Goal: Answer question/provide support: Share knowledge or assist other users

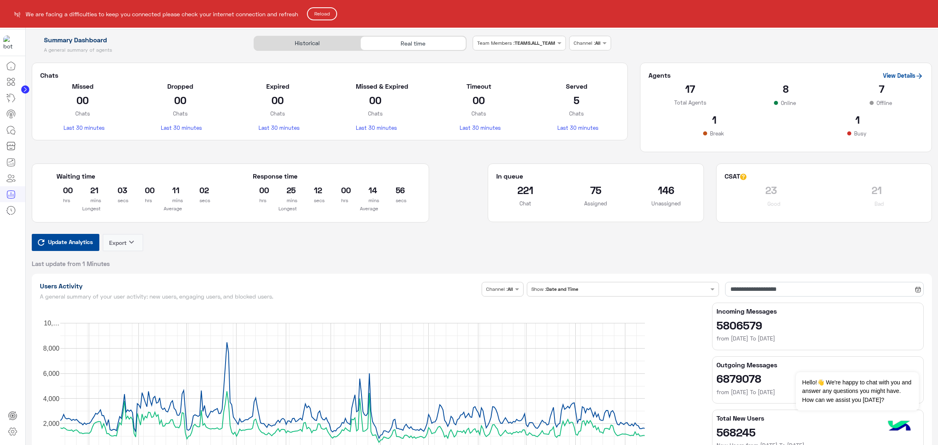
click at [336, 17] on button "Reload" at bounding box center [322, 13] width 30 height 13
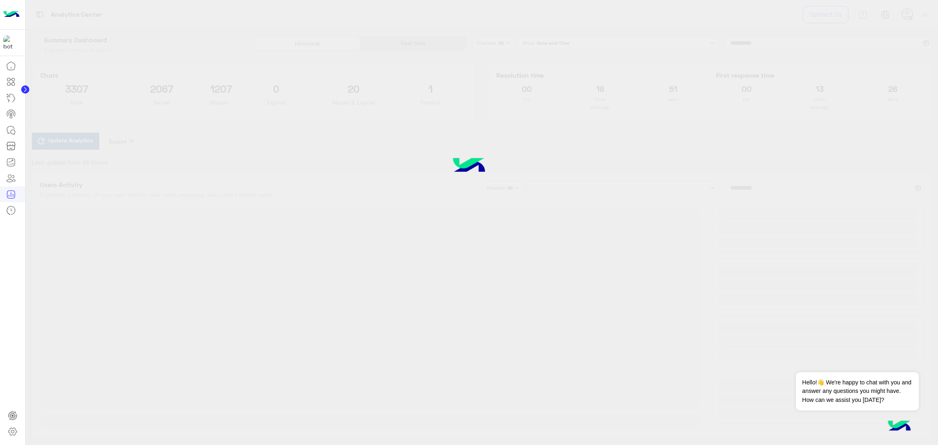
type input "**********"
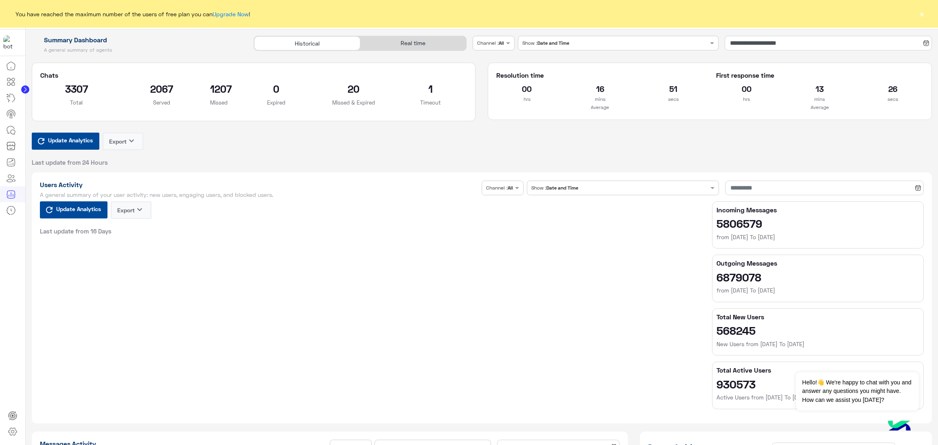
type input "**********"
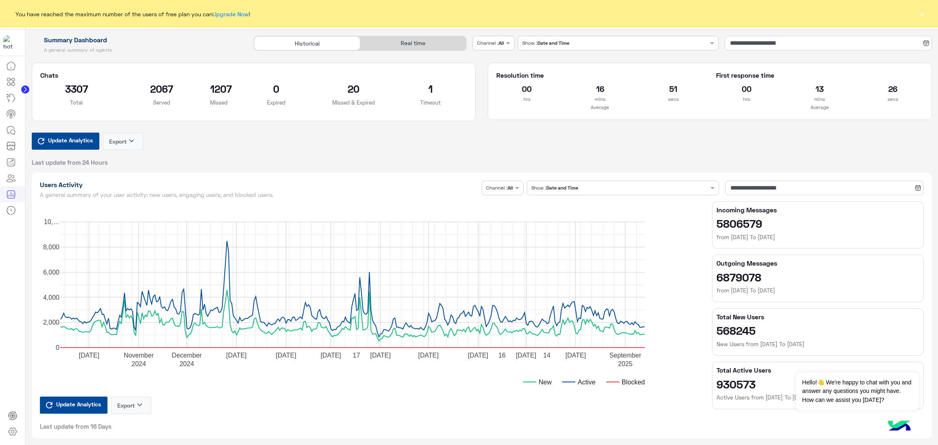
type input "**********"
click at [405, 36] on div "Real time" at bounding box center [413, 43] width 106 height 14
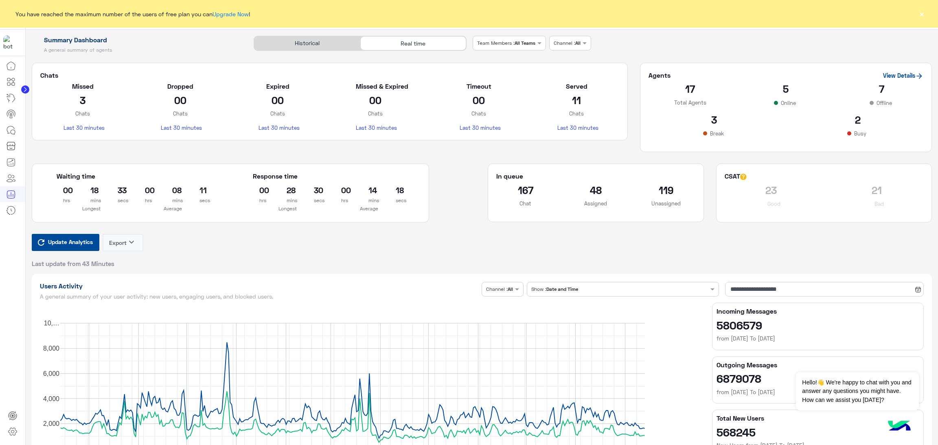
type input "**********"
click at [83, 245] on span "Update Analytics" at bounding box center [70, 241] width 49 height 11
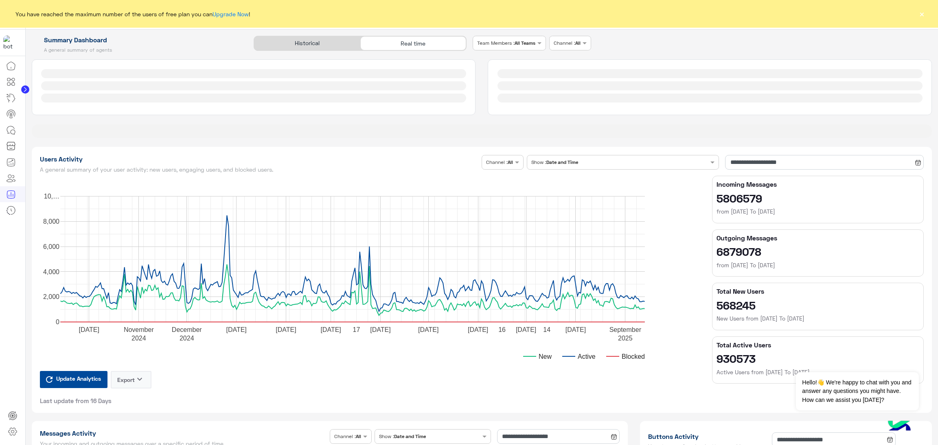
type input "**********"
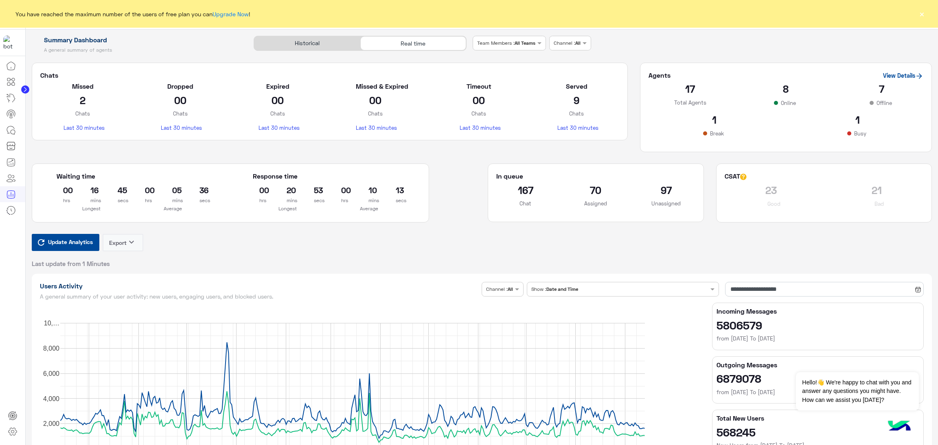
click at [90, 241] on span "Update Analytics" at bounding box center [70, 241] width 49 height 11
click at [85, 246] on span "Update Analytics" at bounding box center [70, 241] width 49 height 11
click at [81, 239] on span "Update Analytics" at bounding box center [70, 241] width 49 height 11
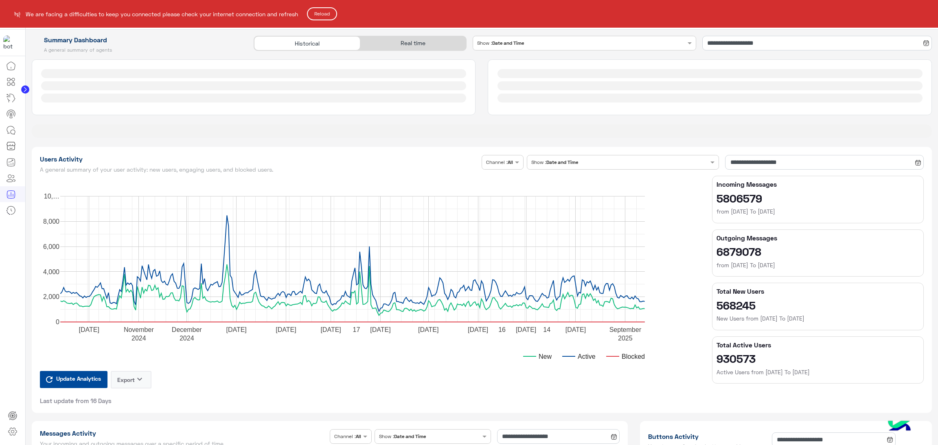
click at [333, 11] on button "Reload" at bounding box center [322, 13] width 30 height 13
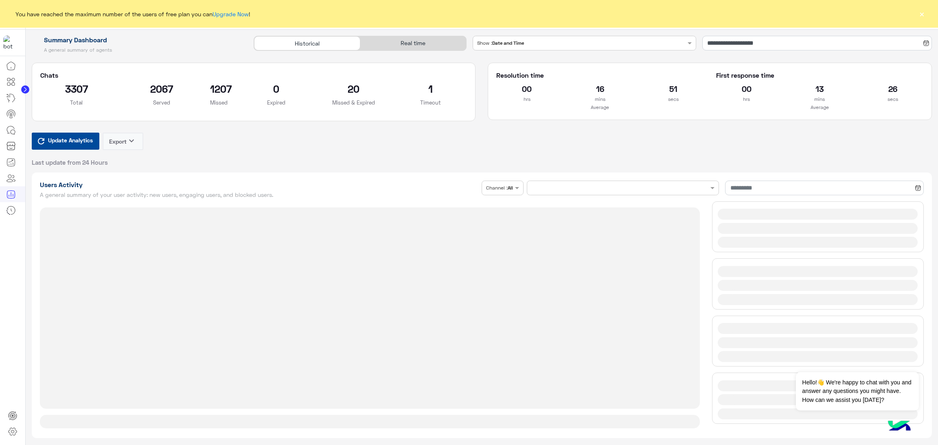
type input "**********"
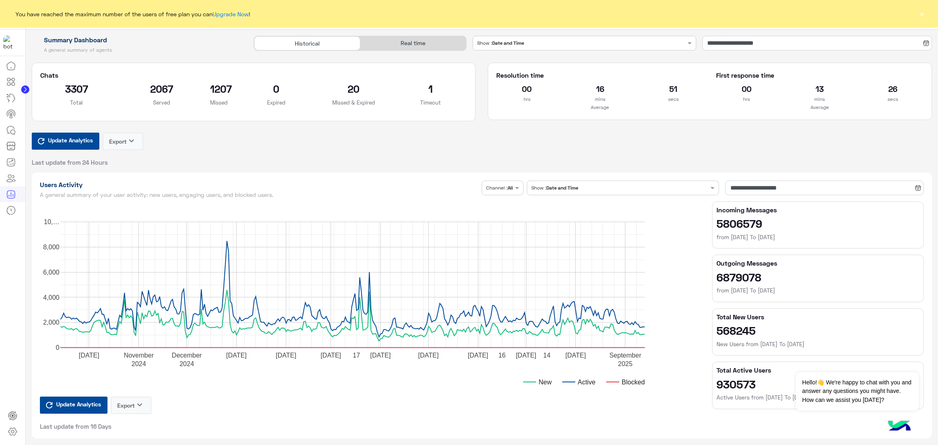
type input "**********"
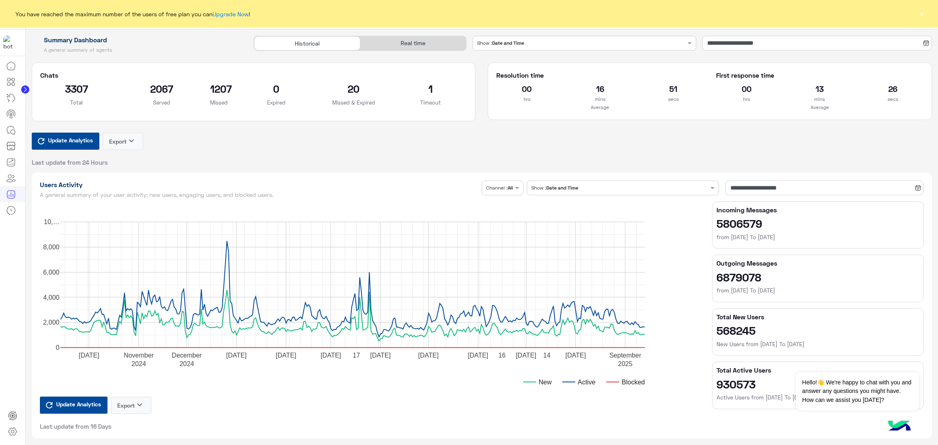
type input "**********"
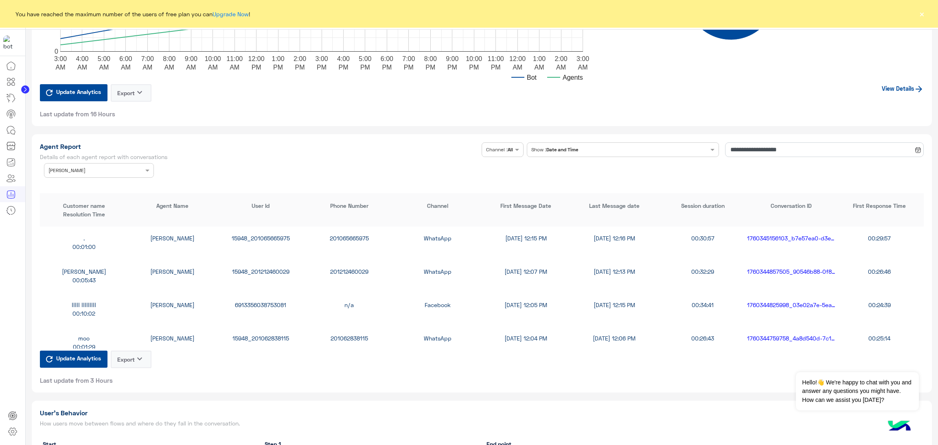
scroll to position [1160, 0]
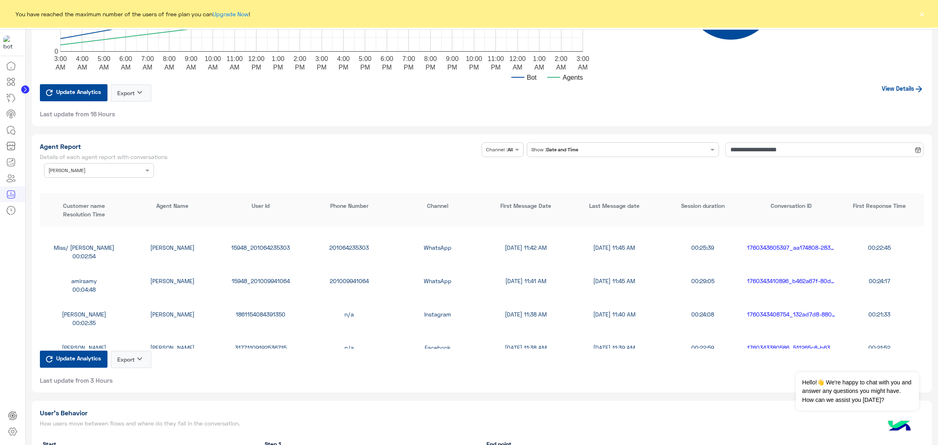
click at [263, 311] on div "1861154084391350" at bounding box center [261, 314] width 88 height 9
copy div "1861154084391350"
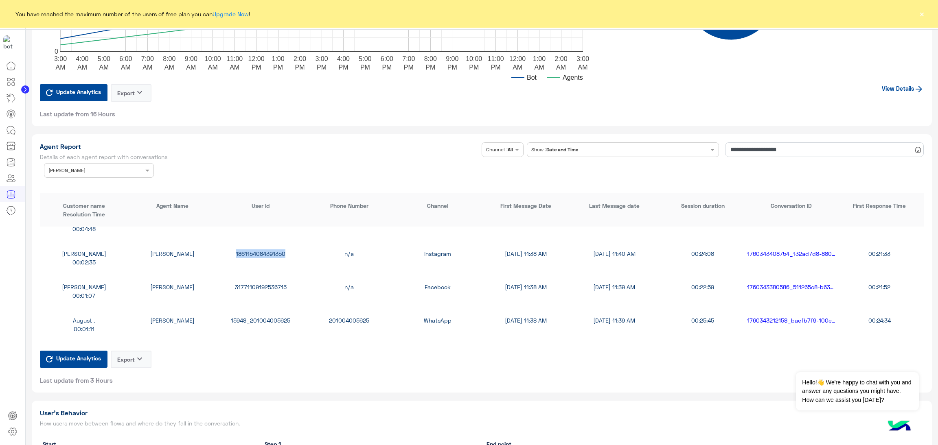
scroll to position [1221, 0]
click at [252, 278] on div "Mohamed Solyman Habiba Hany 31771109192536715 n/a Facebook 10/13/25, 11:38 AM 1…" at bounding box center [482, 290] width 884 height 33
click at [251, 285] on div "31771109192536715" at bounding box center [261, 286] width 88 height 9
copy div "31771109192536715"
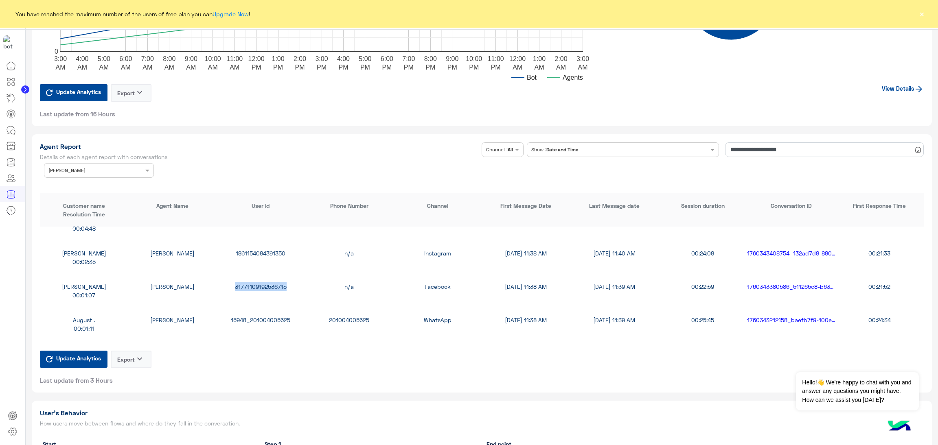
click at [276, 322] on div "August . Habiba Hany 15948_201004005625 201004005625 WhatsApp 10/13/25, 11:38 A…" at bounding box center [482, 324] width 884 height 33
click at [278, 316] on div "15948_201004005625" at bounding box center [261, 320] width 88 height 9
copy div "15948_201004005625"
click at [248, 289] on div "Mohamed Solyman Habiba Hany 31771109192536715 n/a Facebook 10/13/25, 11:38 AM 1…" at bounding box center [482, 290] width 884 height 33
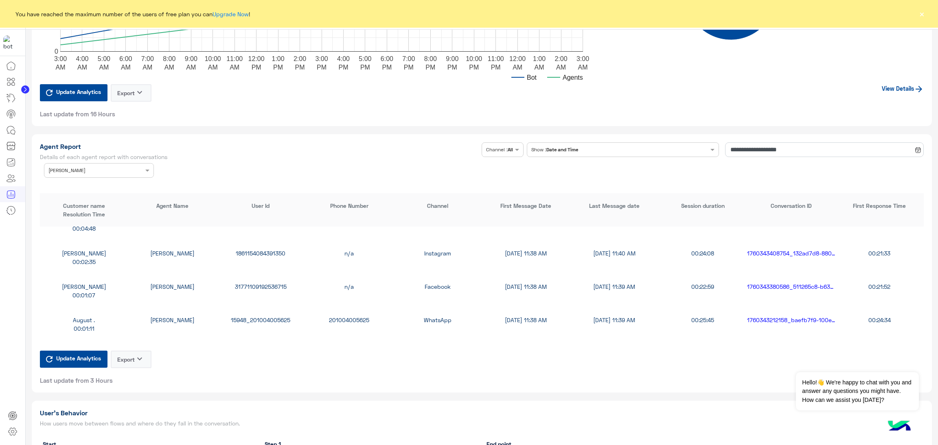
click at [248, 287] on div "31771109192536715" at bounding box center [261, 286] width 88 height 9
copy div "31771109192536715"
click at [116, 167] on input "text" at bounding box center [86, 169] width 76 height 7
click at [86, 185] on div "All" at bounding box center [99, 186] width 110 height 15
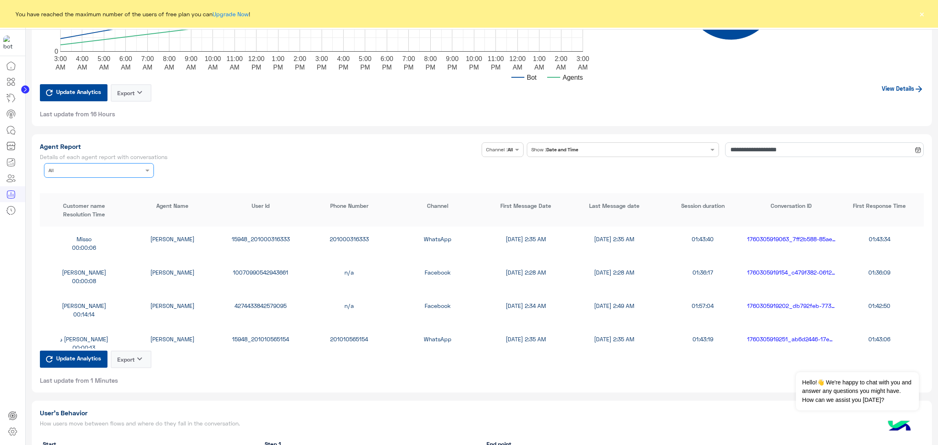
click at [116, 166] on input "text" at bounding box center [86, 169] width 76 height 7
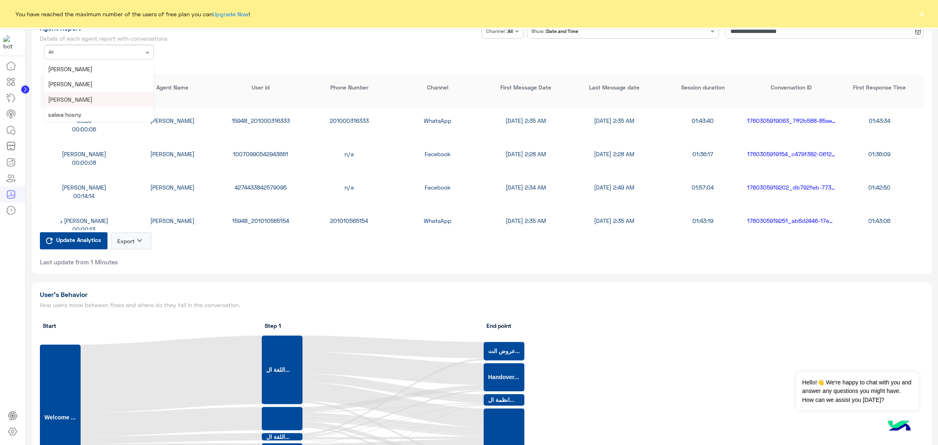
scroll to position [1710, 0]
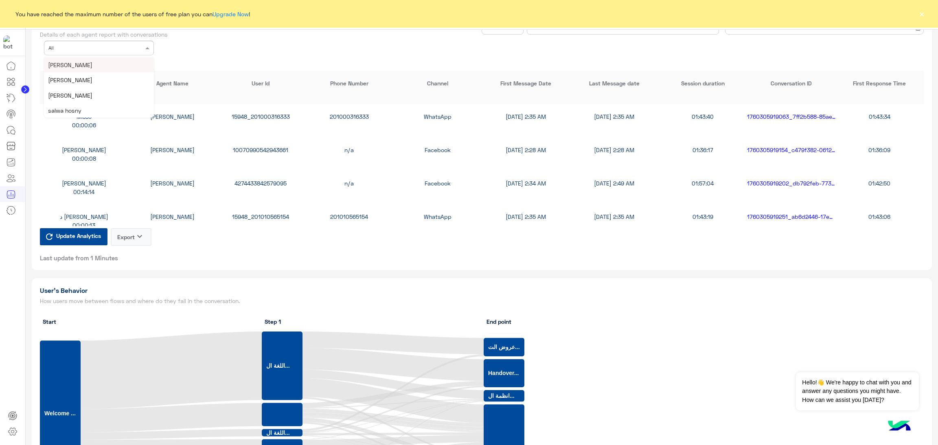
click at [82, 62] on span "[PERSON_NAME]" at bounding box center [70, 64] width 44 height 7
click at [273, 112] on div "15948_201288945799" at bounding box center [261, 116] width 88 height 9
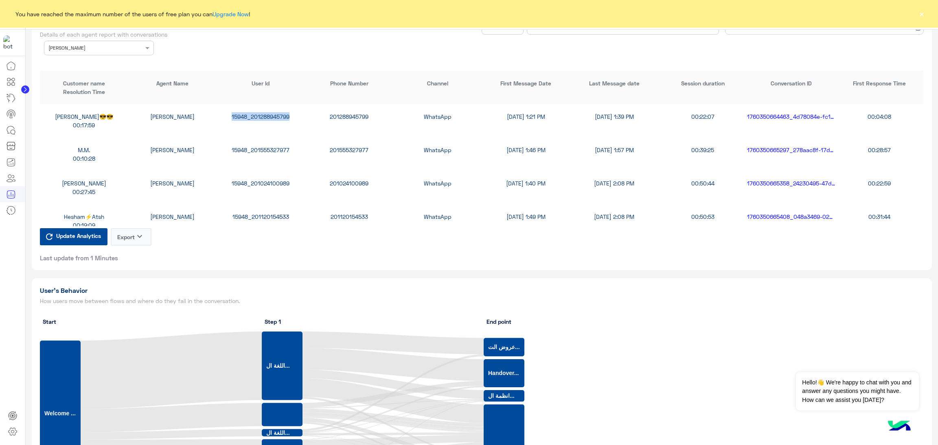
click at [273, 112] on div "15948_201288945799" at bounding box center [261, 116] width 88 height 9
copy div "15948_201288945799"
click at [262, 147] on div "15948_201555327977" at bounding box center [261, 150] width 88 height 9
copy div "15948_201555327977"
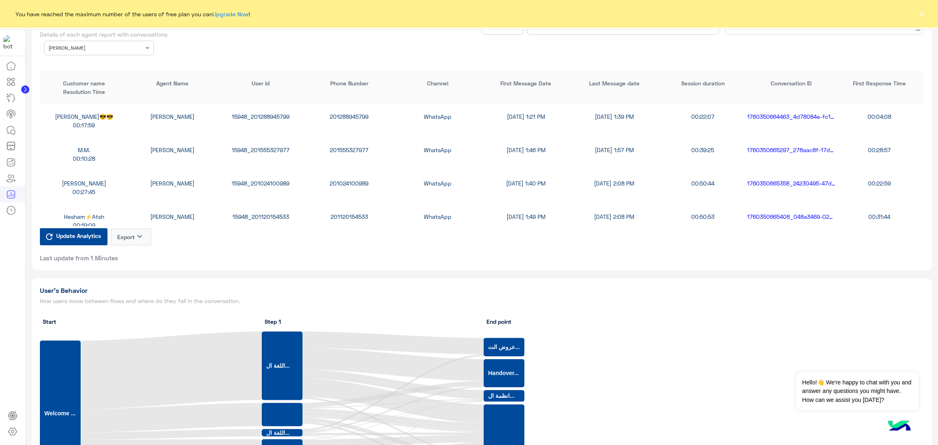
click at [237, 179] on div "15948_201024100989" at bounding box center [261, 183] width 88 height 9
copy div "15948_201024100989"
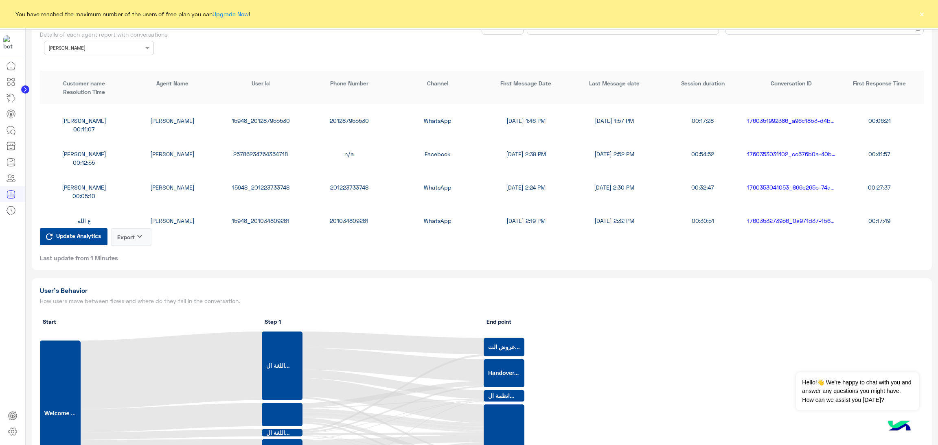
scroll to position [244, 0]
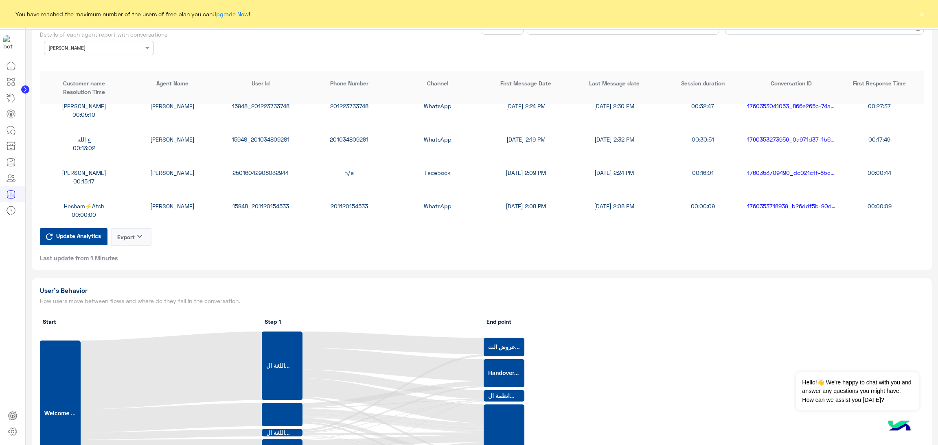
click at [272, 136] on div "15948_201034809281" at bounding box center [261, 139] width 88 height 9
copy div "15948_201034809281"
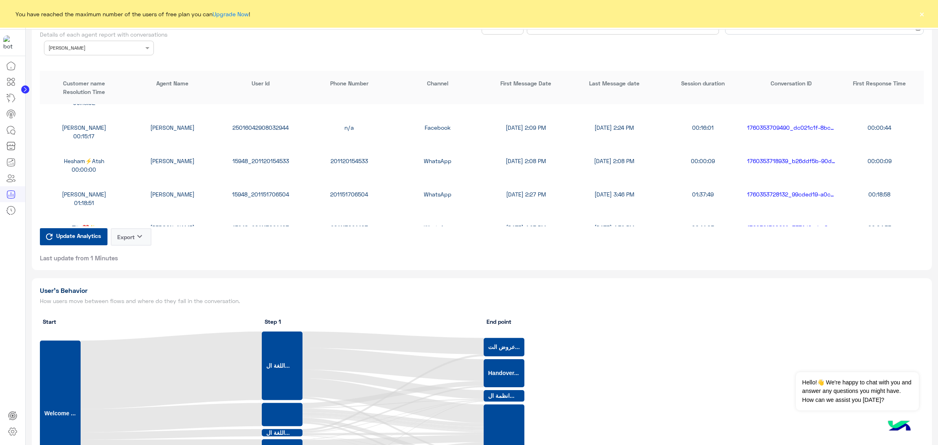
scroll to position [610, 0]
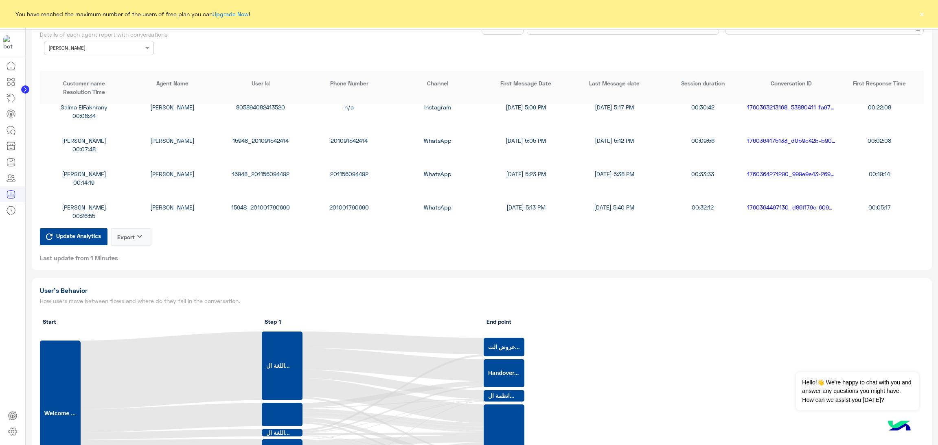
click at [277, 172] on div "15948_201156094492" at bounding box center [261, 174] width 88 height 9
copy div "15948_201156094492"
click at [271, 171] on div "15948_201001790690" at bounding box center [261, 172] width 88 height 9
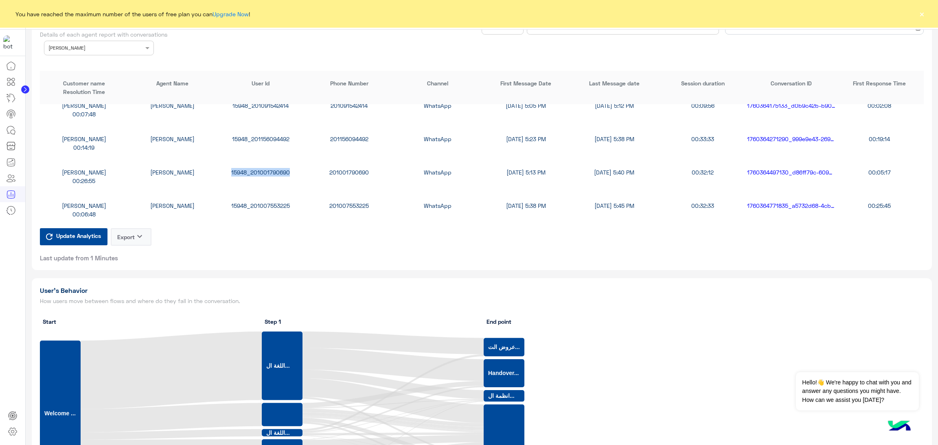
click at [271, 171] on div "15948_201001790690" at bounding box center [261, 172] width 88 height 9
click at [259, 201] on div "15948_201007553225" at bounding box center [261, 205] width 88 height 9
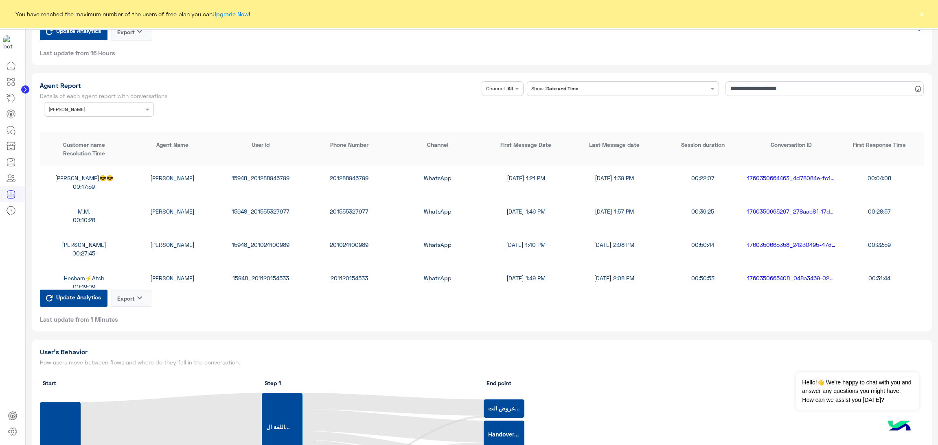
scroll to position [122, 0]
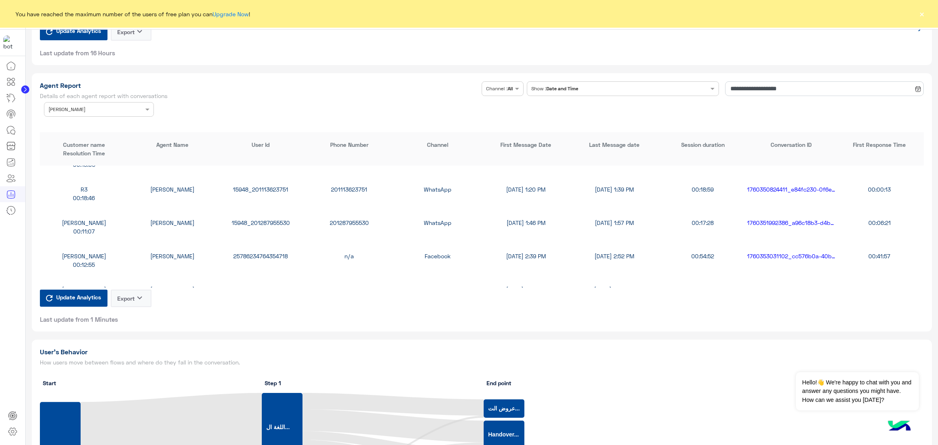
click at [104, 105] on input "text" at bounding box center [86, 108] width 76 height 7
click at [92, 122] on div "All" at bounding box center [99, 125] width 110 height 15
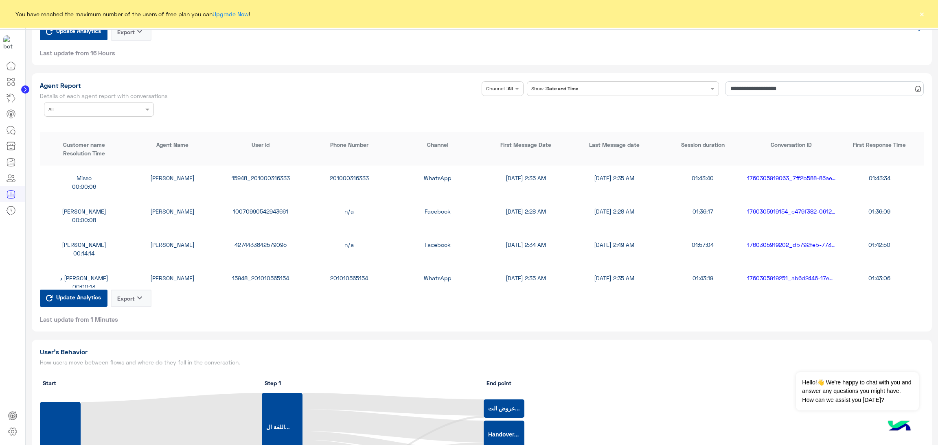
click at [268, 176] on div "15948_201000316333" at bounding box center [261, 178] width 88 height 9
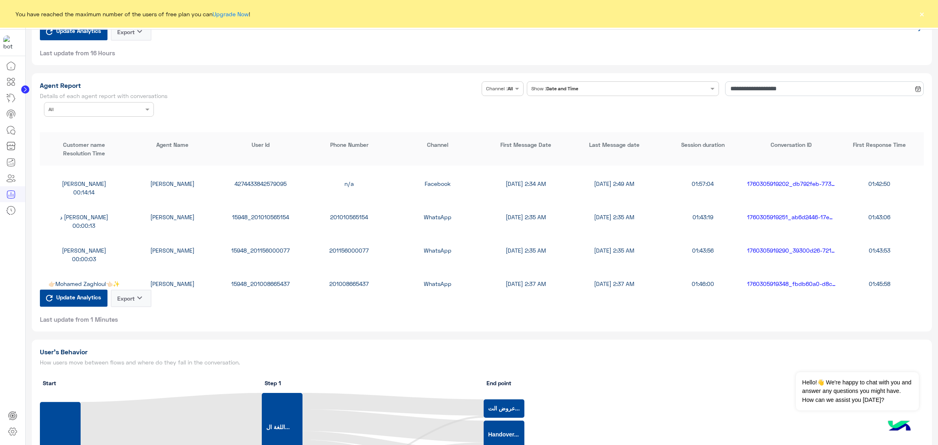
click at [258, 219] on div "15948_201010565154" at bounding box center [261, 217] width 88 height 9
click at [258, 213] on div "15948_201010565154" at bounding box center [261, 217] width 88 height 9
click at [116, 109] on input "text" at bounding box center [86, 108] width 76 height 7
click at [94, 120] on div "Maha Awad" at bounding box center [99, 125] width 110 height 15
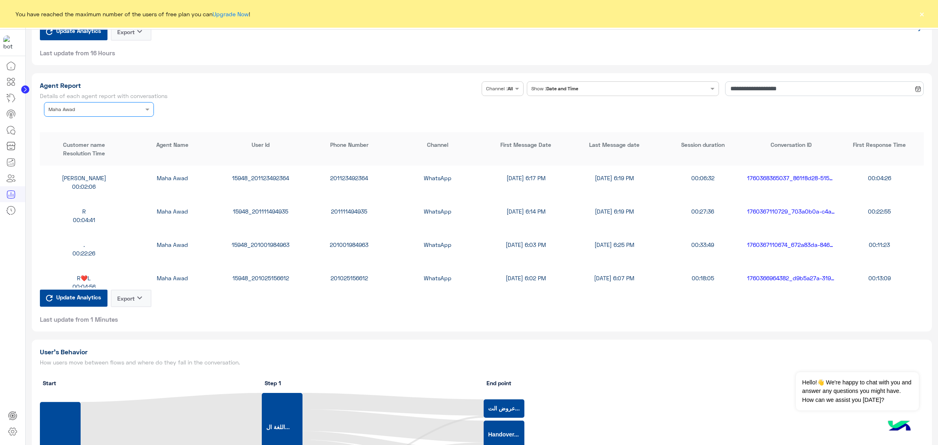
click at [272, 177] on div "15948_201123492364" at bounding box center [261, 178] width 88 height 9
click at [258, 201] on div "R Maha Awad 15948_201111494935 201111494935 WhatsApp 10/13/25, 6:14 PM 10/13/25…" at bounding box center [482, 215] width 884 height 33
click at [260, 212] on div "15948_201111494935" at bounding box center [261, 211] width 88 height 9
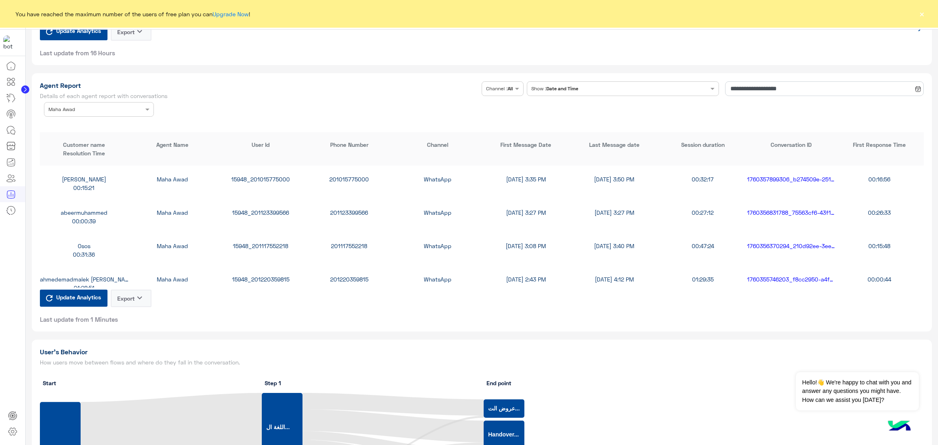
scroll to position [1038, 0]
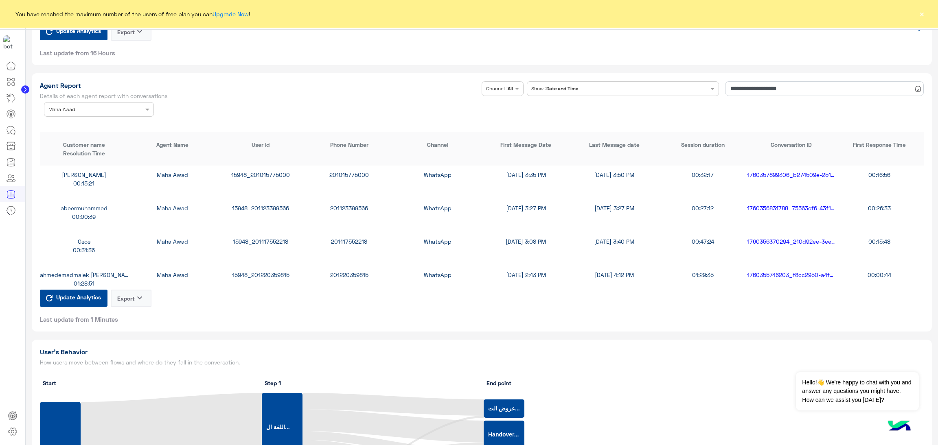
click at [245, 241] on div "15948_201117552218" at bounding box center [261, 241] width 88 height 9
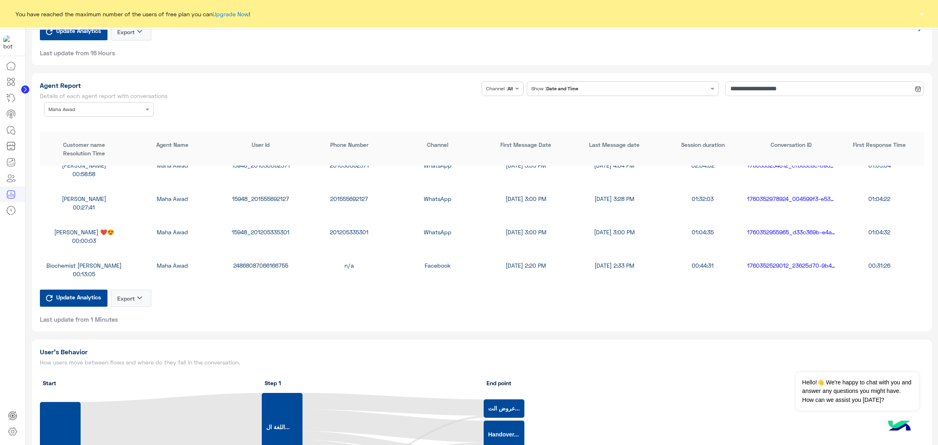
scroll to position [1282, 0]
click at [256, 228] on div "15948_201205335301" at bounding box center [261, 231] width 88 height 9
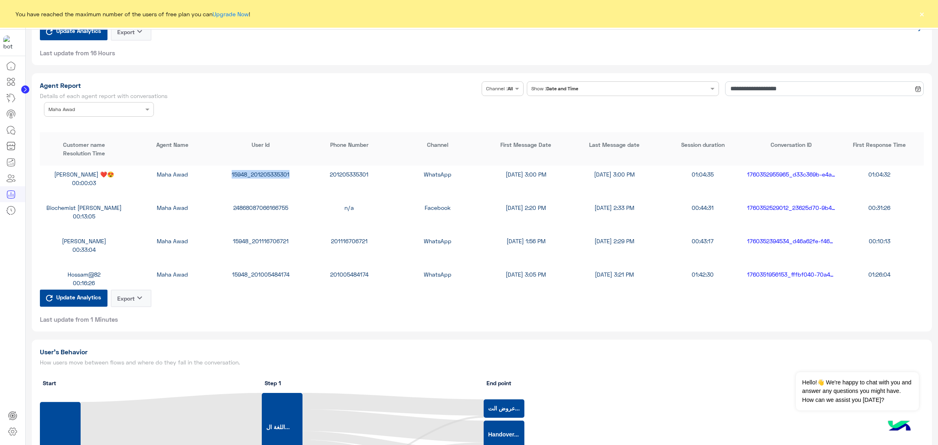
scroll to position [1343, 0]
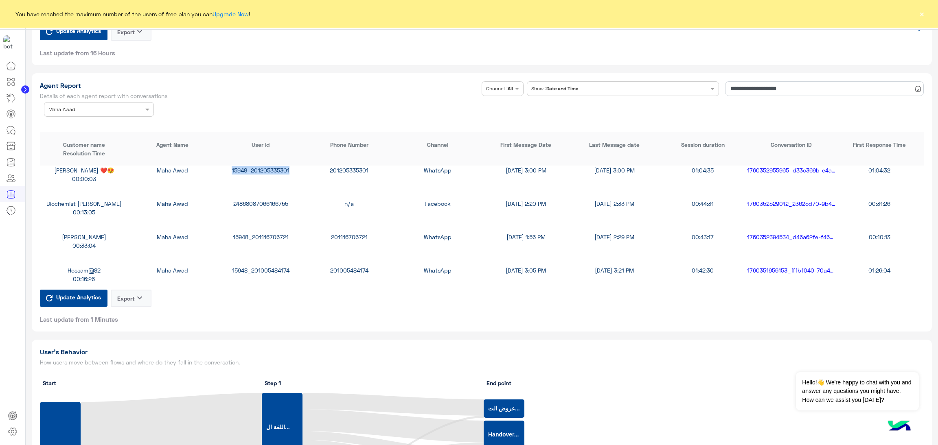
click at [261, 203] on div "24868087066166755" at bounding box center [261, 203] width 88 height 9
click at [255, 236] on div "15948_201116706721" at bounding box center [261, 237] width 88 height 9
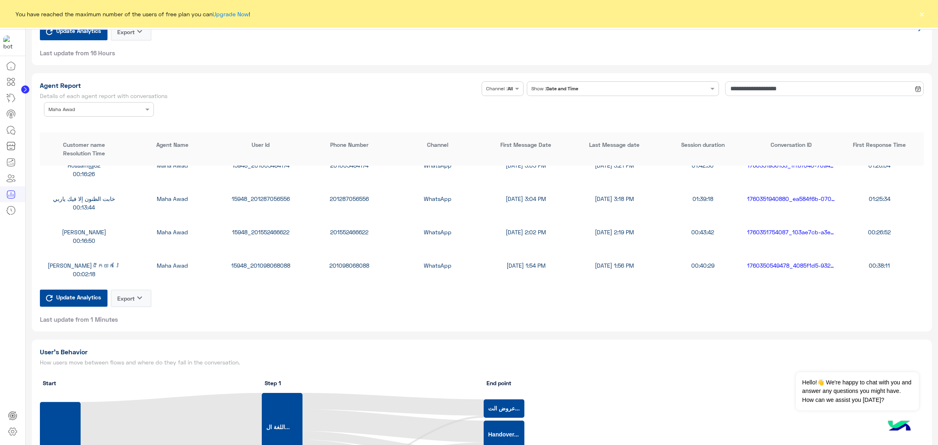
scroll to position [1465, 0]
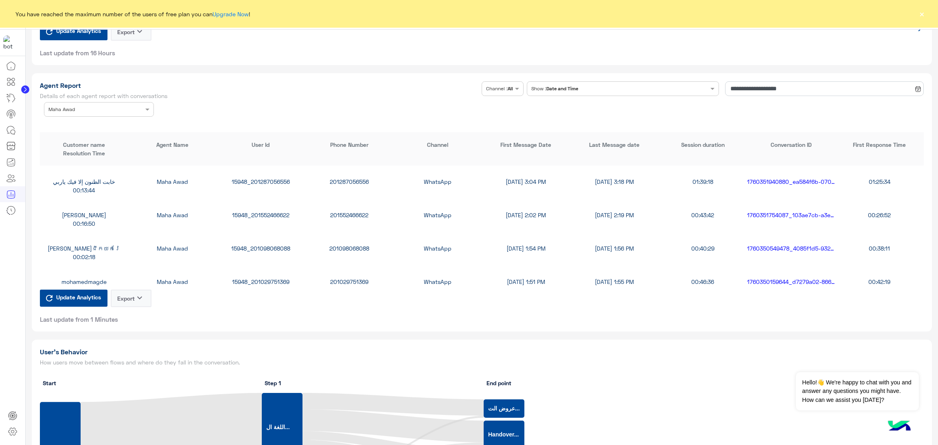
click at [269, 244] on div "15948_201098068088" at bounding box center [261, 248] width 88 height 9
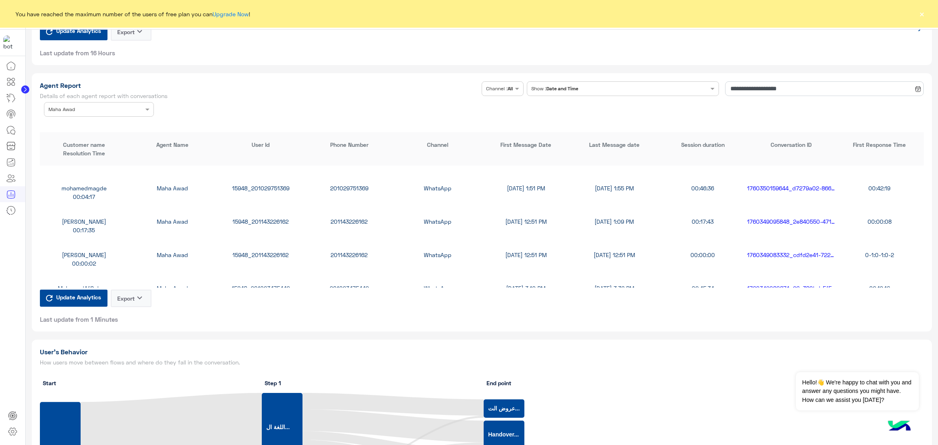
scroll to position [1587, 0]
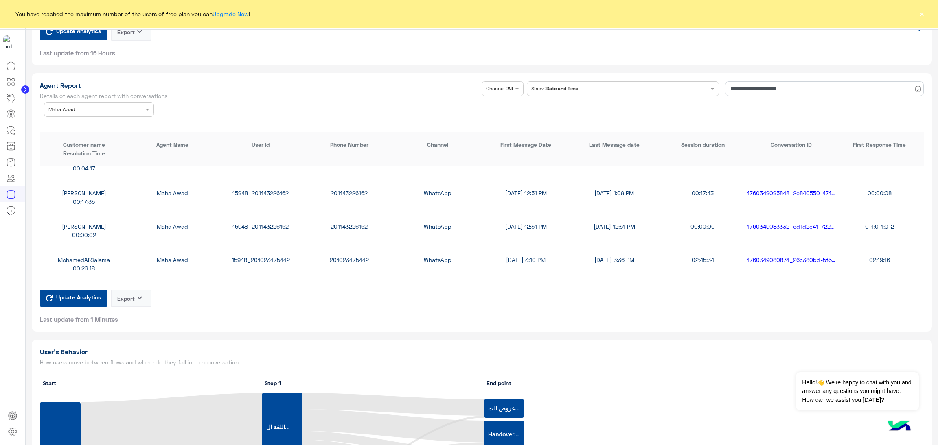
click at [274, 222] on div "15948_201143226162" at bounding box center [261, 226] width 88 height 9
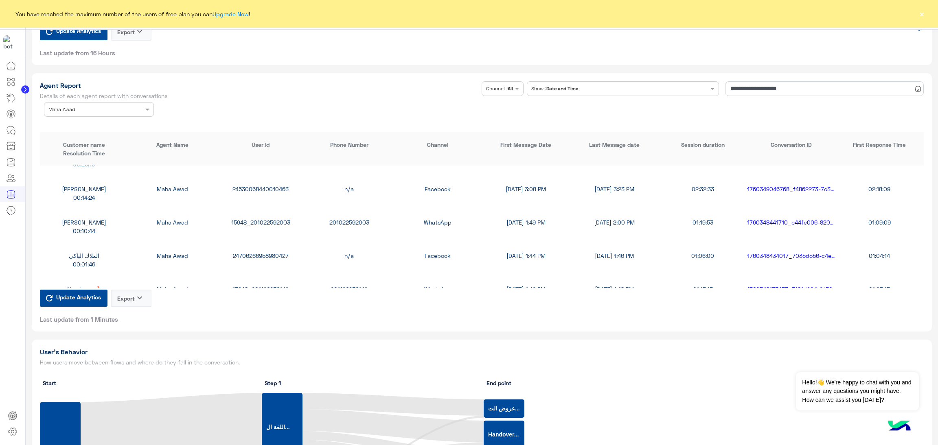
scroll to position [1710, 0]
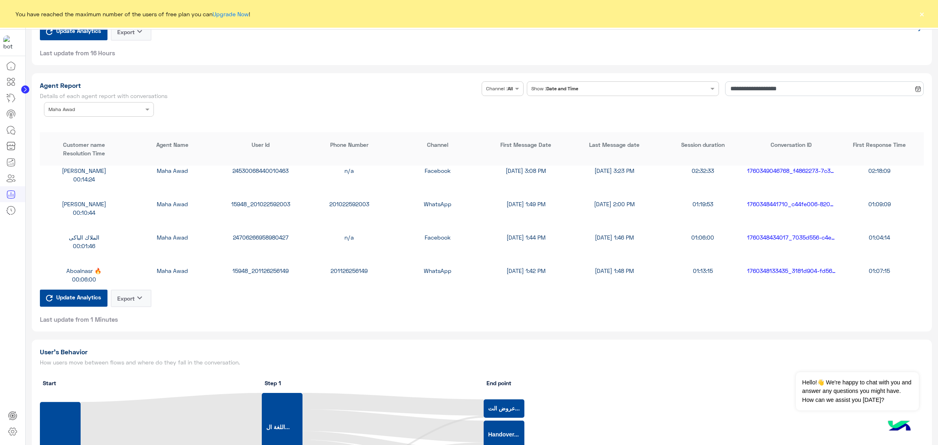
click at [268, 167] on div "24530068440010463" at bounding box center [261, 170] width 88 height 9
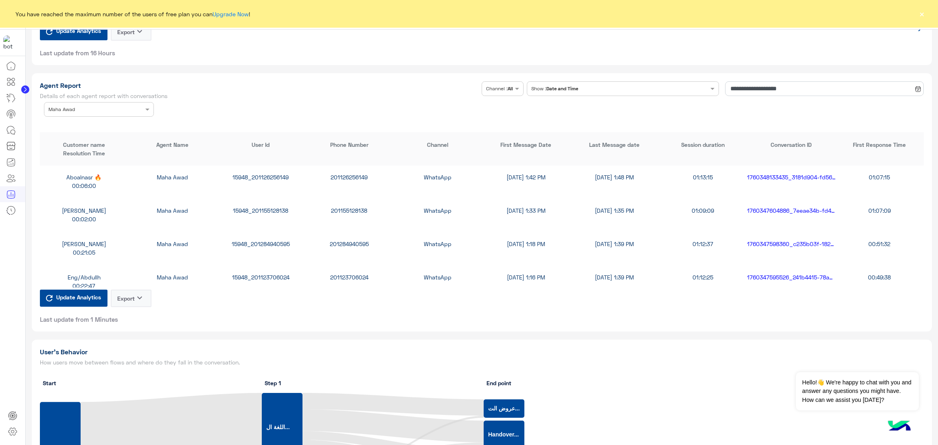
scroll to position [1954, 0]
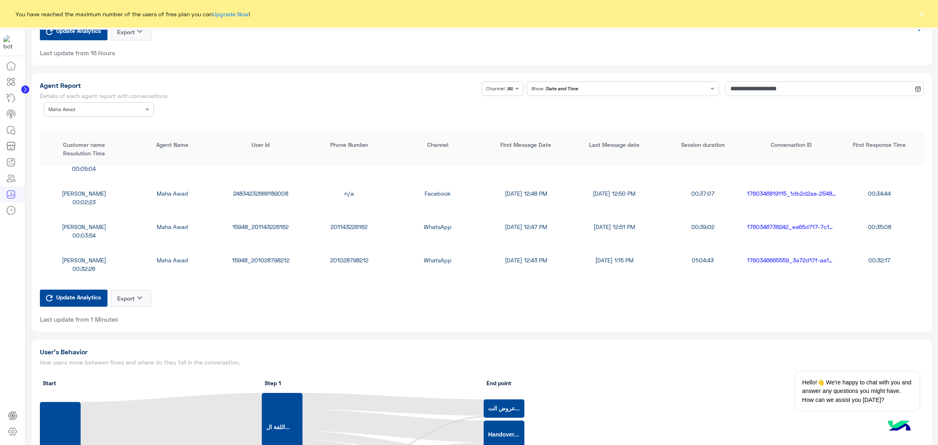
click at [279, 226] on div "15948_201143226162" at bounding box center [261, 227] width 88 height 9
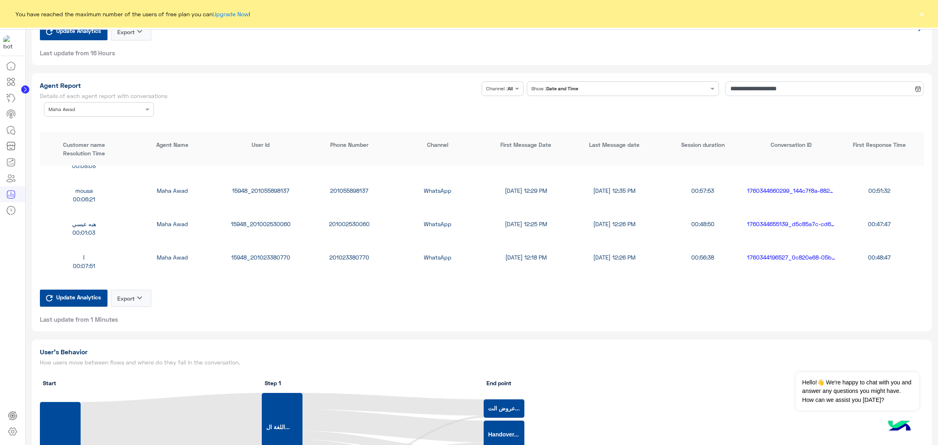
scroll to position [2137, 0]
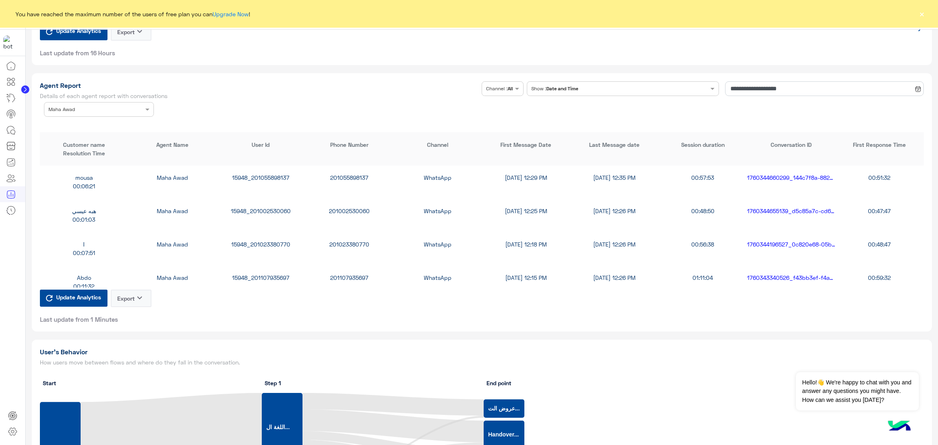
click at [258, 202] on div "هبه عيسي Maha Awad 15948_201002530060 201002530060 WhatsApp 10/13/25, 12:25 PM …" at bounding box center [482, 215] width 884 height 33
click at [105, 110] on input "text" at bounding box center [86, 108] width 76 height 7
click at [77, 127] on div "All" at bounding box center [99, 125] width 110 height 15
click at [128, 105] on div at bounding box center [98, 109] width 109 height 8
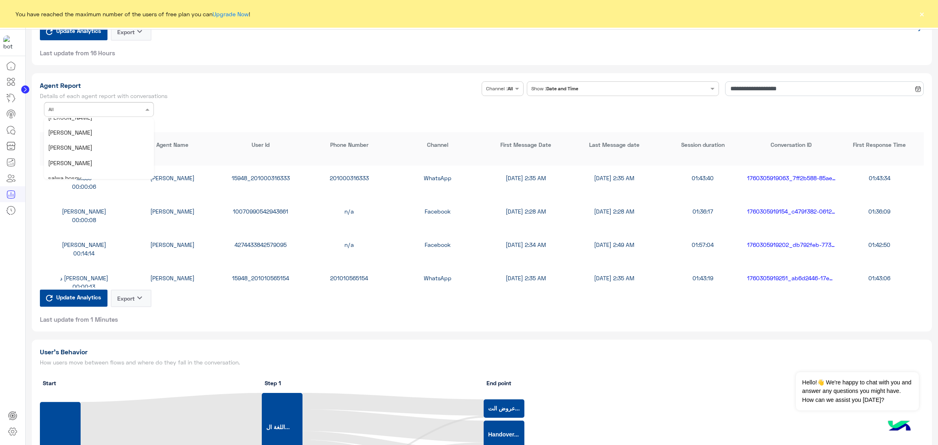
scroll to position [121, 0]
click at [106, 137] on div "[PERSON_NAME]" at bounding box center [99, 141] width 110 height 15
click at [261, 175] on div "15948_201023462174" at bounding box center [261, 178] width 88 height 9
click at [254, 242] on div "15948_201064868874" at bounding box center [261, 245] width 88 height 9
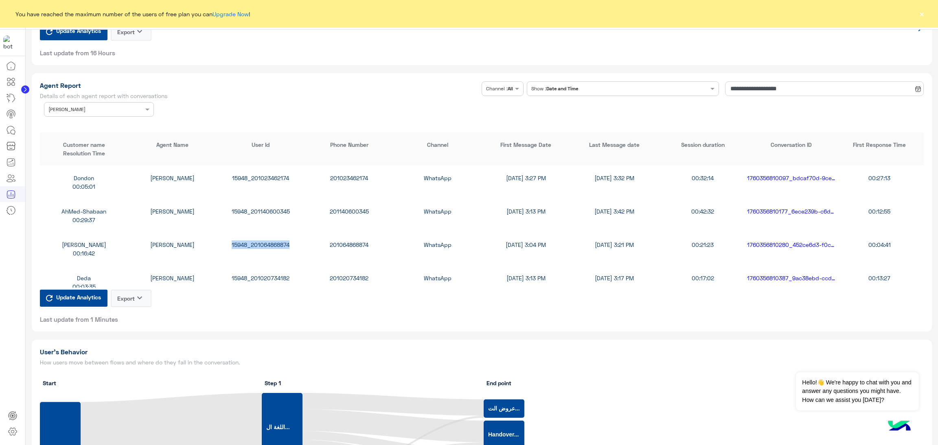
click at [254, 242] on div "15948_201064868874" at bounding box center [261, 245] width 88 height 9
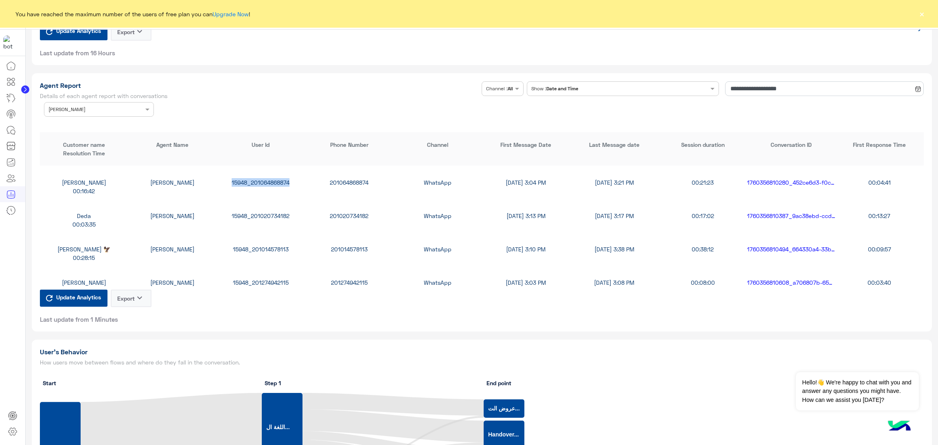
scroll to position [122, 0]
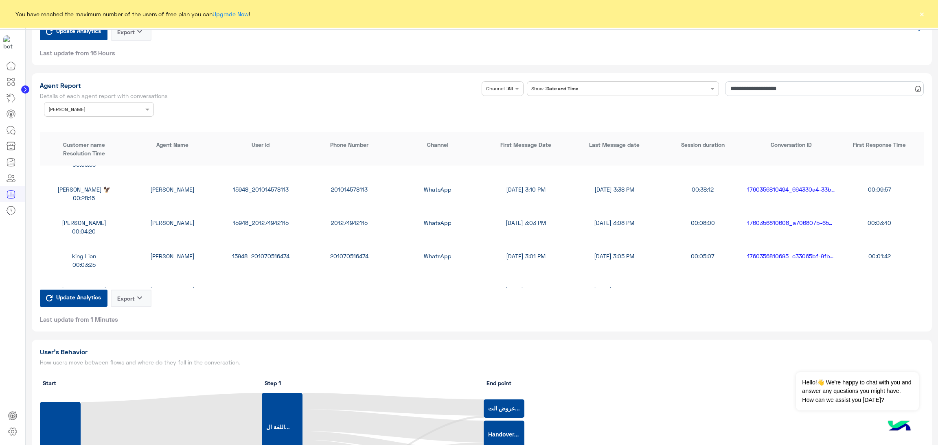
click at [256, 220] on div "15948_201274942115" at bounding box center [261, 223] width 88 height 9
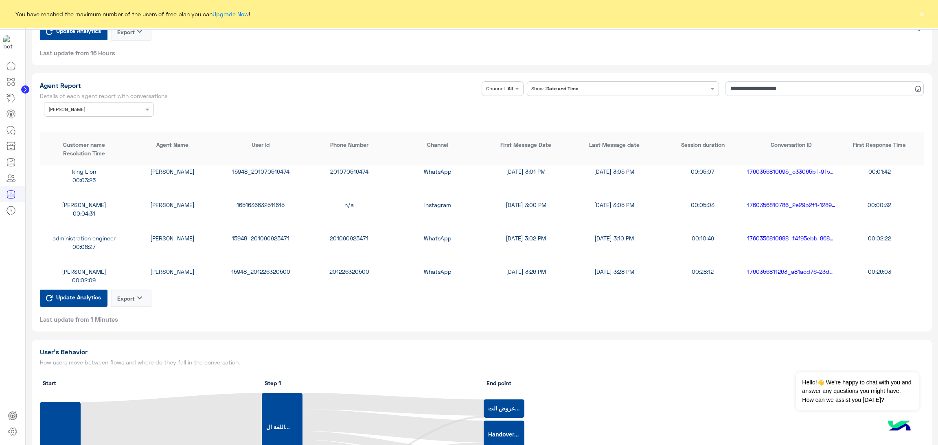
scroll to position [244, 0]
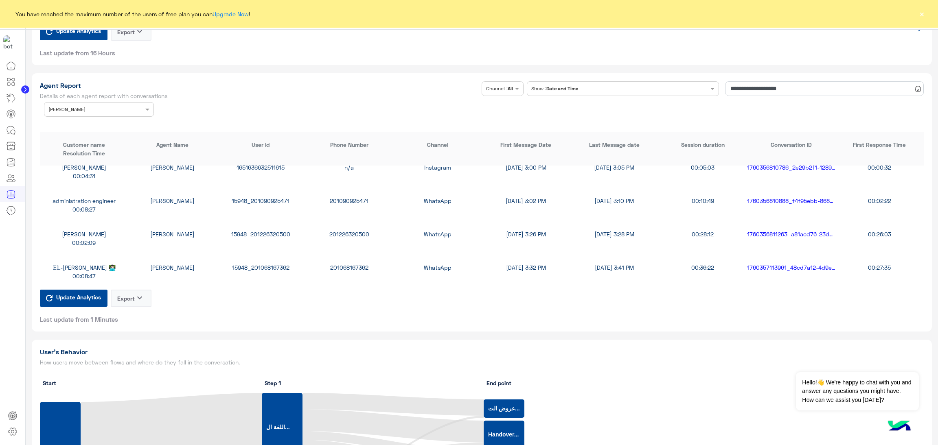
click at [251, 197] on div "15948_201090925471" at bounding box center [261, 201] width 88 height 9
click at [267, 230] on div "15948_201226320500" at bounding box center [261, 234] width 88 height 9
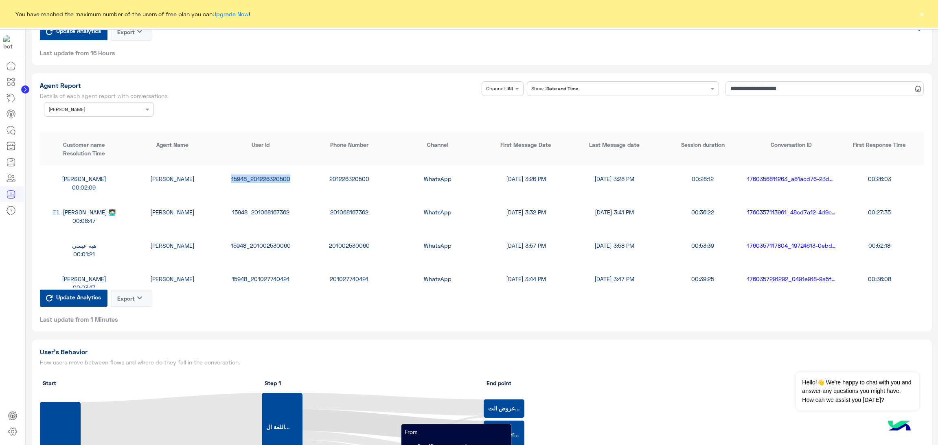
scroll to position [305, 0]
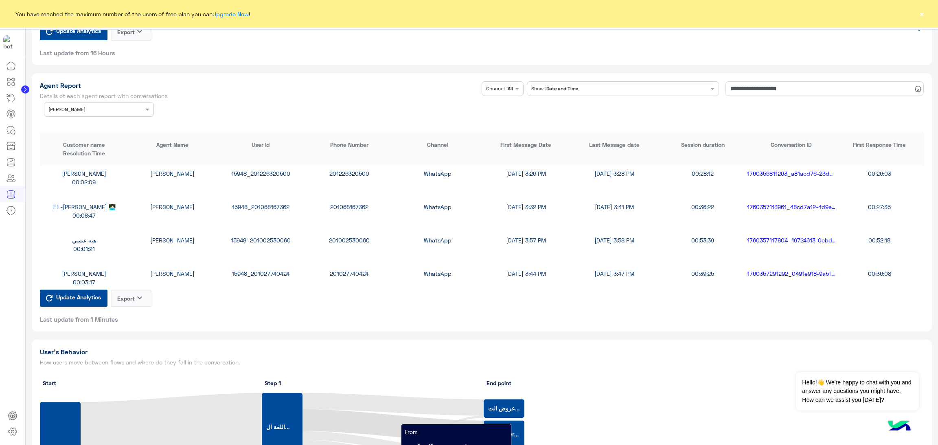
click at [263, 239] on div "15948_201002530060" at bounding box center [261, 240] width 88 height 9
click at [258, 272] on div "15948_201027740424" at bounding box center [261, 273] width 88 height 9
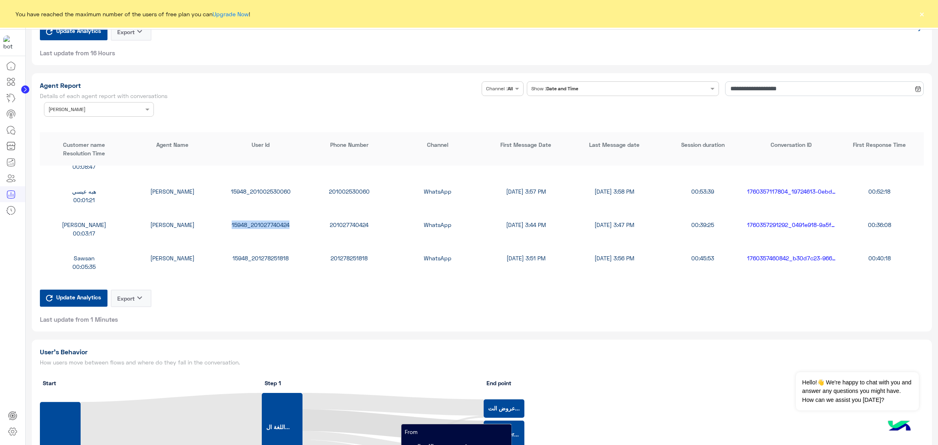
scroll to position [427, 0]
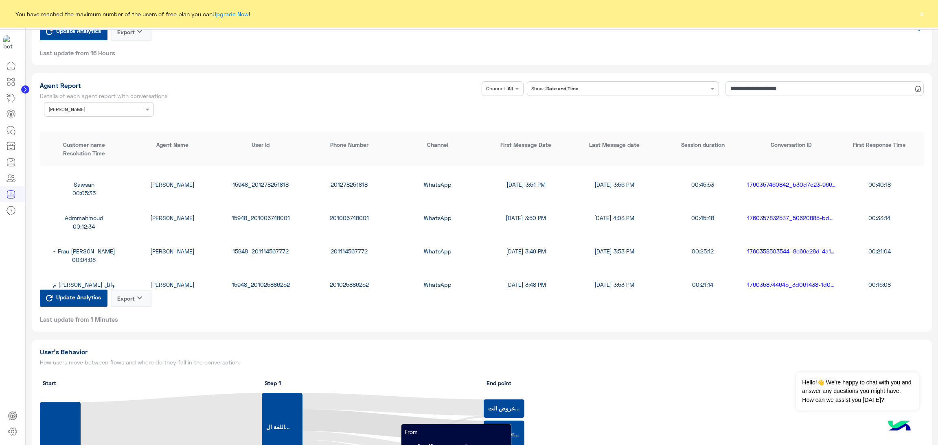
click at [258, 242] on div "~ Frau Rana Rahma Samir 15948_201114567772 201114567772 WhatsApp 10/13/25, 3:49…" at bounding box center [482, 255] width 884 height 33
click at [273, 260] on div "~ Frau Rana Rahma Samir 15948_201114567772 201114567772 WhatsApp 10/13/25, 3:49…" at bounding box center [482, 255] width 884 height 33
click at [269, 250] on div "15948_201114567772" at bounding box center [261, 251] width 88 height 9
click at [267, 285] on div "15948_201025886252" at bounding box center [261, 284] width 88 height 9
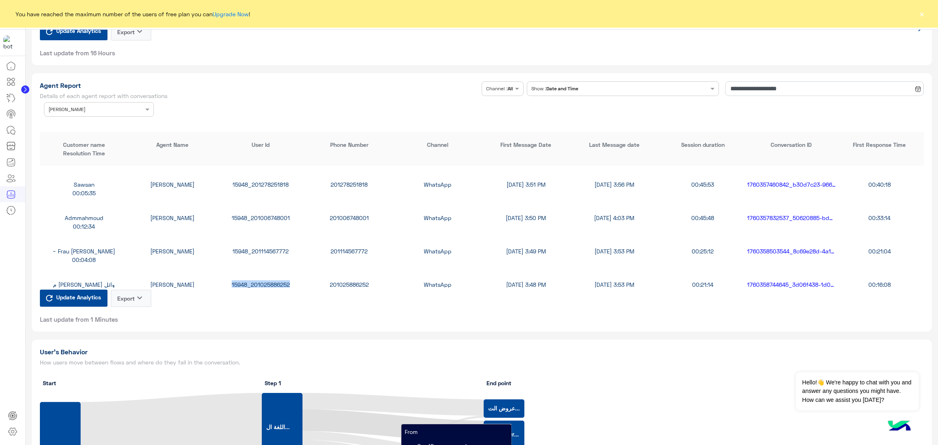
click at [267, 285] on div "15948_201025886252" at bounding box center [261, 284] width 88 height 9
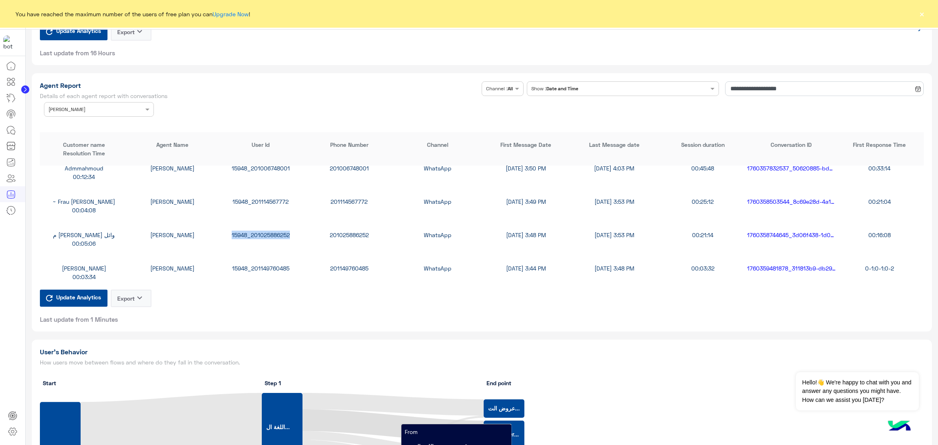
scroll to position [488, 0]
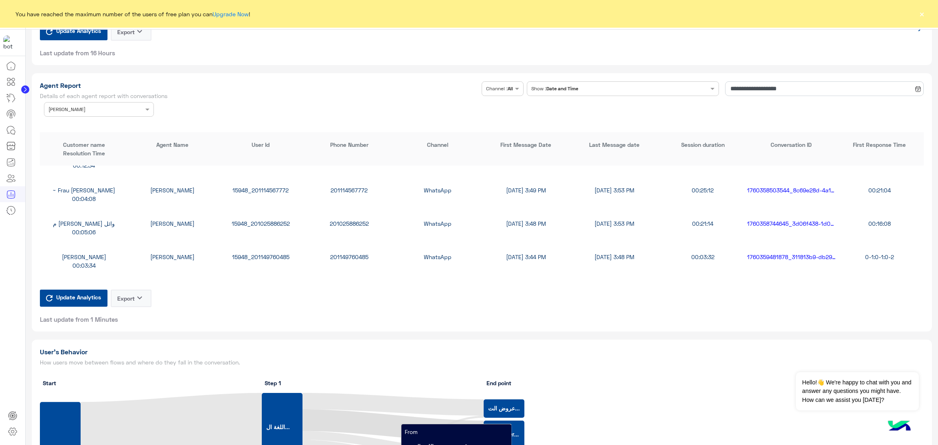
click at [270, 255] on div "15948_201149760485" at bounding box center [261, 257] width 88 height 9
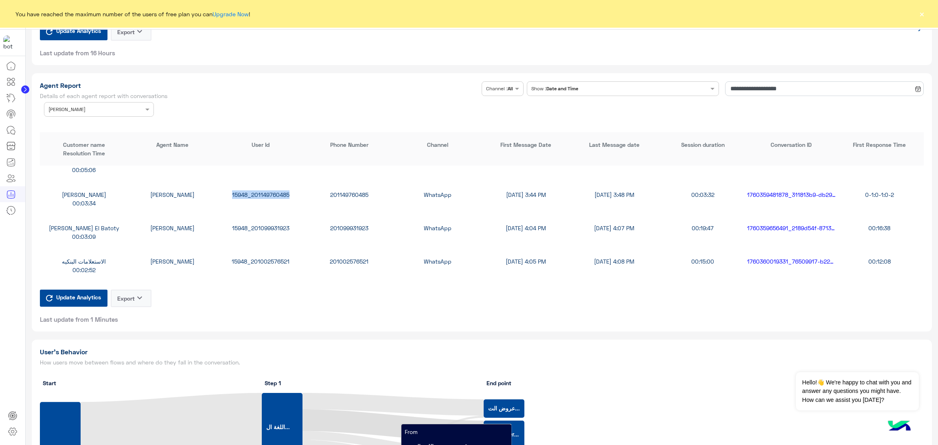
scroll to position [610, 0]
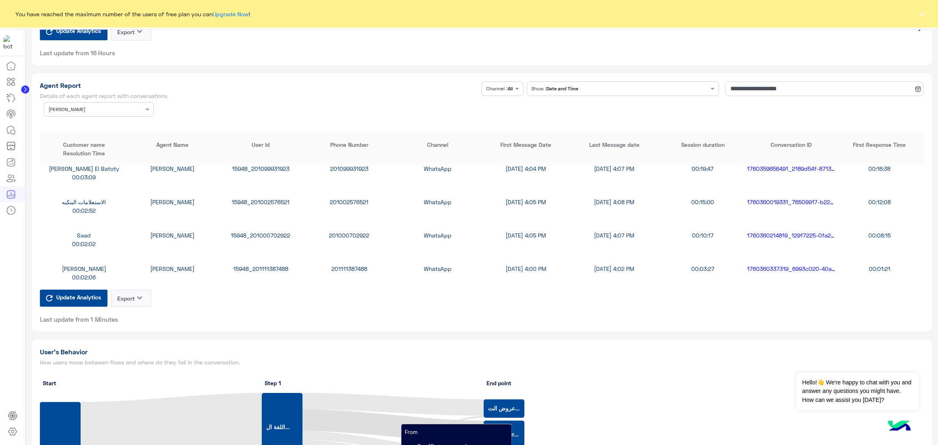
click at [271, 265] on div "15948_201111387488" at bounding box center [261, 269] width 88 height 9
click at [112, 112] on div "Agent Name × Rahma Samir" at bounding box center [99, 109] width 110 height 15
click at [68, 118] on div "All" at bounding box center [99, 125] width 110 height 15
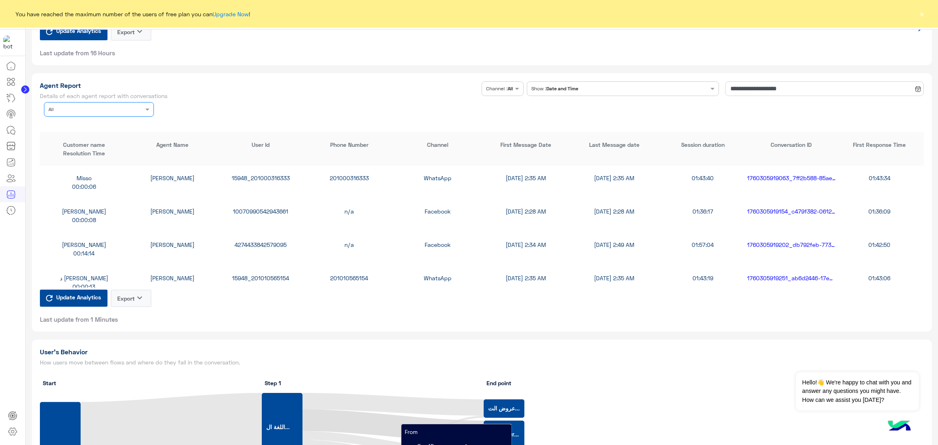
click at [111, 108] on input "text" at bounding box center [86, 108] width 76 height 7
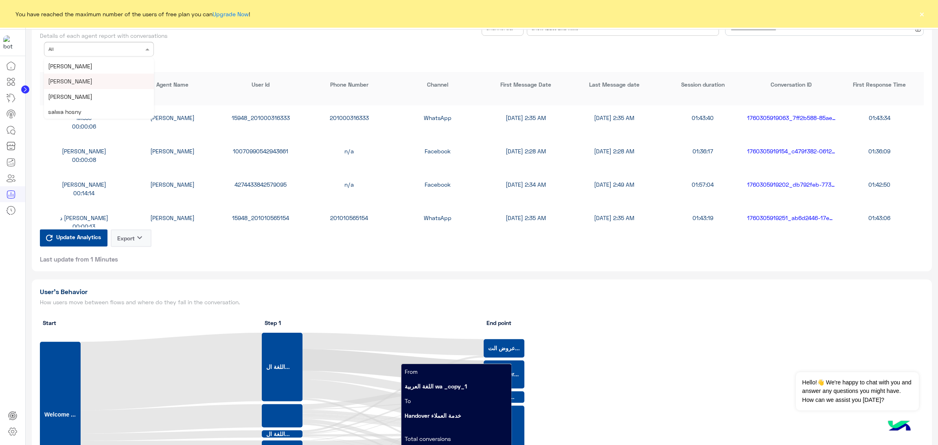
scroll to position [1710, 0]
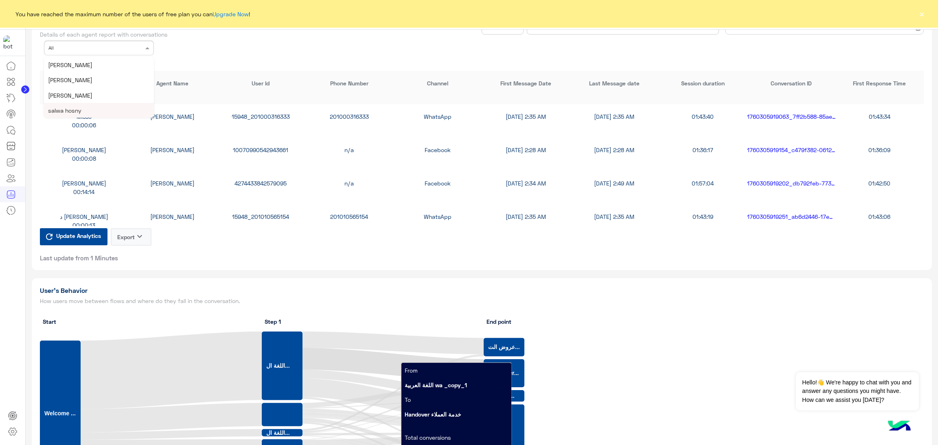
click at [90, 106] on div "salwa hosny" at bounding box center [99, 110] width 110 height 15
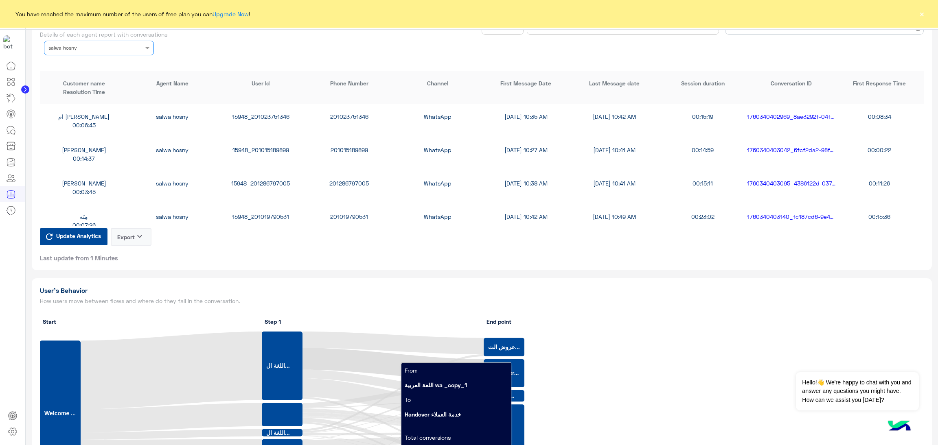
click at [256, 113] on div "15948_201023751346" at bounding box center [261, 116] width 88 height 9
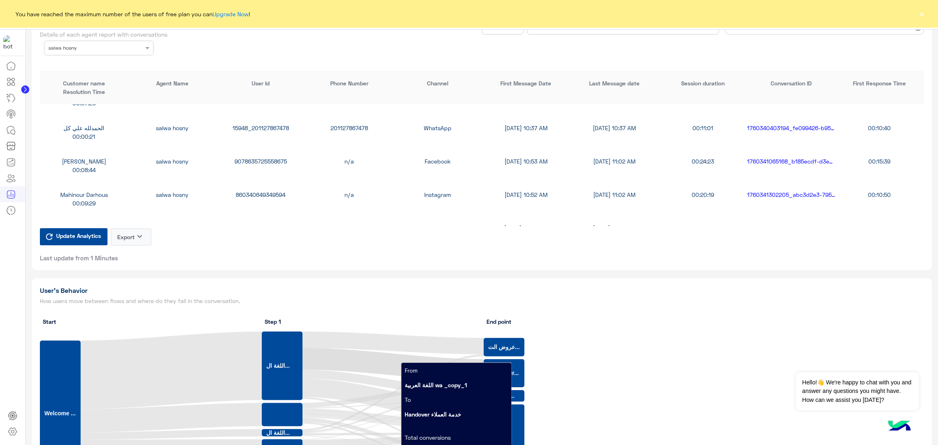
click at [267, 158] on div "9078635725558675" at bounding box center [261, 161] width 88 height 9
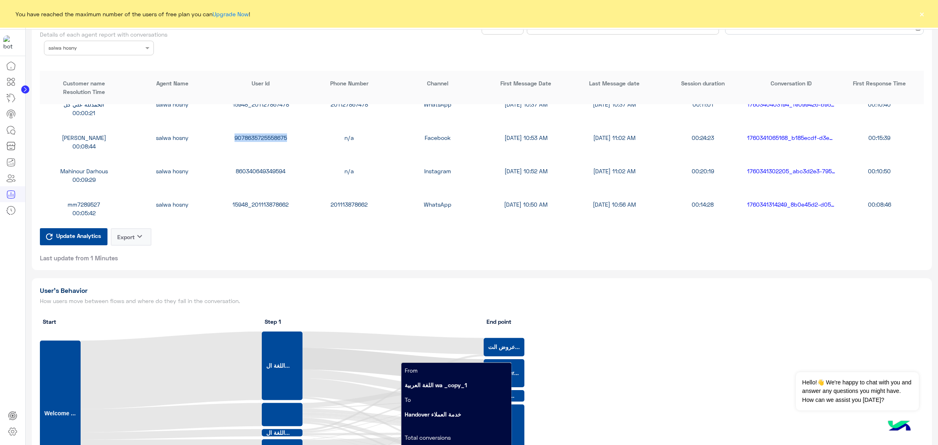
scroll to position [183, 0]
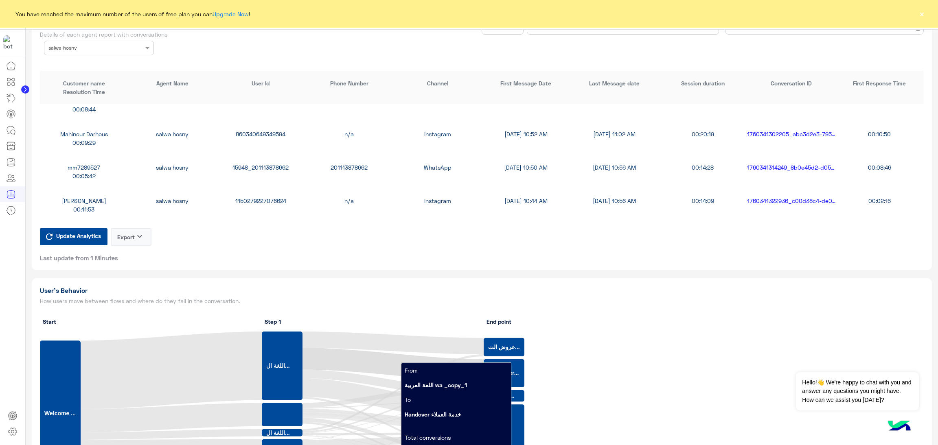
click at [256, 130] on div "860340649349594" at bounding box center [261, 134] width 88 height 9
click at [276, 166] on div "15948_201113878662" at bounding box center [261, 167] width 88 height 9
click at [244, 198] on div "1150279227076624" at bounding box center [261, 201] width 88 height 9
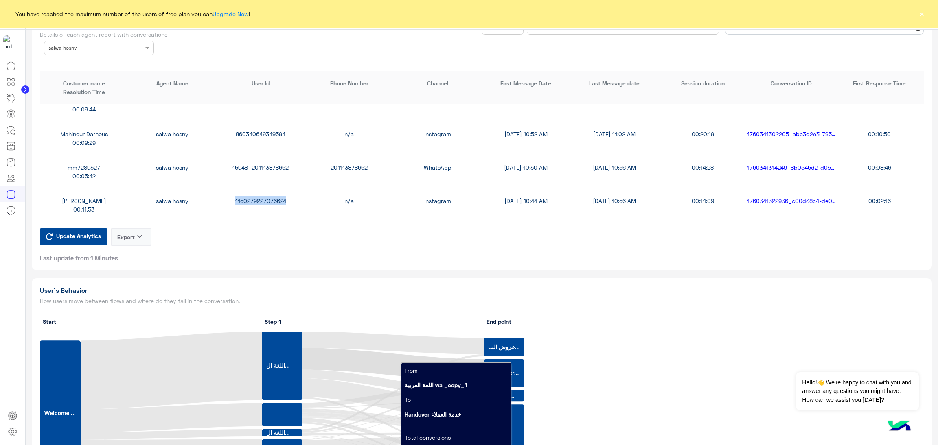
click at [244, 198] on div "1150279227076624" at bounding box center [261, 201] width 88 height 9
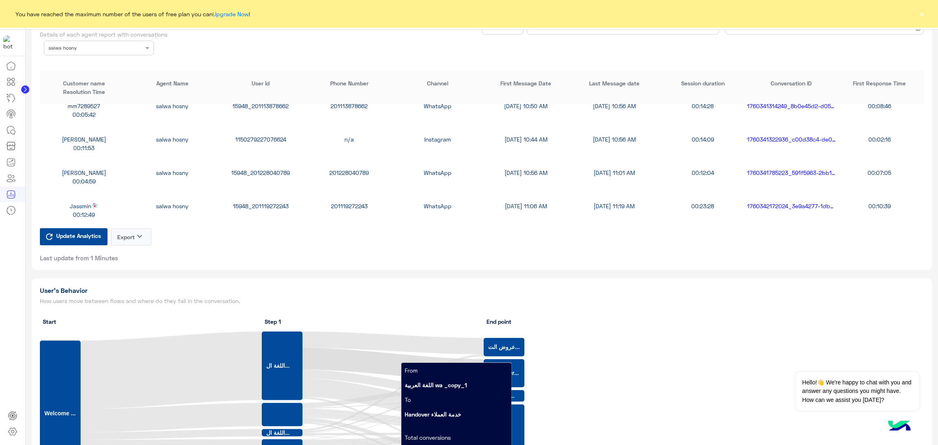
click at [252, 173] on div "15948_201228040789" at bounding box center [261, 173] width 88 height 9
click at [274, 199] on div "Jassmin🧚🏻‍♀️ salwa hosny 15948_201119272243 201119272243 WhatsApp 10/13/25, 11:…" at bounding box center [482, 210] width 884 height 33
click at [284, 205] on div "15948_201119272243" at bounding box center [261, 206] width 88 height 9
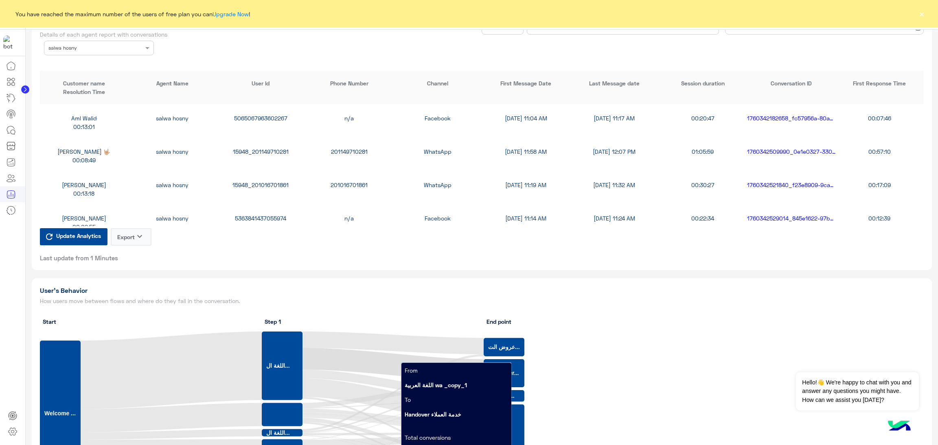
scroll to position [366, 0]
click at [256, 180] on div "15948_201016701861" at bounding box center [261, 184] width 88 height 9
click at [257, 180] on div "15948_201016701861" at bounding box center [261, 184] width 88 height 9
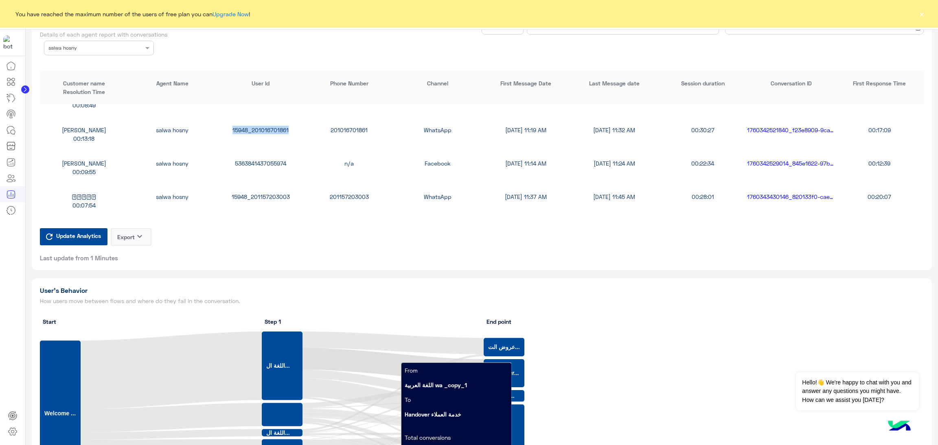
scroll to position [427, 0]
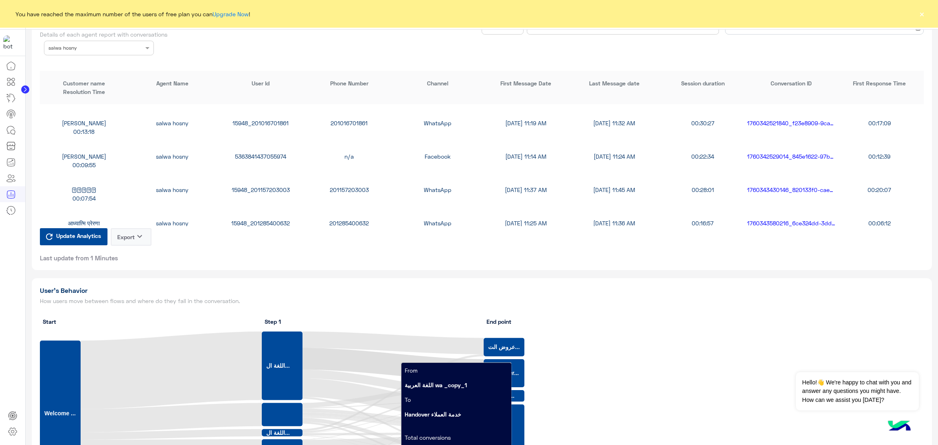
click at [263, 188] on div "15948_201157203003" at bounding box center [261, 190] width 88 height 9
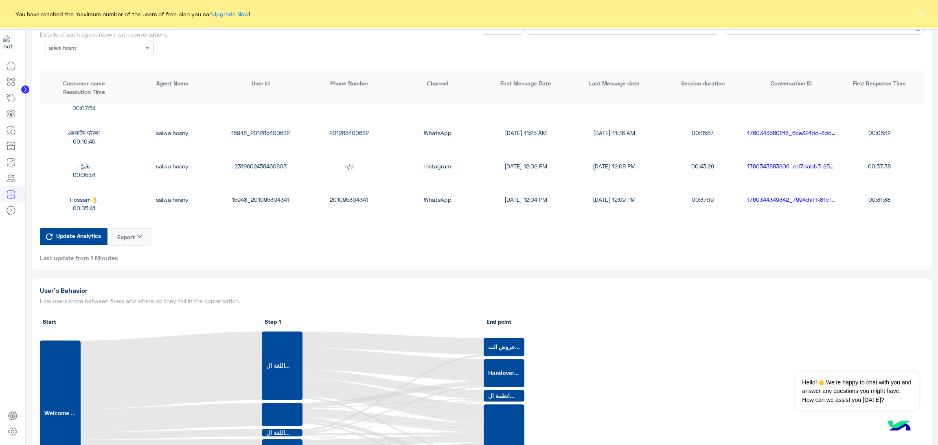
scroll to position [549, 0]
click at [272, 166] on div "15948_201095304341" at bounding box center [261, 168] width 88 height 9
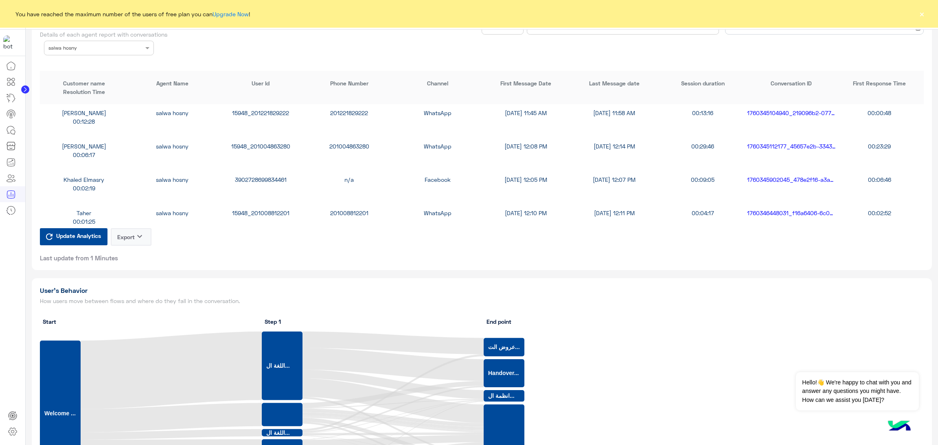
click at [251, 147] on div "15948_201004863280" at bounding box center [261, 146] width 88 height 9
click at [121, 45] on input "text" at bounding box center [86, 47] width 76 height 7
click at [75, 66] on div "All" at bounding box center [99, 64] width 110 height 15
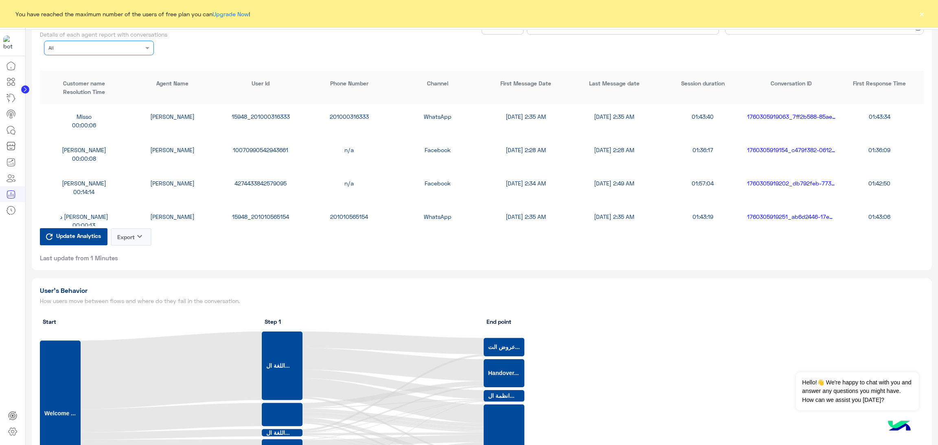
click at [138, 48] on div at bounding box center [98, 47] width 109 height 8
click at [85, 66] on span "[PERSON_NAME]" at bounding box center [70, 64] width 44 height 7
click at [244, 113] on div "15948_201288945799" at bounding box center [261, 116] width 88 height 9
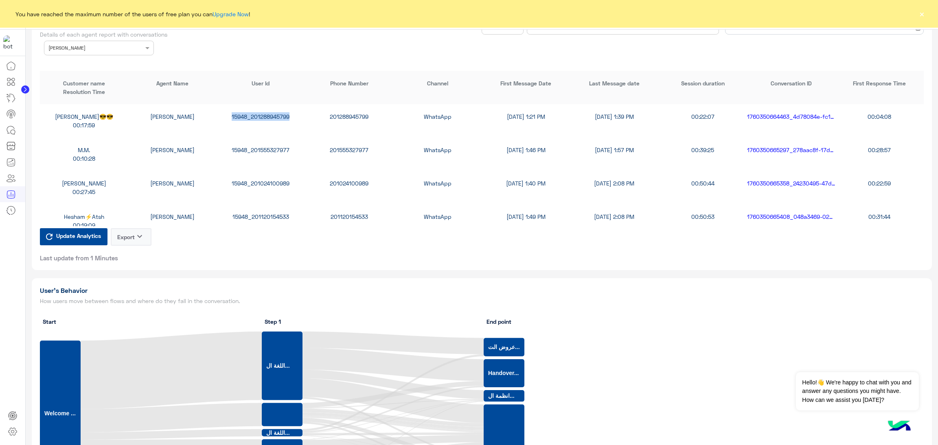
click at [80, 239] on span "Update Analytics" at bounding box center [78, 235] width 49 height 11
click at [274, 219] on div "15948_201120154533" at bounding box center [261, 216] width 88 height 9
click at [275, 215] on div "15948_201120154533" at bounding box center [261, 216] width 88 height 9
click at [107, 41] on div "Agent Name × hesham sayes" at bounding box center [99, 48] width 110 height 15
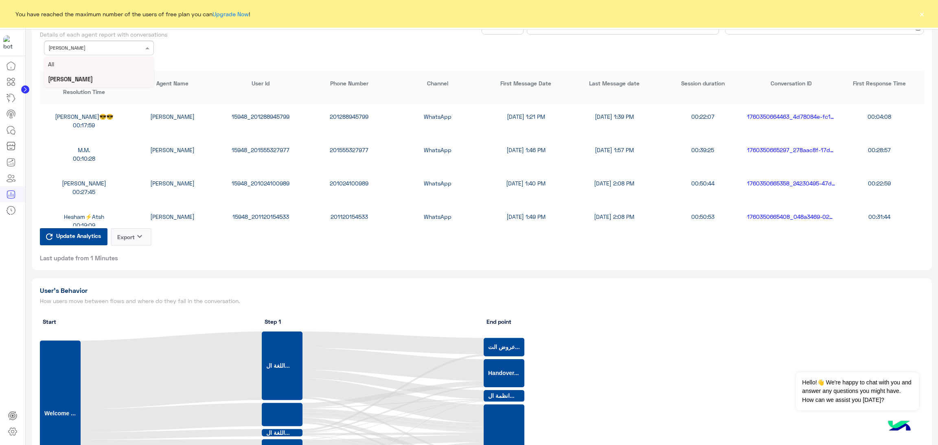
click at [89, 62] on div "All" at bounding box center [99, 64] width 110 height 15
click at [110, 46] on input "text" at bounding box center [86, 47] width 76 height 7
click at [102, 103] on div "Taghreed [DEMOGRAPHIC_DATA]" at bounding box center [99, 109] width 110 height 15
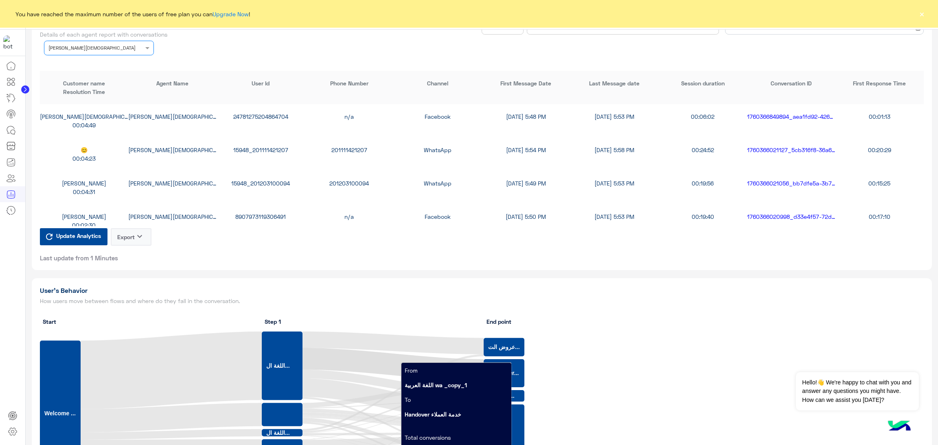
click at [251, 113] on div "24781275204864704" at bounding box center [261, 116] width 88 height 9
click at [245, 140] on div "😊 Taghreed Muhammed 15948_201111421207 201111421207 WhatsApp 10/13/25, 5:54 PM …" at bounding box center [482, 154] width 884 height 33
click at [249, 146] on div "15948_201111421207" at bounding box center [261, 150] width 88 height 9
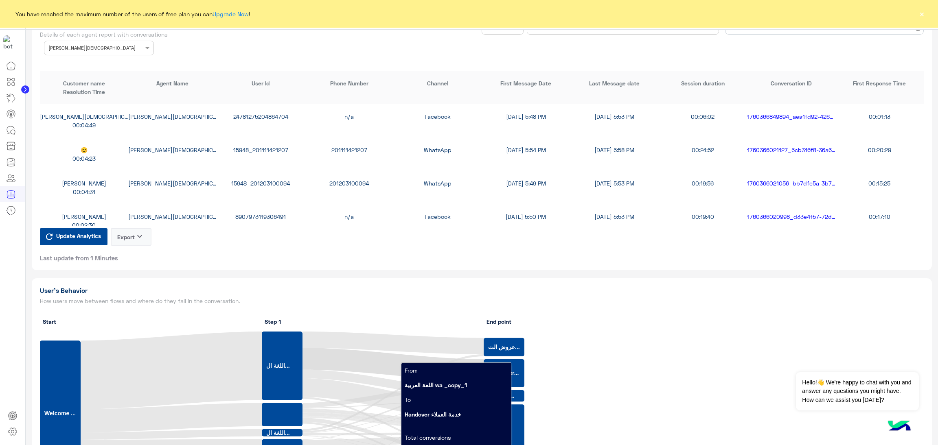
click at [248, 184] on div "15948_201203100094" at bounding box center [261, 183] width 88 height 9
click at [270, 208] on div "Mansour Samie Taghreed Muhammed 8907973119306491 n/a Facebook 10/13/25, 5:50 PM…" at bounding box center [482, 220] width 884 height 33
click at [269, 212] on div "8907973119306491" at bounding box center [261, 216] width 88 height 9
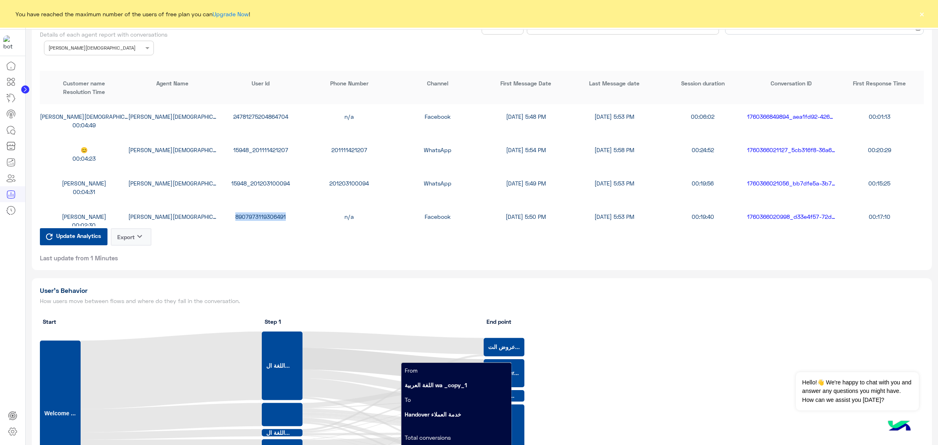
click at [269, 212] on div "8907973119306491" at bounding box center [261, 216] width 88 height 9
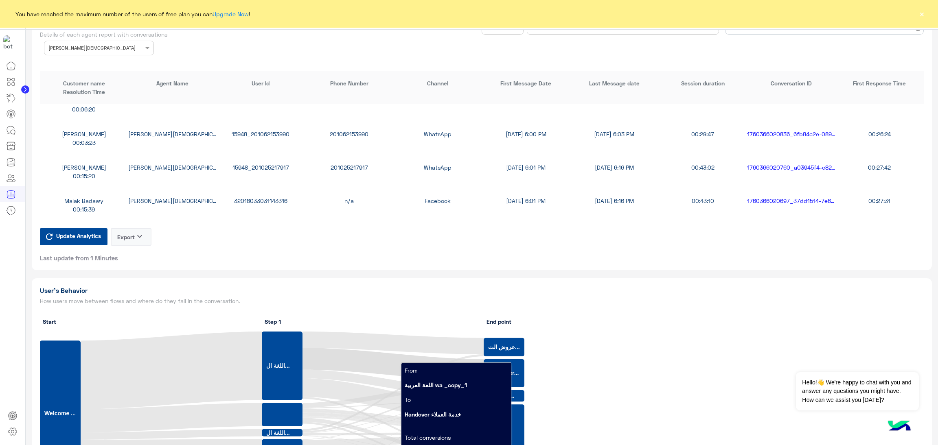
click at [258, 134] on div "15948_201062153990" at bounding box center [261, 134] width 88 height 9
click at [260, 166] on div "15948_201025217917" at bounding box center [261, 167] width 88 height 9
click at [274, 164] on div "15948_201025217917" at bounding box center [261, 167] width 88 height 9
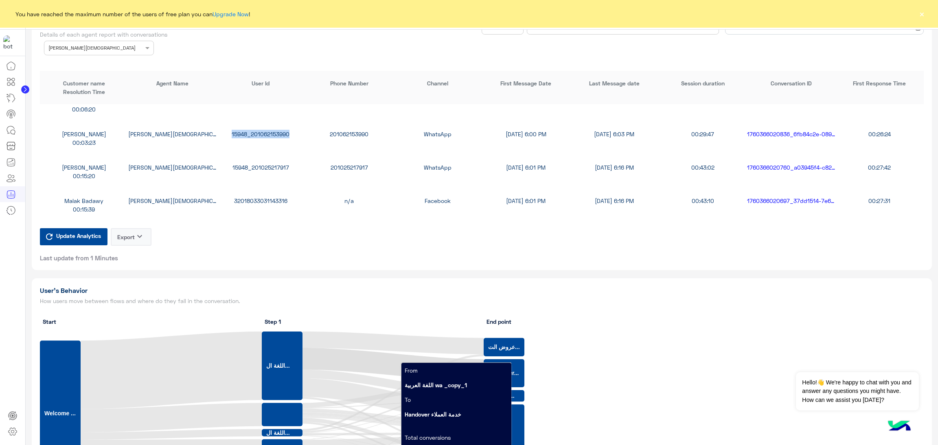
click at [274, 164] on div "15948_201025217917" at bounding box center [261, 167] width 88 height 9
click at [272, 164] on div "15948_201025217917" at bounding box center [261, 167] width 88 height 9
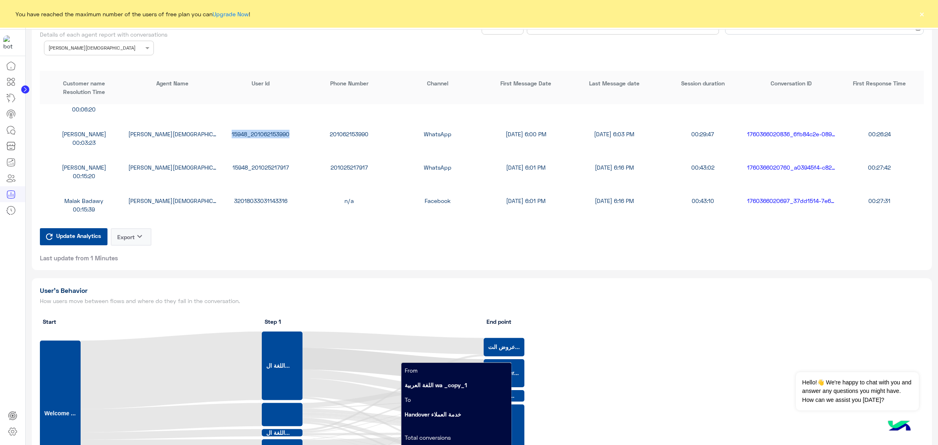
click at [272, 164] on div "15948_201025217917" at bounding box center [261, 167] width 88 height 9
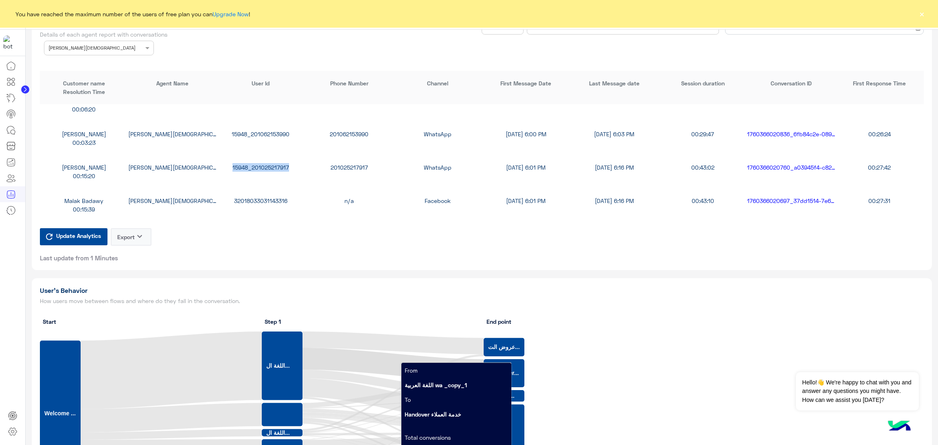
click at [272, 164] on div "15948_201025217917" at bounding box center [261, 167] width 88 height 9
click at [98, 41] on div "Agent Name × Taghreed Muhammed" at bounding box center [99, 48] width 110 height 15
click at [87, 59] on div "All" at bounding box center [99, 64] width 110 height 15
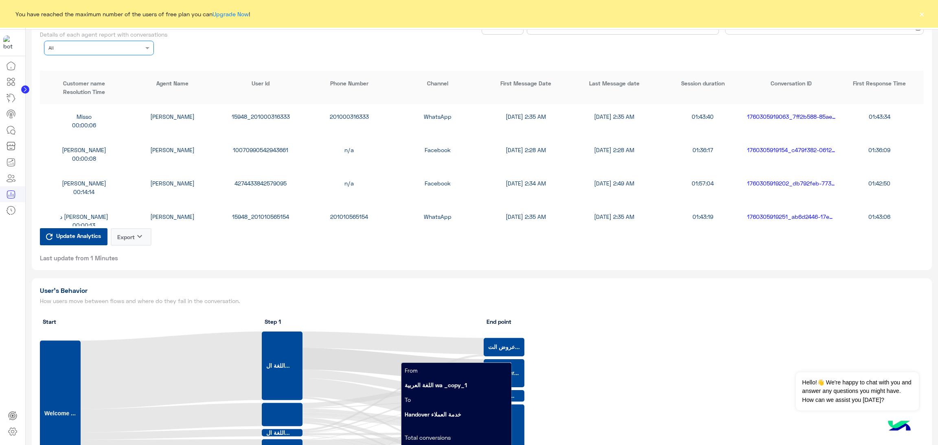
click at [99, 46] on input "text" at bounding box center [86, 47] width 76 height 7
click at [94, 107] on div "[PERSON_NAME]" at bounding box center [99, 110] width 110 height 15
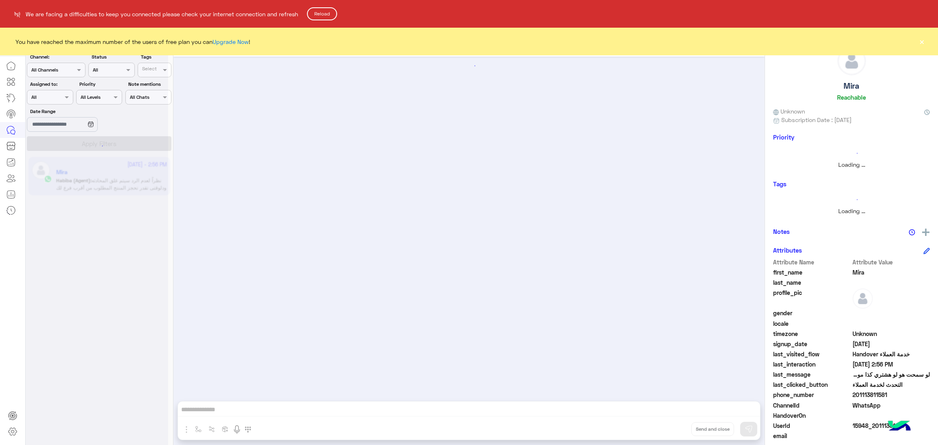
click at [326, 10] on button "Reload" at bounding box center [322, 13] width 30 height 13
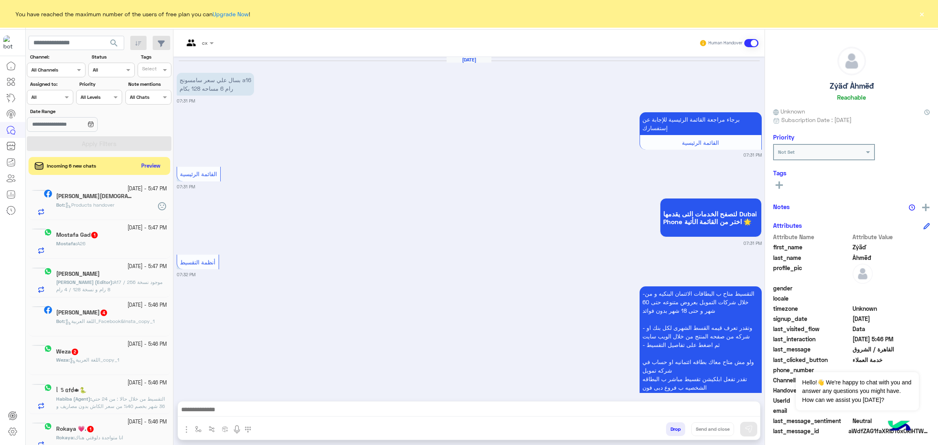
scroll to position [2924, 0]
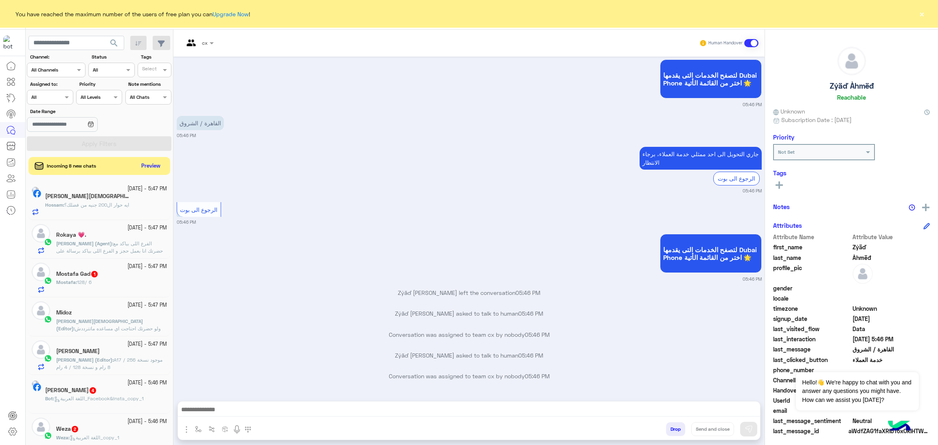
click at [74, 51] on app-inbox-users-filters "search Channel: Channel All Channels Status Channel All Tags Select Assigned to…" at bounding box center [100, 92] width 148 height 125
drag, startPoint x: 74, startPoint y: 47, endPoint x: 120, endPoint y: 42, distance: 46.3
click at [74, 47] on input "text" at bounding box center [76, 43] width 96 height 15
paste input "**********"
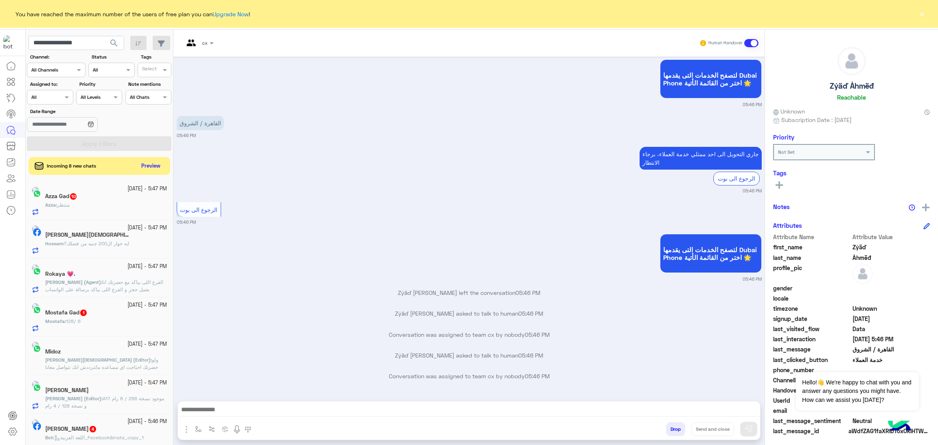
click at [109, 41] on span "search" at bounding box center [114, 43] width 10 height 10
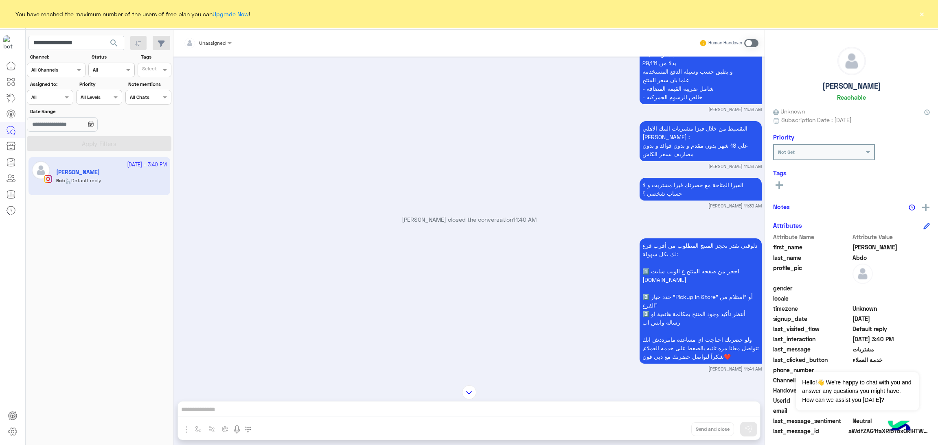
scroll to position [1019, 0]
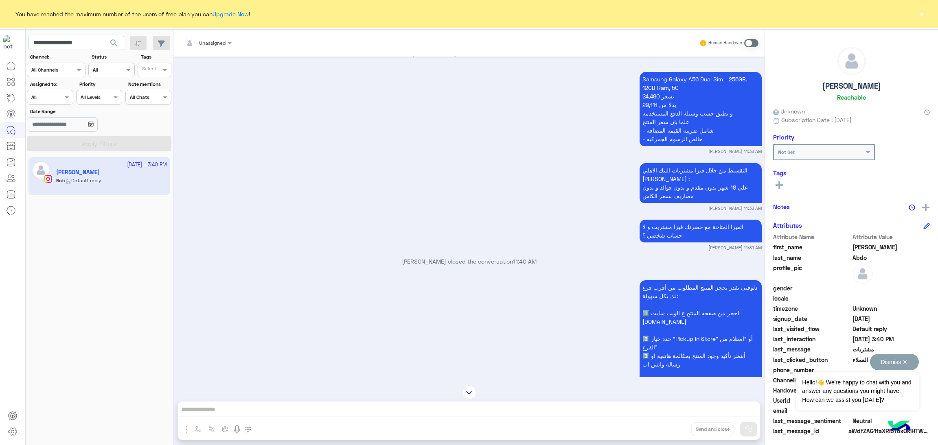
click at [902, 366] on button "Dismiss ✕" at bounding box center [894, 362] width 49 height 16
click at [864, 401] on span "1861154084391350" at bounding box center [891, 400] width 78 height 9
copy span "1861154084391350"
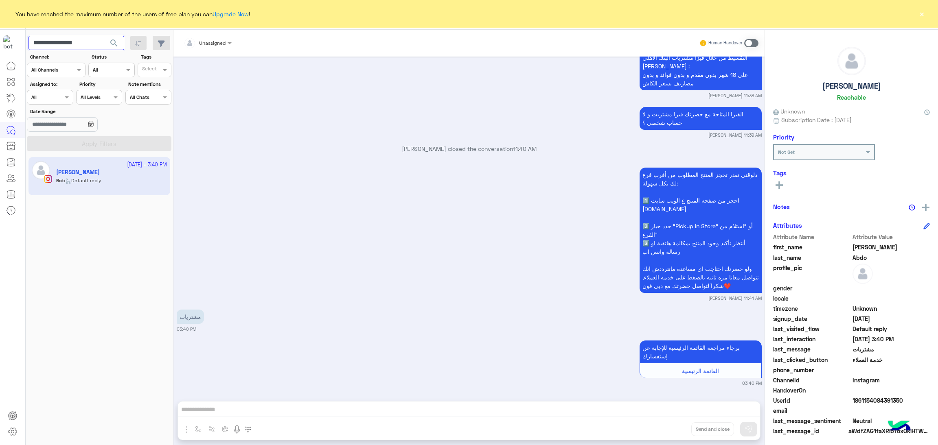
click at [70, 36] on input "**********" at bounding box center [76, 43] width 96 height 15
paste input "*"
click at [107, 40] on button "search" at bounding box center [114, 45] width 20 height 18
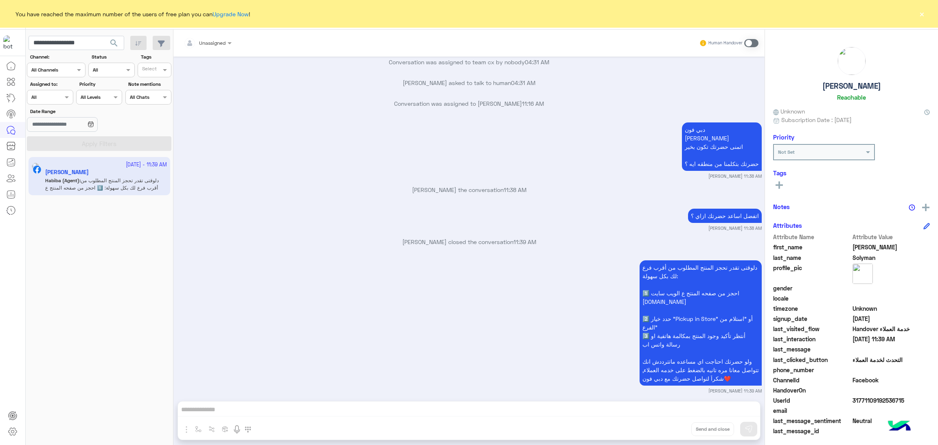
scroll to position [836, 0]
click at [69, 43] on input "**********" at bounding box center [76, 43] width 96 height 15
paste input "*"
click at [113, 43] on span "search" at bounding box center [114, 43] width 10 height 10
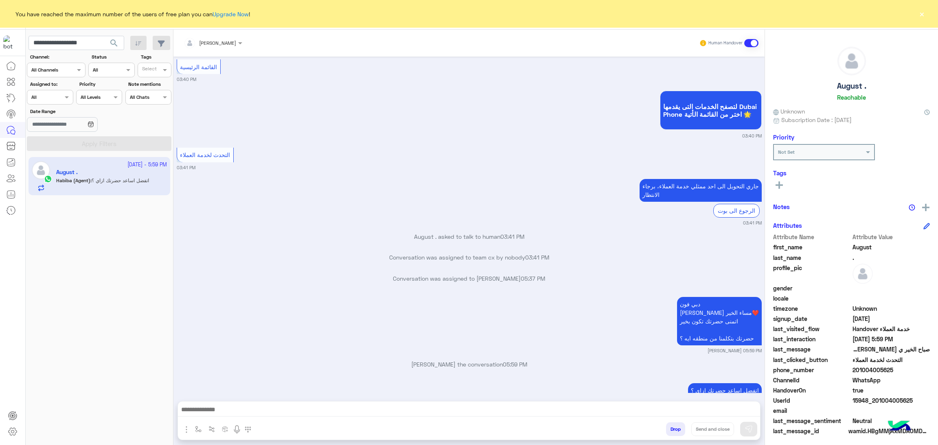
scroll to position [2161, 0]
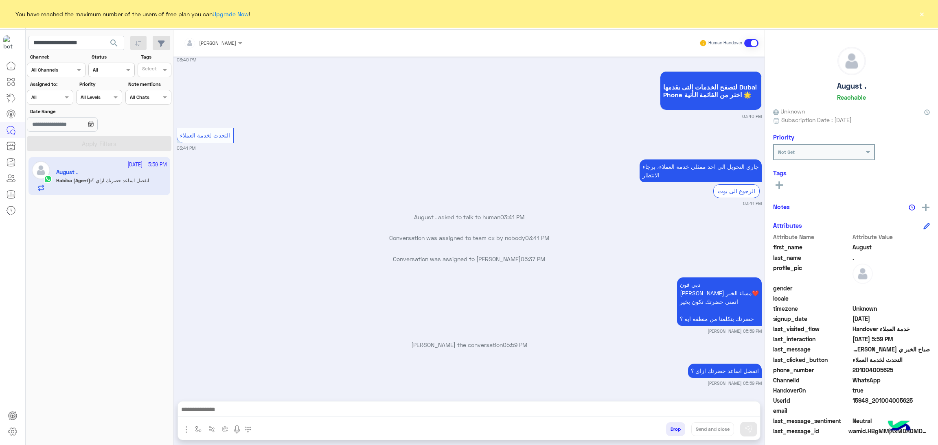
click at [223, 44] on div at bounding box center [213, 42] width 67 height 8
click at [246, 98] on div "Mahytaab Amr" at bounding box center [227, 101] width 39 height 9
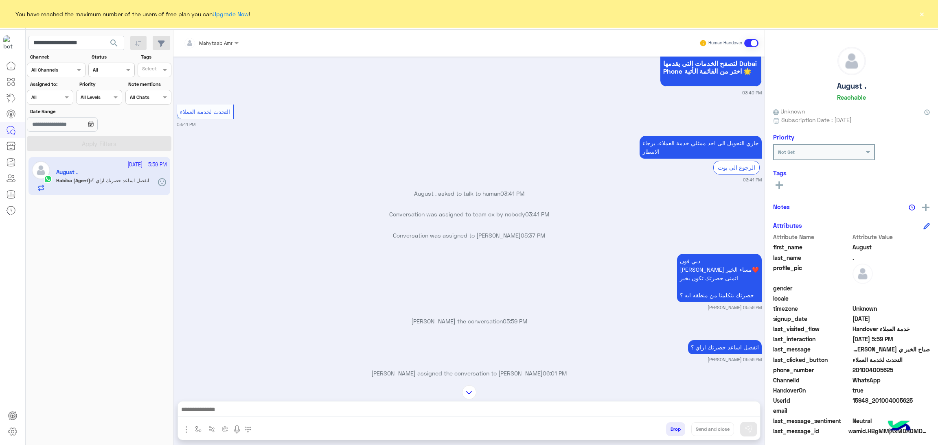
scroll to position [2189, 0]
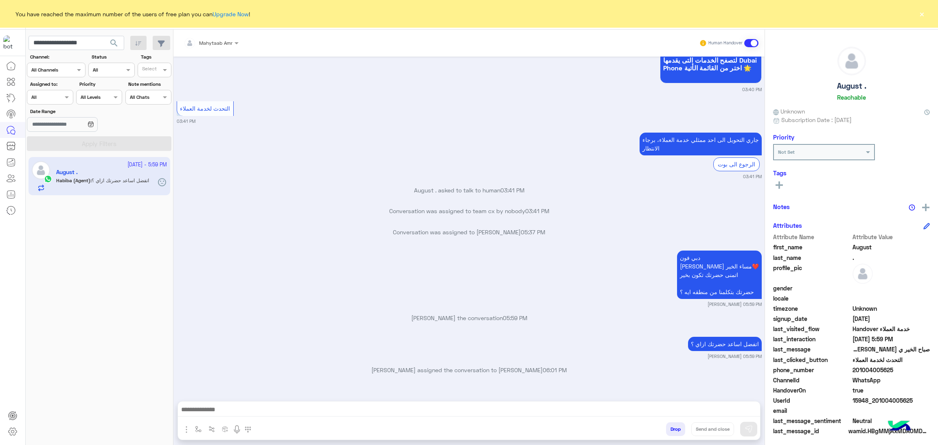
click at [875, 398] on span "15948_201004005625" at bounding box center [891, 400] width 78 height 9
copy span "15948_201004005625"
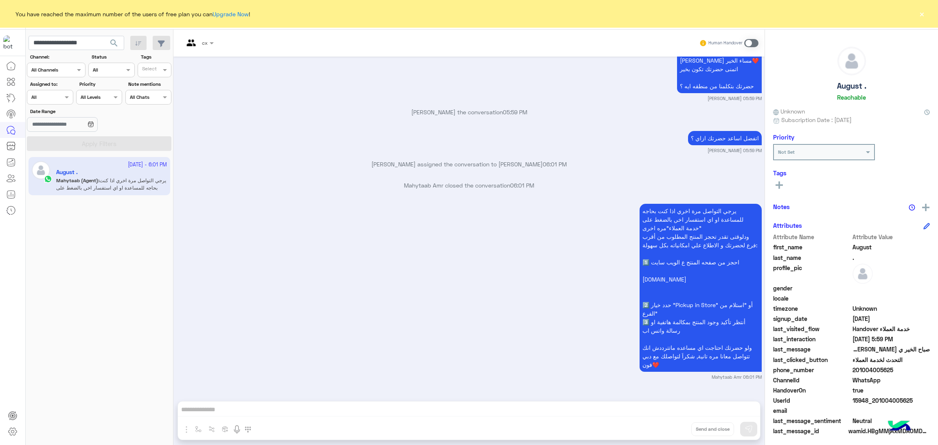
scroll to position [2394, 0]
click at [88, 41] on input "**********" at bounding box center [76, 43] width 96 height 15
paste input "text"
click at [110, 44] on span "search" at bounding box center [114, 43] width 10 height 10
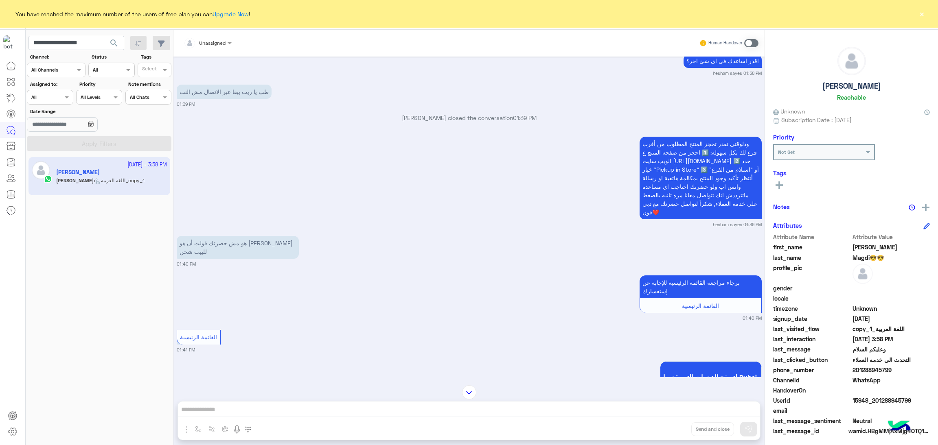
scroll to position [2441, 0]
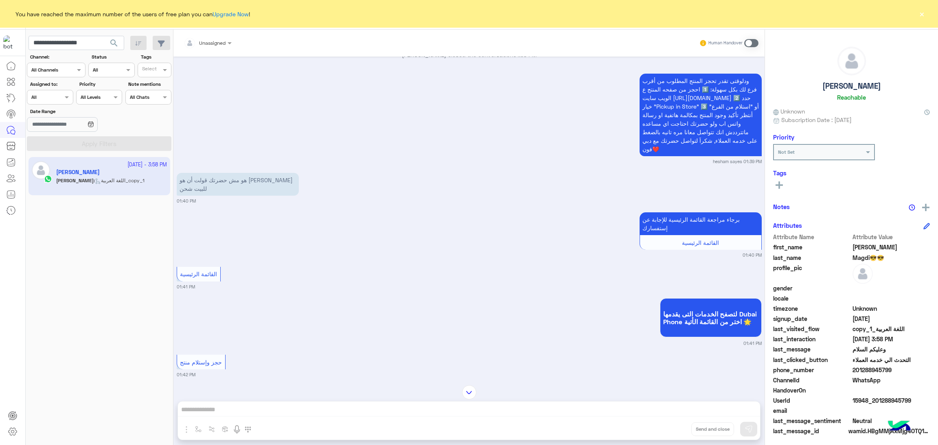
drag, startPoint x: 853, startPoint y: 368, endPoint x: 913, endPoint y: 367, distance: 59.4
click at [913, 367] on span "201288945799" at bounding box center [891, 370] width 78 height 9
copy span "01288945799"
click at [877, 401] on span "15948_201288945799" at bounding box center [891, 400] width 78 height 9
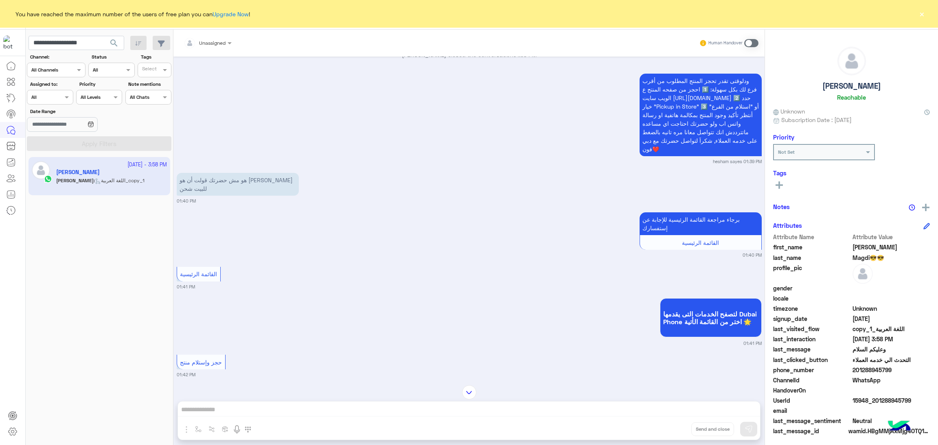
copy span "15948_201288945799"
click at [64, 33] on app-inbox-users-filters "**********" at bounding box center [100, 92] width 148 height 125
click at [64, 42] on input "**********" at bounding box center [76, 43] width 96 height 15
click at [64, 41] on input "**********" at bounding box center [76, 43] width 96 height 15
paste input "text"
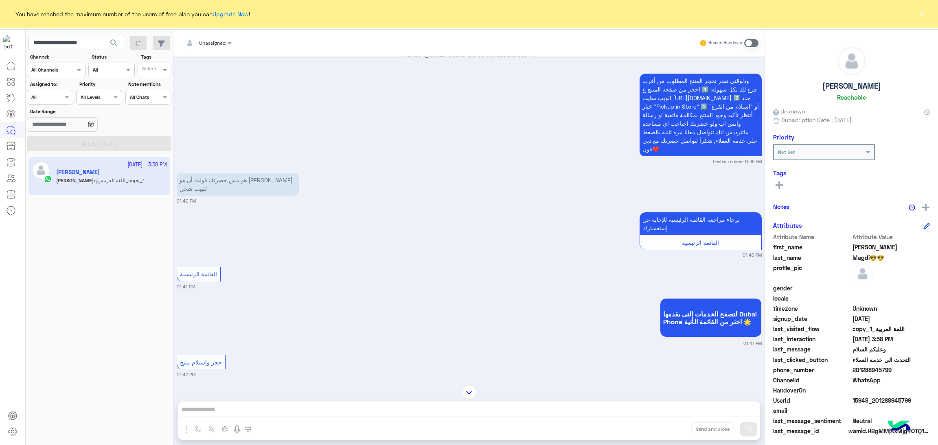
click at [110, 42] on span "search" at bounding box center [114, 43] width 10 height 10
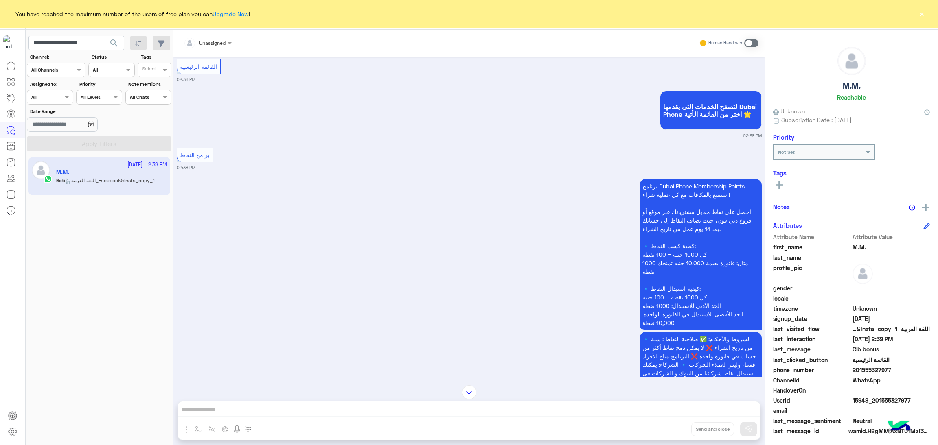
scroll to position [1184, 0]
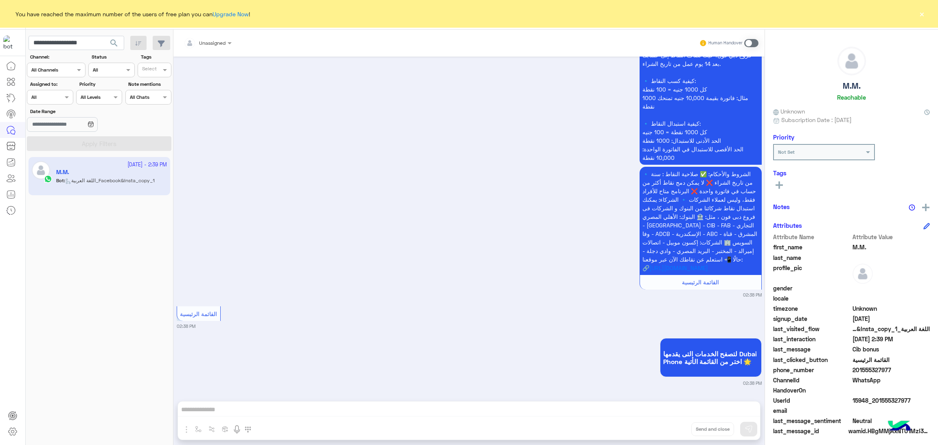
click at [876, 398] on span "15948_201555327977" at bounding box center [891, 400] width 78 height 9
copy span "15948_201555327977"
click at [70, 42] on input "**********" at bounding box center [76, 43] width 96 height 15
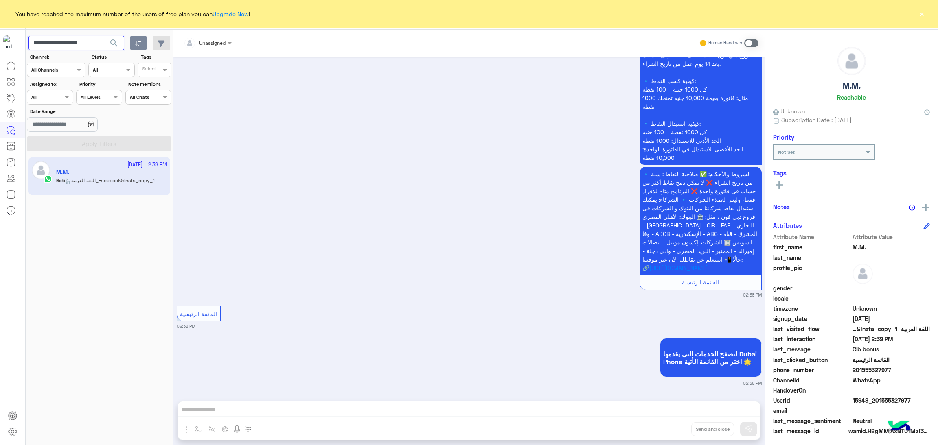
paste input "text"
click at [112, 45] on span "search" at bounding box center [114, 43] width 10 height 10
click at [921, 13] on button "×" at bounding box center [921, 14] width 8 height 8
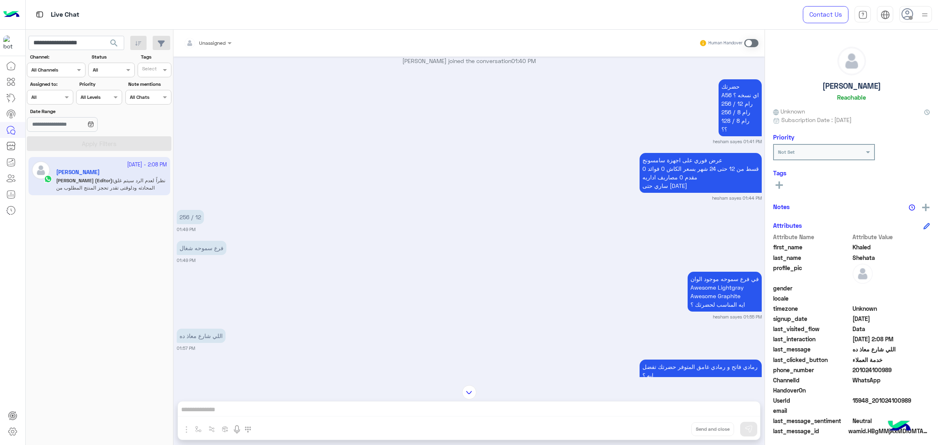
scroll to position [1080, 0]
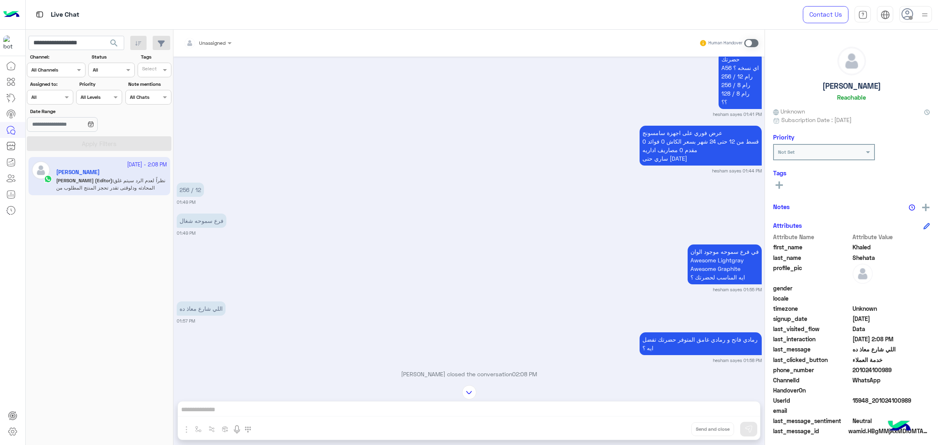
drag, startPoint x: 854, startPoint y: 370, endPoint x: 895, endPoint y: 370, distance: 41.1
click at [895, 370] on span "201024100989" at bounding box center [891, 370] width 78 height 9
copy span "01024100989"
click at [77, 45] on input "**********" at bounding box center [76, 43] width 96 height 15
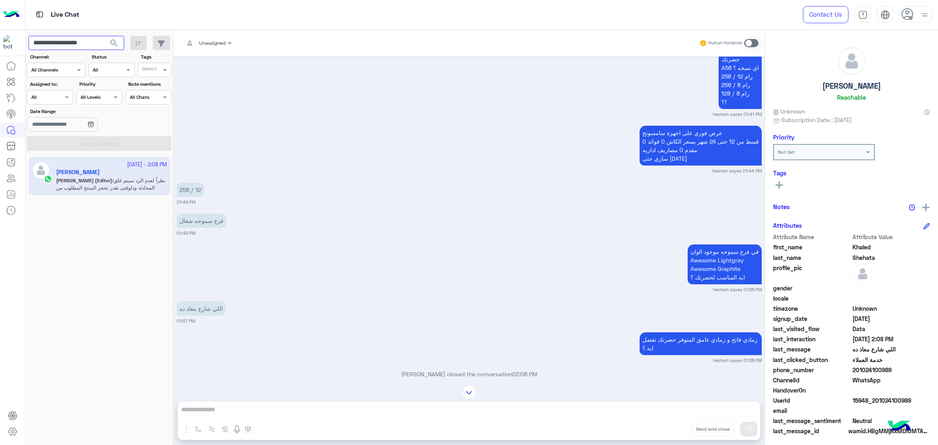
paste input "text"
click at [111, 46] on span "search" at bounding box center [114, 43] width 10 height 10
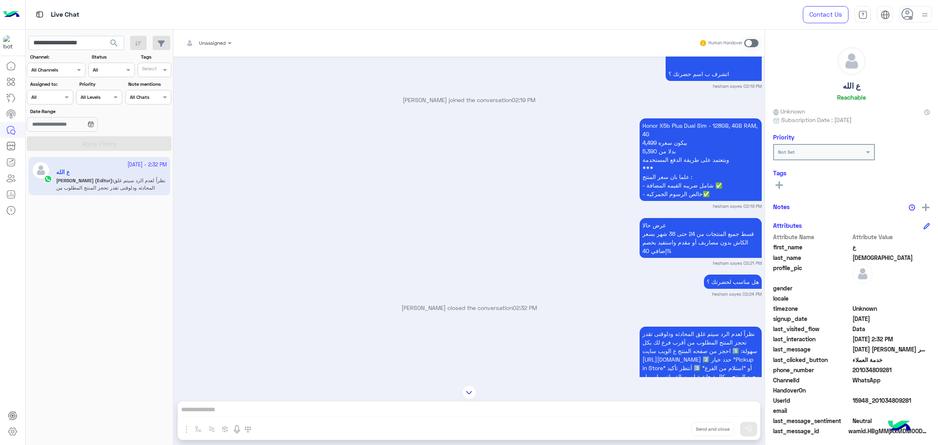
scroll to position [1431, 0]
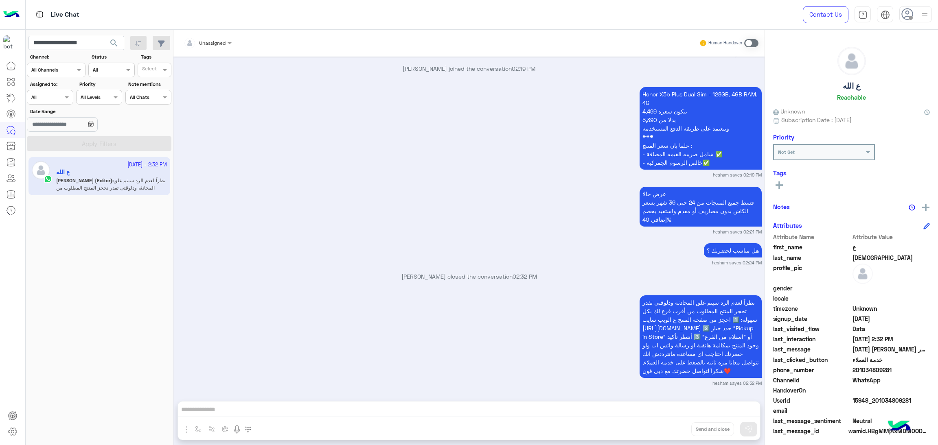
click at [883, 403] on span "15948_201034809281" at bounding box center [891, 400] width 78 height 9
copy span "15948_201034809281"
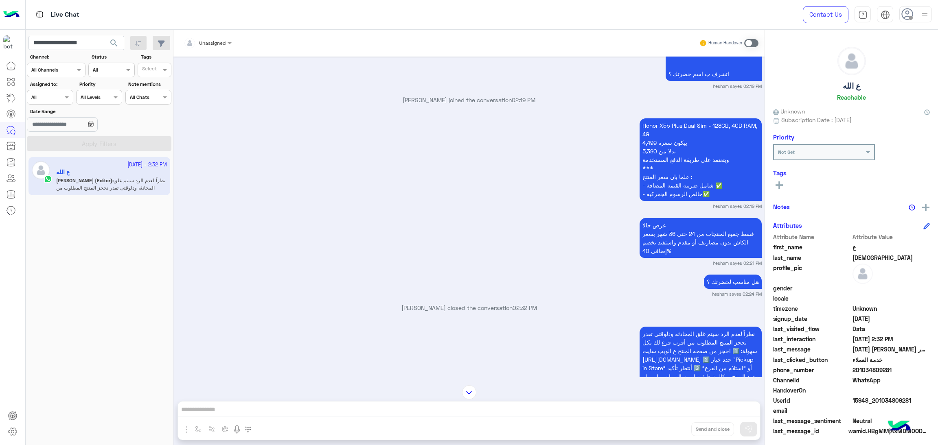
scroll to position [1309, 0]
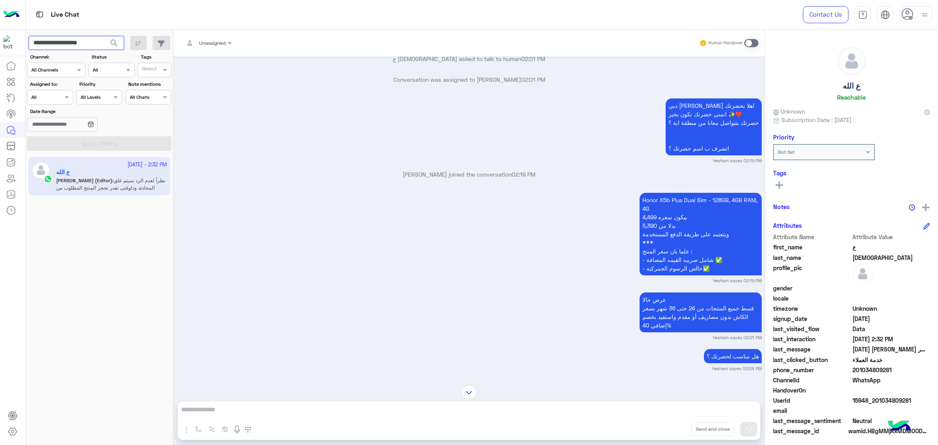
click at [66, 47] on input "**********" at bounding box center [76, 43] width 96 height 15
paste input "text"
click at [112, 43] on span "search" at bounding box center [114, 43] width 10 height 10
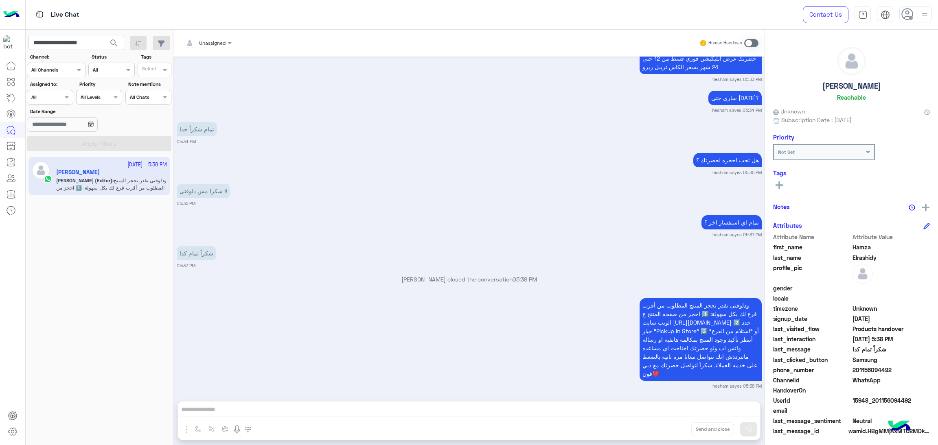
scroll to position [2378, 0]
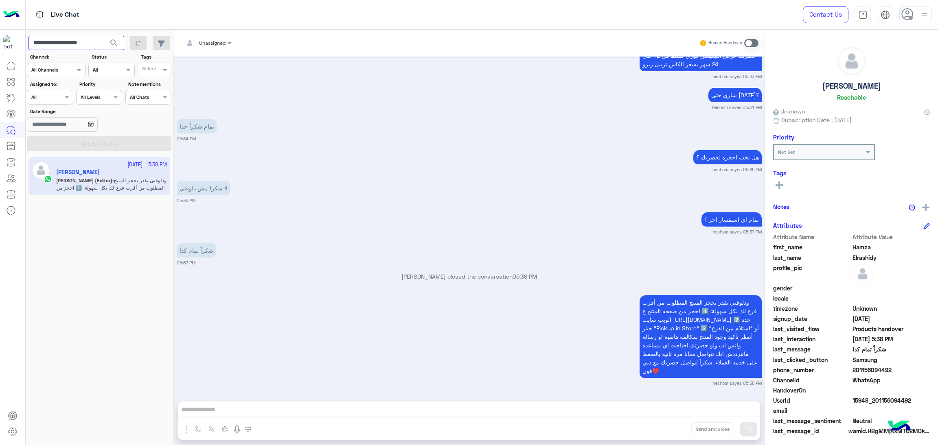
click at [84, 46] on input "**********" at bounding box center [76, 43] width 96 height 15
paste input "text"
click at [117, 46] on span "search" at bounding box center [114, 43] width 10 height 10
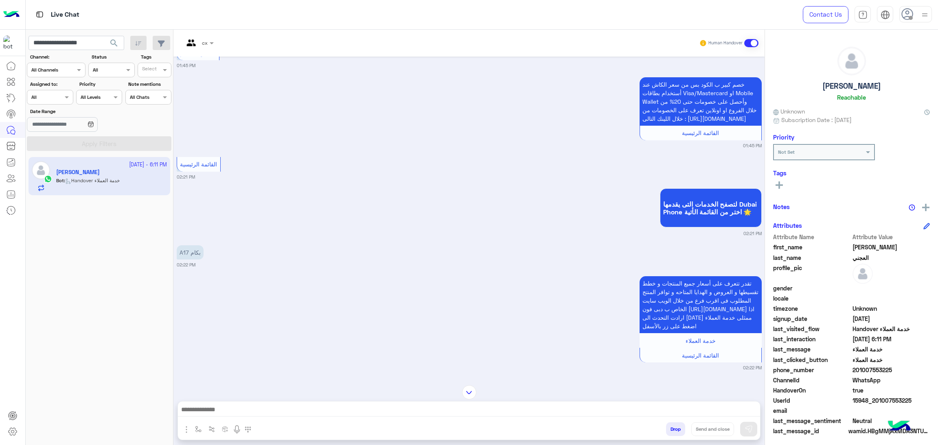
scroll to position [55, 0]
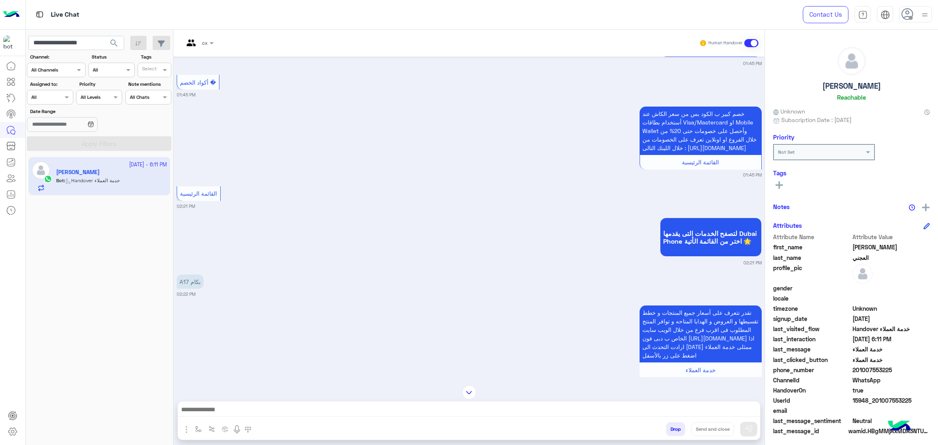
click at [868, 401] on span "15948_201007553225" at bounding box center [891, 400] width 78 height 9
copy span "15948_201007553225"
click at [81, 39] on input "**********" at bounding box center [76, 43] width 96 height 15
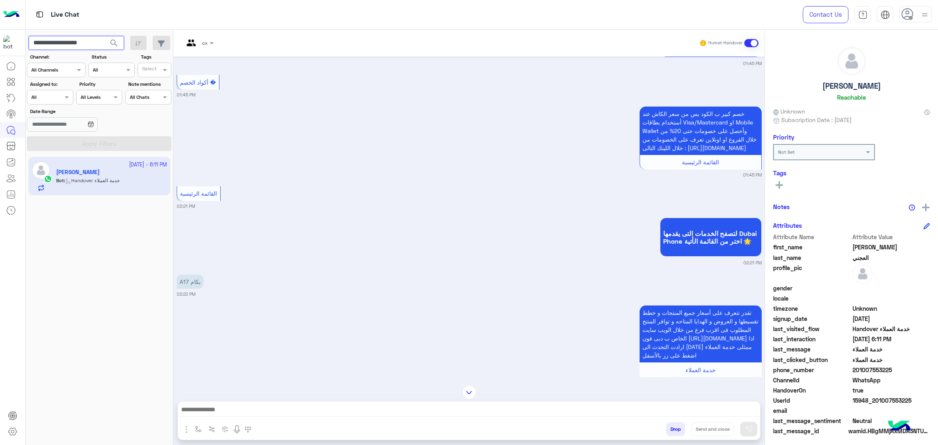
paste input "text"
click at [113, 46] on span "search" at bounding box center [114, 43] width 10 height 10
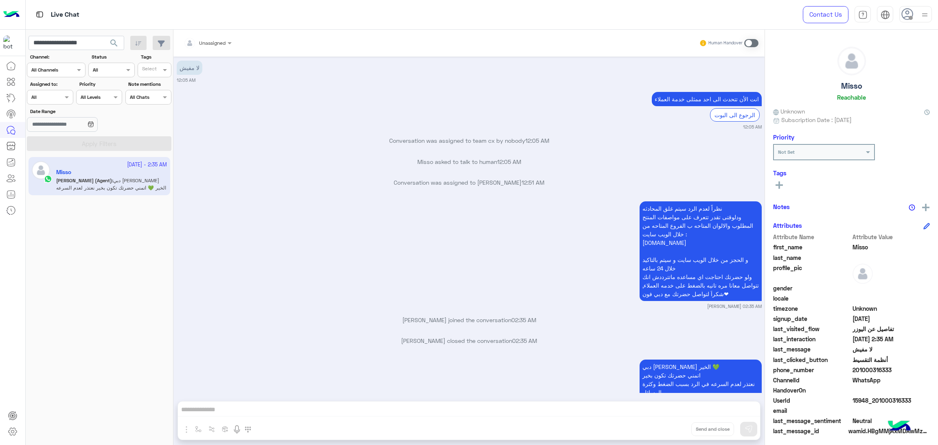
scroll to position [860, 0]
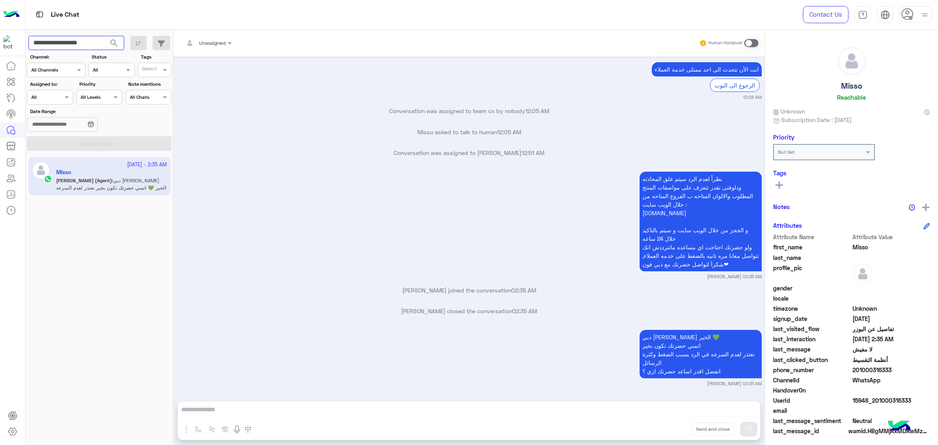
click at [80, 47] on input "**********" at bounding box center [76, 43] width 96 height 15
paste input "text"
type input "**********"
click at [111, 44] on span "search" at bounding box center [114, 43] width 10 height 10
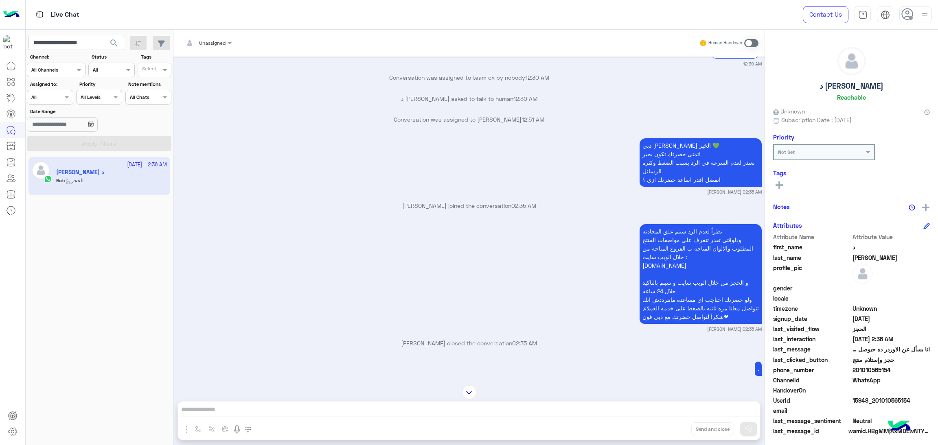
scroll to position [734, 0]
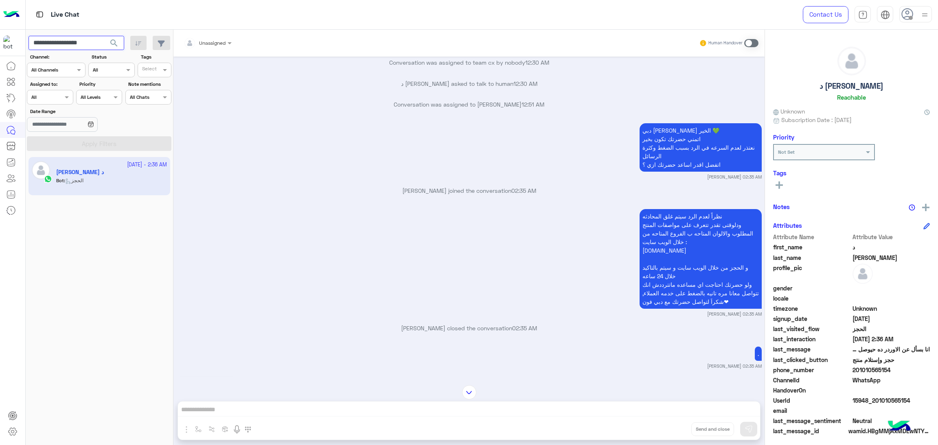
click at [87, 39] on input "**********" at bounding box center [76, 43] width 96 height 15
paste input "text"
click at [114, 42] on span "search" at bounding box center [114, 43] width 10 height 10
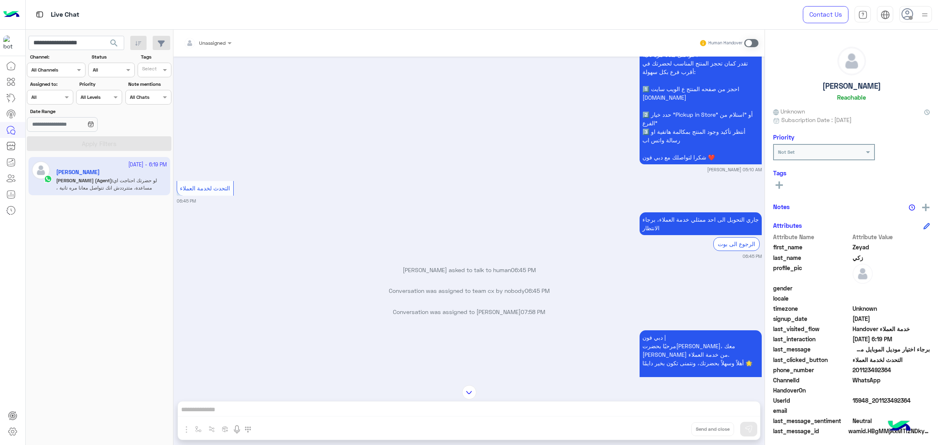
scroll to position [642, 0]
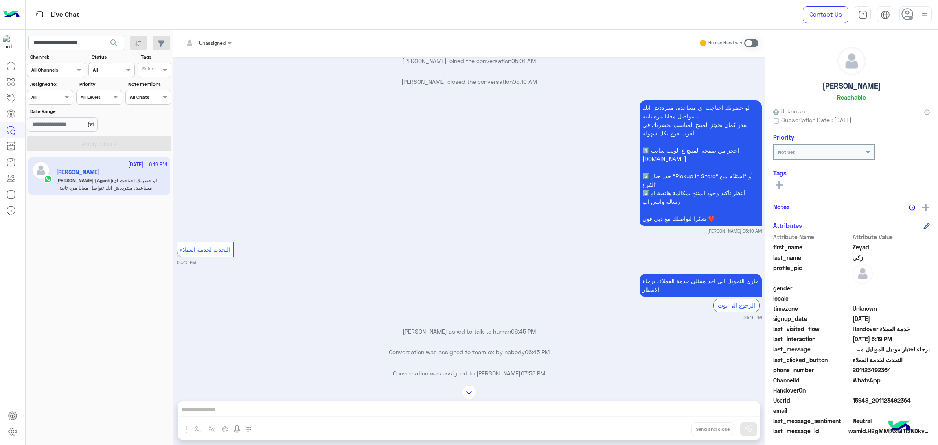
click at [878, 399] on span "15948_201123492364" at bounding box center [891, 400] width 78 height 9
copy span "15948_201123492364"
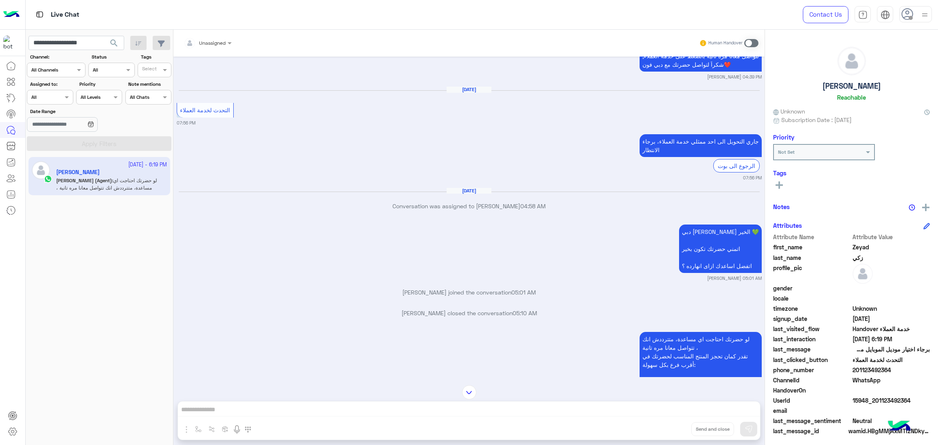
scroll to position [336, 0]
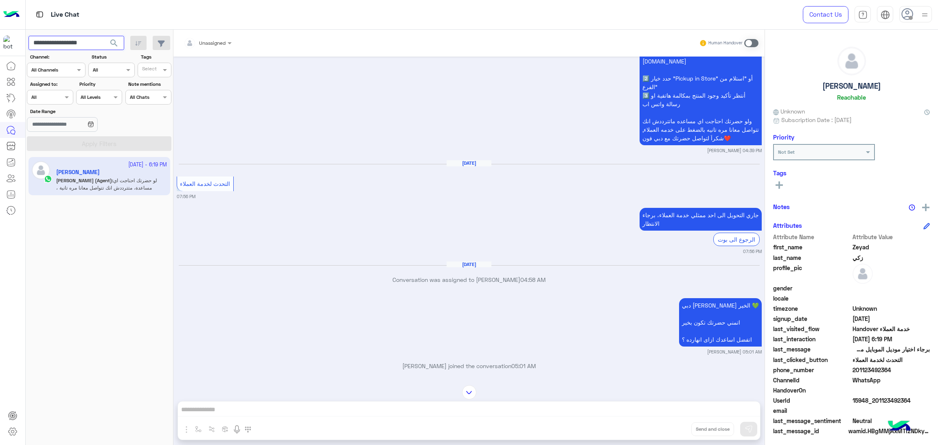
click at [64, 48] on input "**********" at bounding box center [76, 43] width 96 height 15
paste input "text"
click at [111, 46] on span "search" at bounding box center [114, 43] width 10 height 10
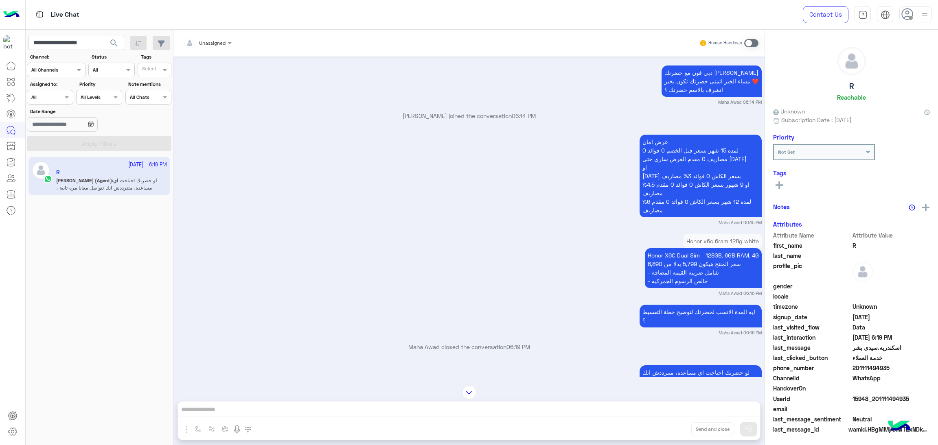
scroll to position [1333, 0]
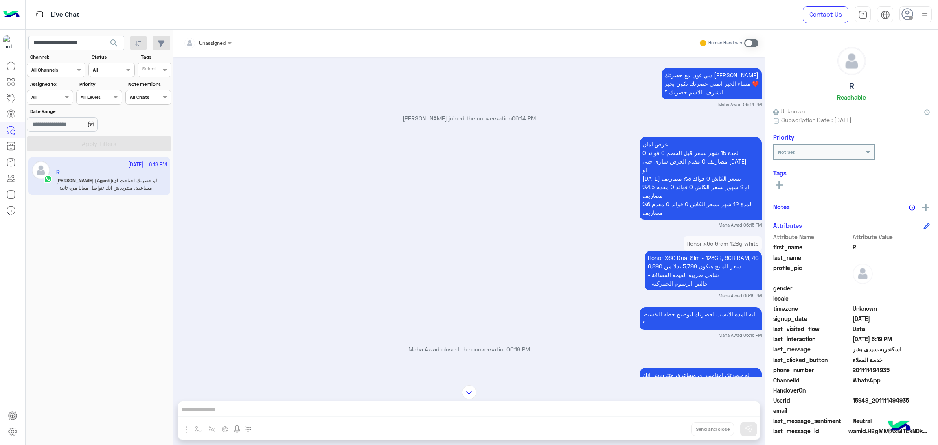
drag, startPoint x: 853, startPoint y: 369, endPoint x: 900, endPoint y: 371, distance: 46.4
click at [900, 371] on span "201111494935" at bounding box center [891, 370] width 78 height 9
copy span "01111494935"
click at [94, 42] on input "**********" at bounding box center [76, 43] width 96 height 15
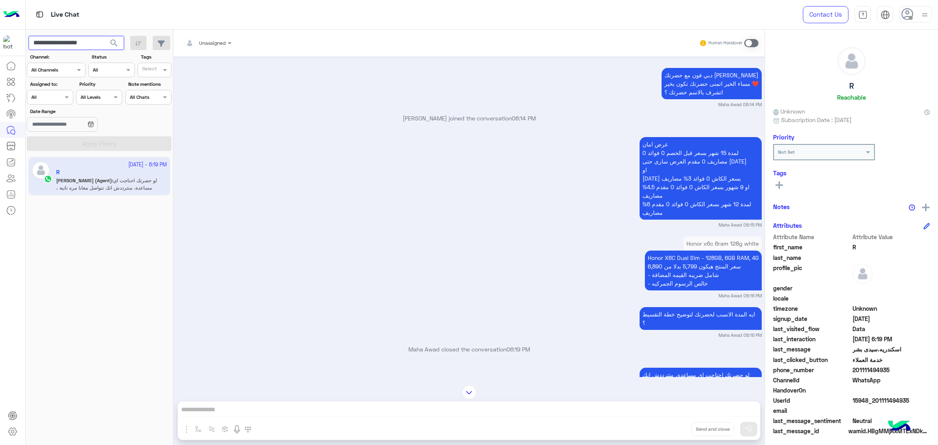
paste input "text"
click at [112, 44] on span "search" at bounding box center [114, 43] width 10 height 10
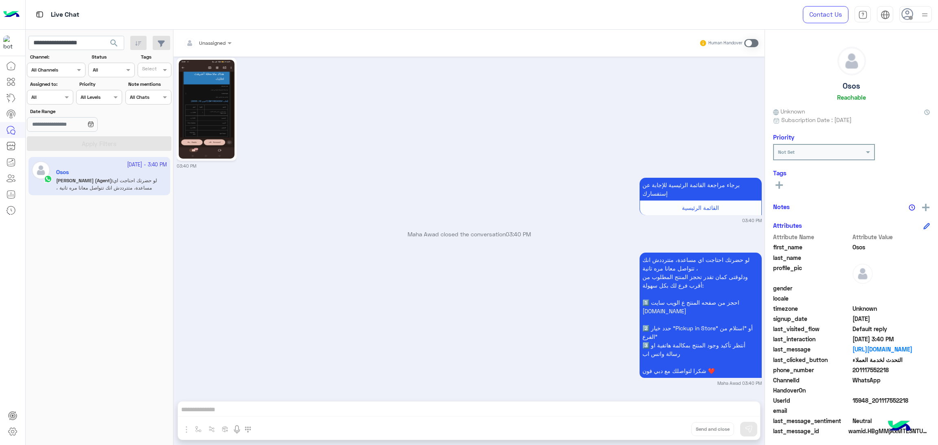
scroll to position [1033, 0]
click at [88, 37] on input "**********" at bounding box center [76, 43] width 96 height 15
paste input "text"
click at [111, 45] on span "search" at bounding box center [114, 43] width 10 height 10
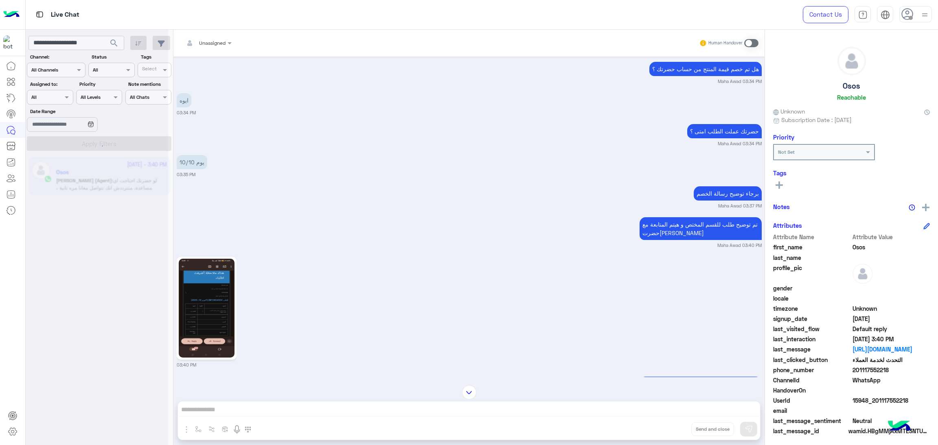
scroll to position [789, 0]
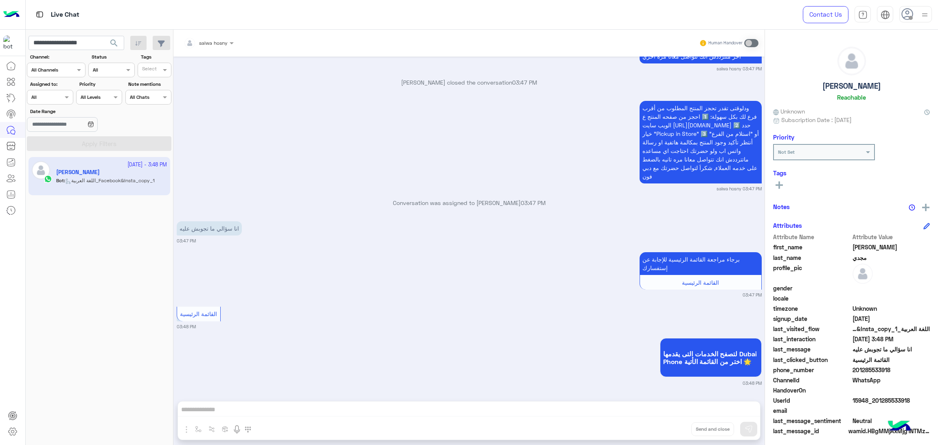
scroll to position [2244, 0]
click at [889, 401] on span "15948_201285533918" at bounding box center [891, 400] width 78 height 9
click at [68, 44] on input "**********" at bounding box center [76, 43] width 96 height 15
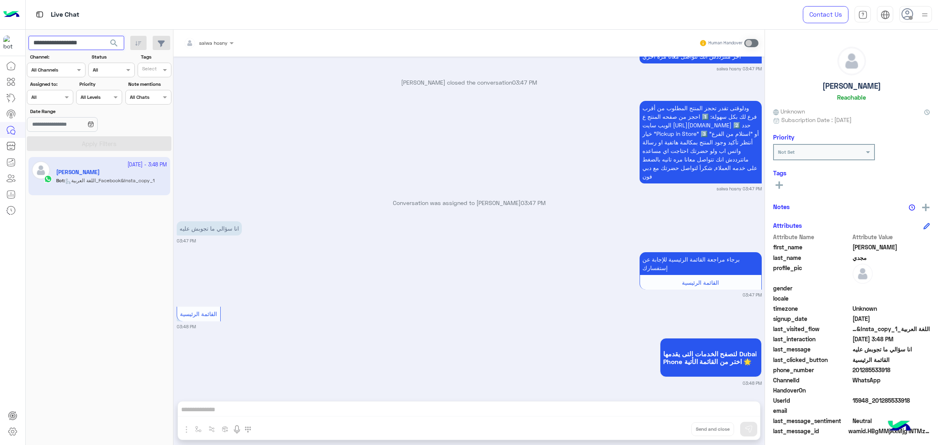
paste input "text"
click at [117, 44] on span "search" at bounding box center [114, 43] width 10 height 10
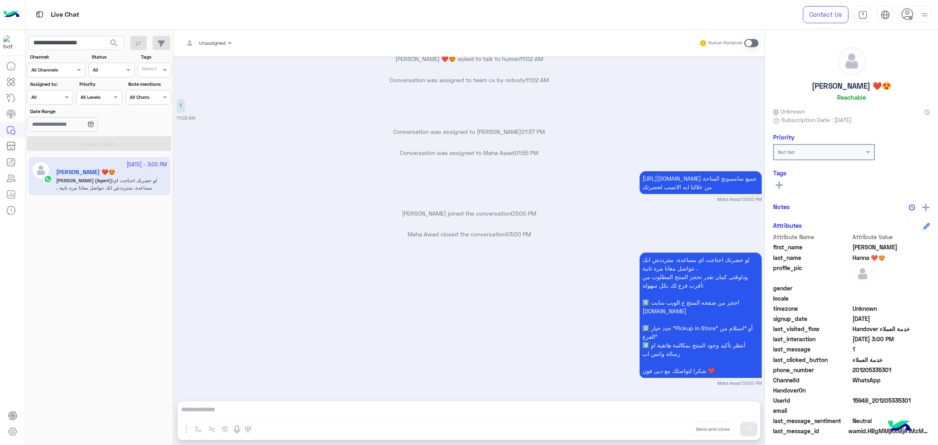
scroll to position [994, 0]
click at [80, 32] on div at bounding box center [97, 225] width 142 height 445
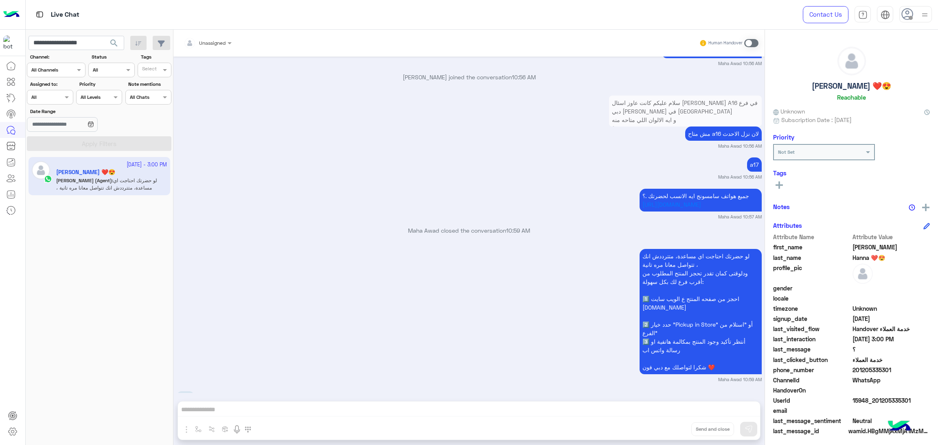
scroll to position [666, 0]
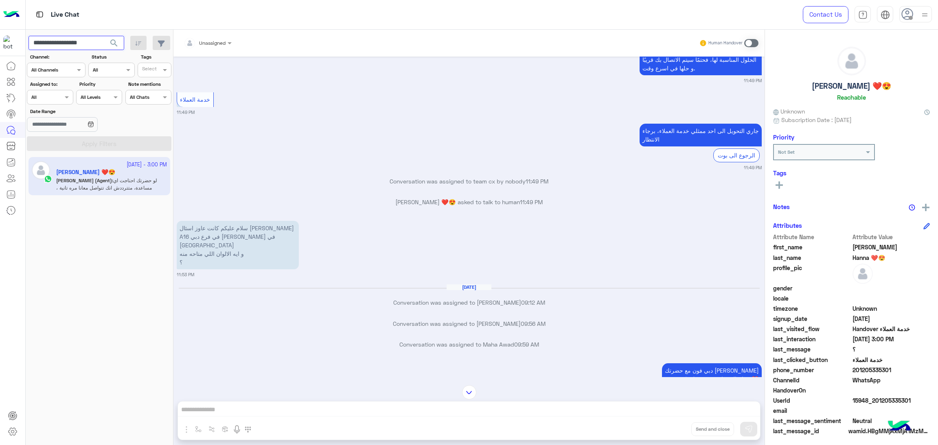
click at [81, 39] on input "**********" at bounding box center [76, 43] width 96 height 15
paste input "text"
click at [109, 43] on span "search" at bounding box center [114, 43] width 10 height 10
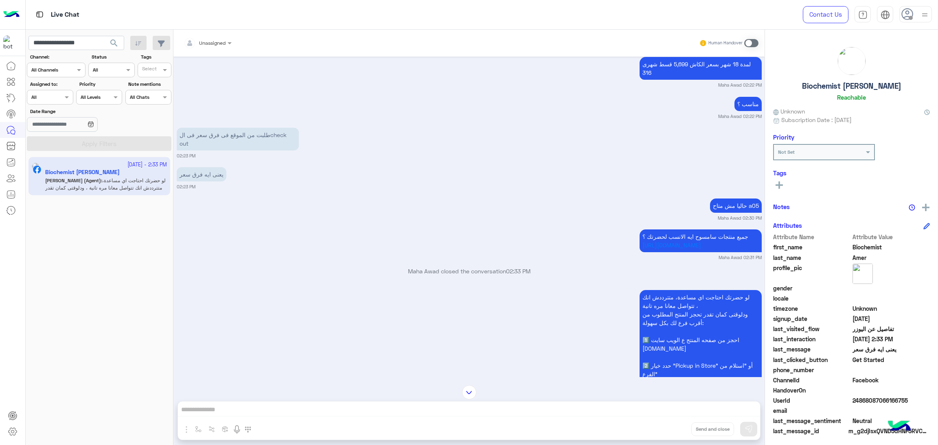
scroll to position [845, 0]
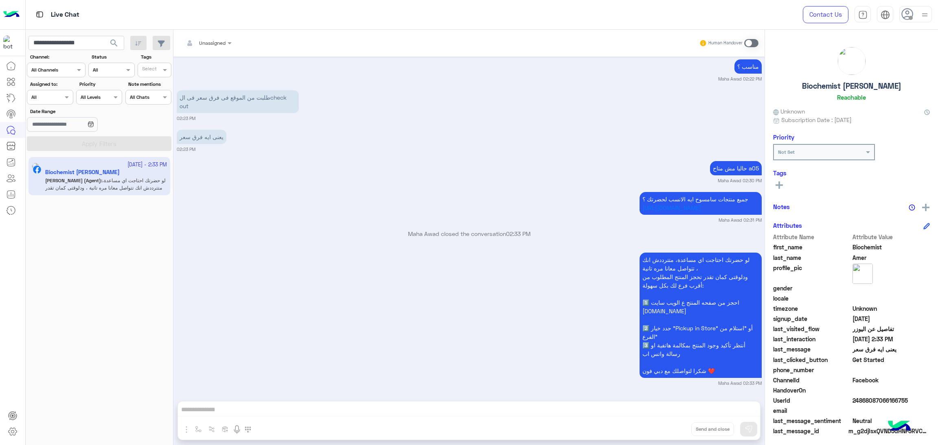
click at [874, 397] on span "24868087066166755" at bounding box center [891, 400] width 78 height 9
click at [92, 46] on input "**********" at bounding box center [76, 43] width 96 height 15
paste input "*"
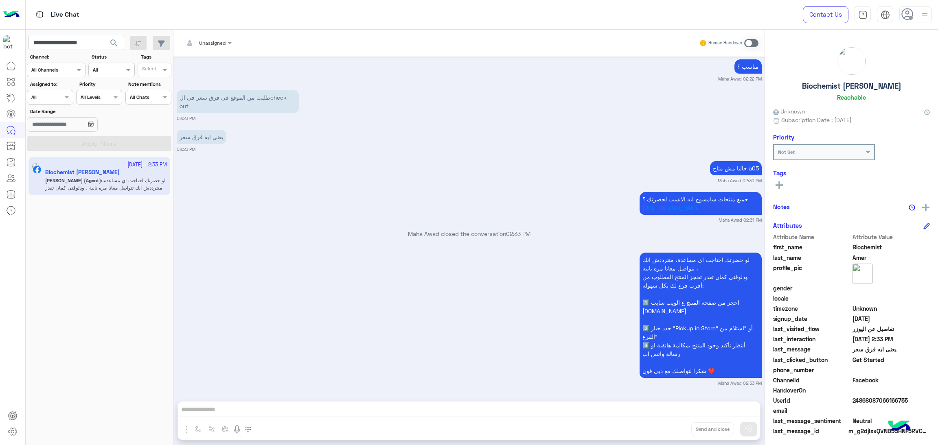
click at [112, 45] on span "search" at bounding box center [114, 43] width 10 height 10
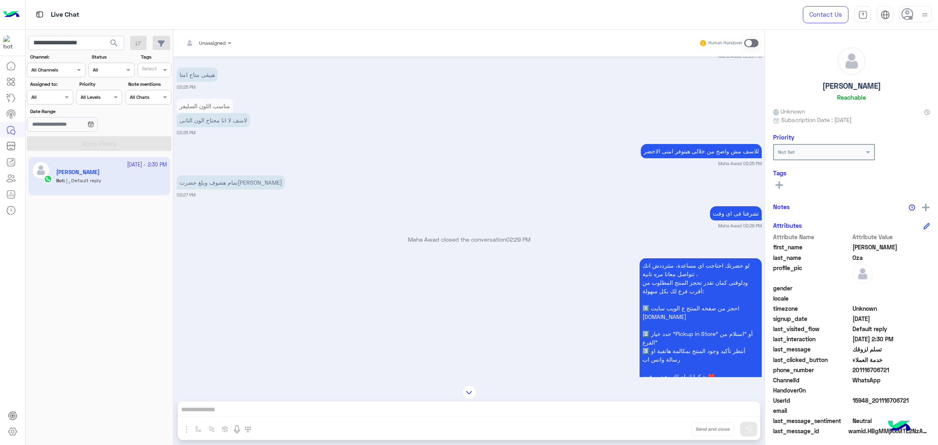
scroll to position [968, 0]
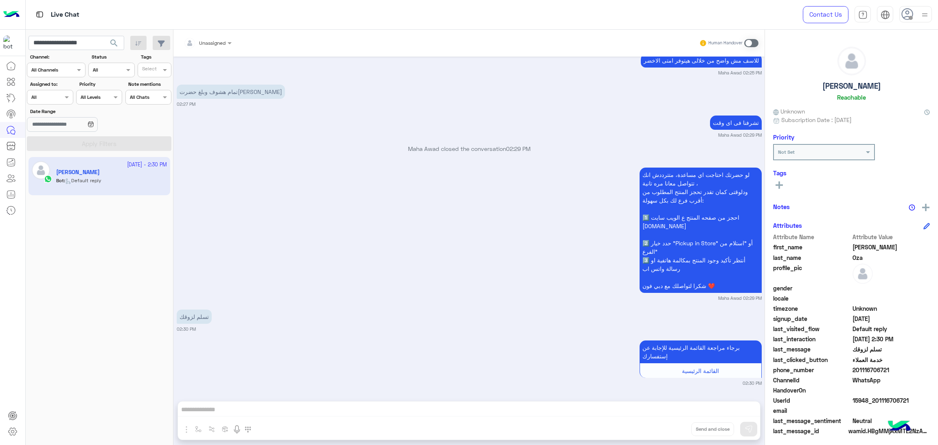
click at [875, 403] on span "15948_201116706721" at bounding box center [891, 400] width 78 height 9
click at [83, 44] on input "**********" at bounding box center [76, 43] width 96 height 15
paste input "text"
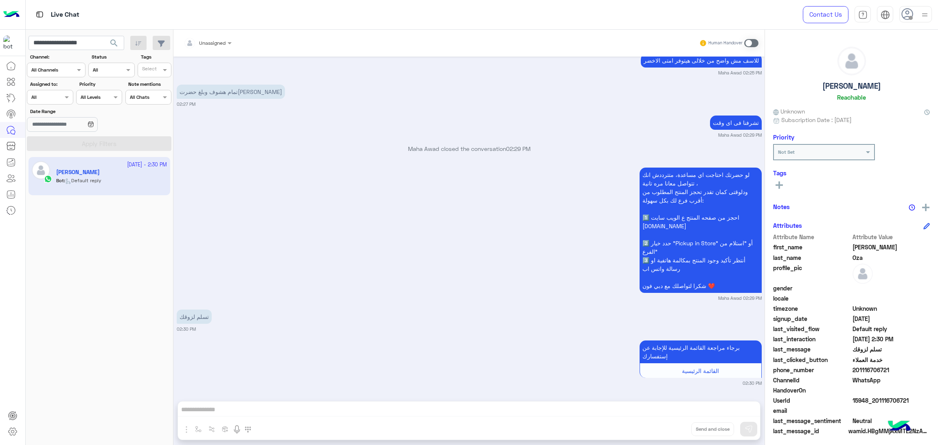
click at [118, 44] on span "search" at bounding box center [114, 43] width 10 height 10
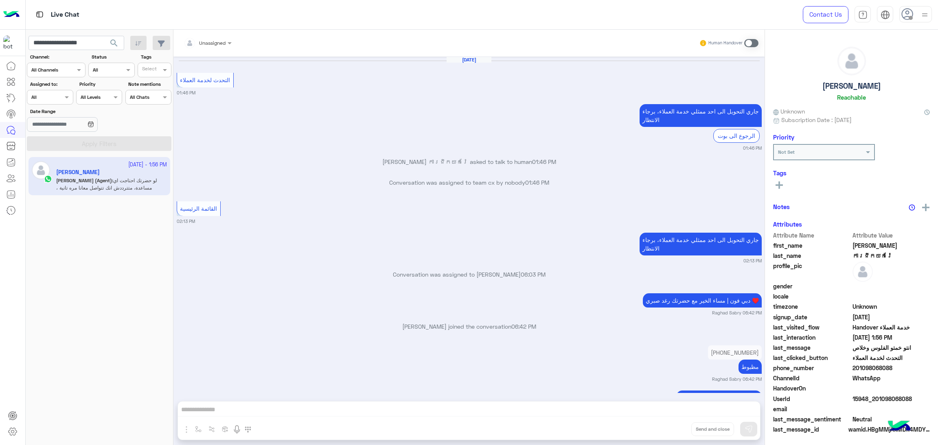
scroll to position [1079, 0]
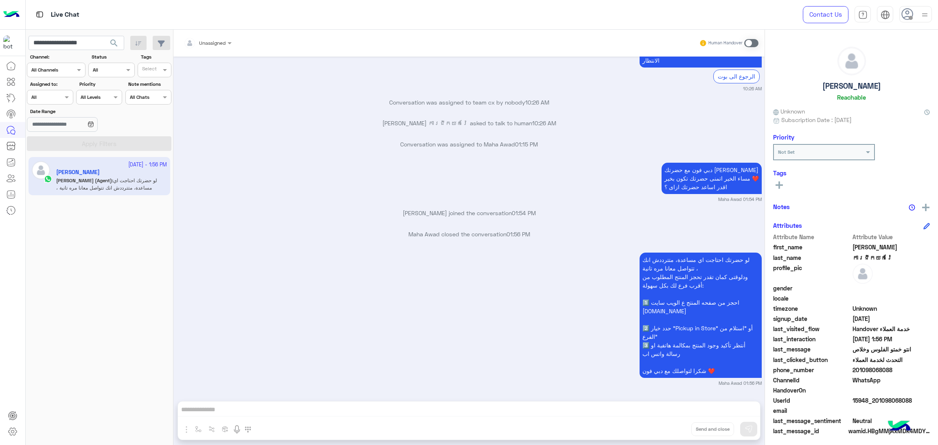
click at [280, 230] on p "Maha Awad closed the conversation 01:56 PM" at bounding box center [469, 234] width 585 height 9
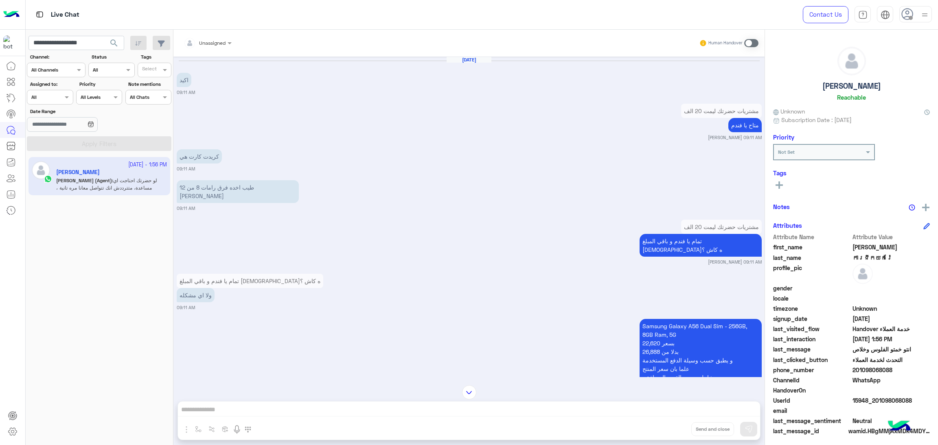
scroll to position [1179, 0]
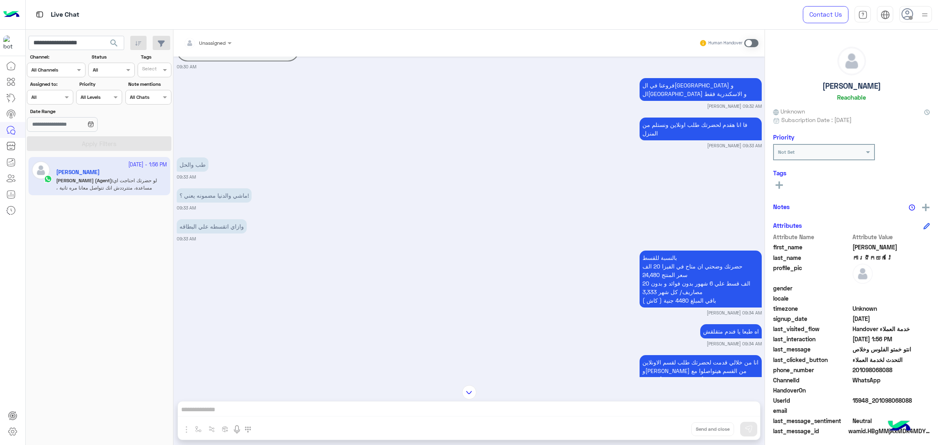
click at [866, 399] on span "15948_201098068088" at bounding box center [891, 400] width 78 height 9
click at [89, 39] on input "**********" at bounding box center [76, 43] width 96 height 15
paste input "text"
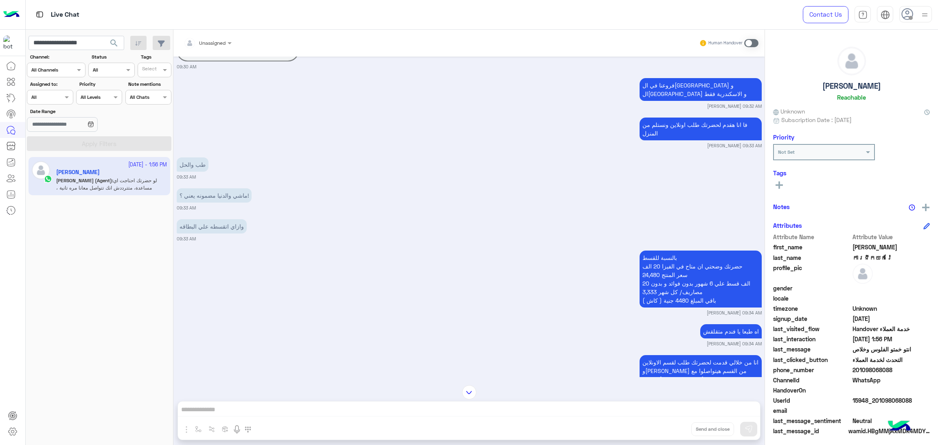
click at [111, 43] on span "search" at bounding box center [114, 43] width 10 height 10
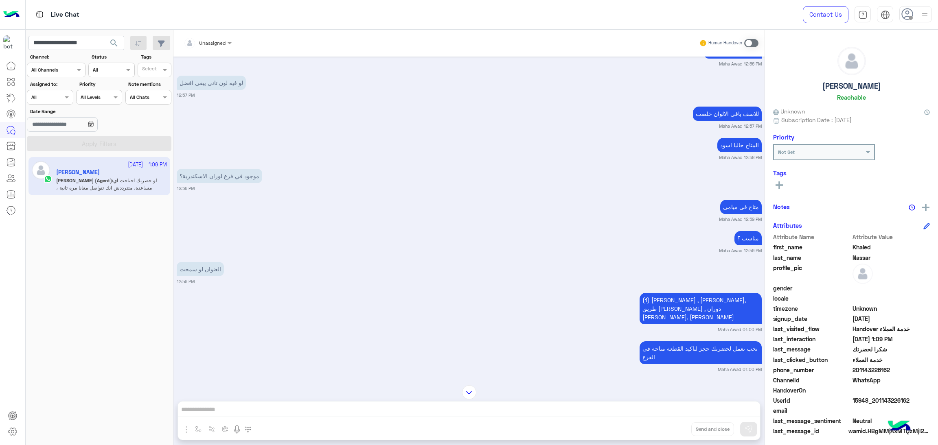
scroll to position [2795, 0]
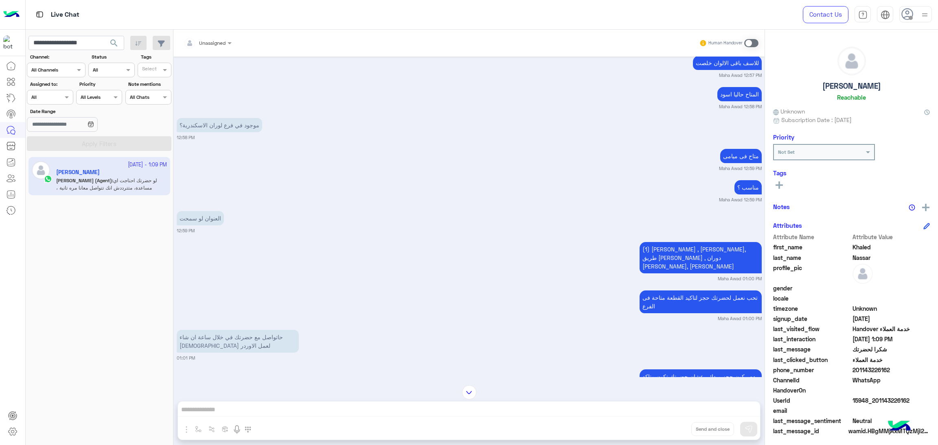
click at [877, 396] on span "15948_201143226162" at bounding box center [891, 400] width 78 height 9
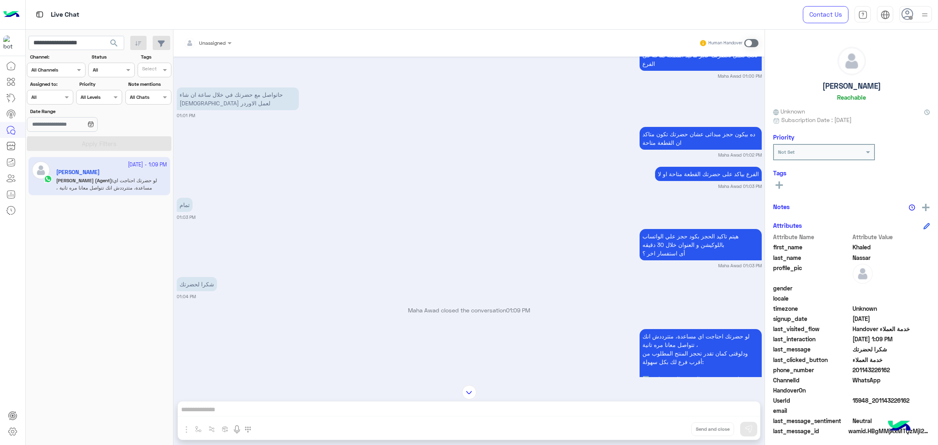
scroll to position [3039, 0]
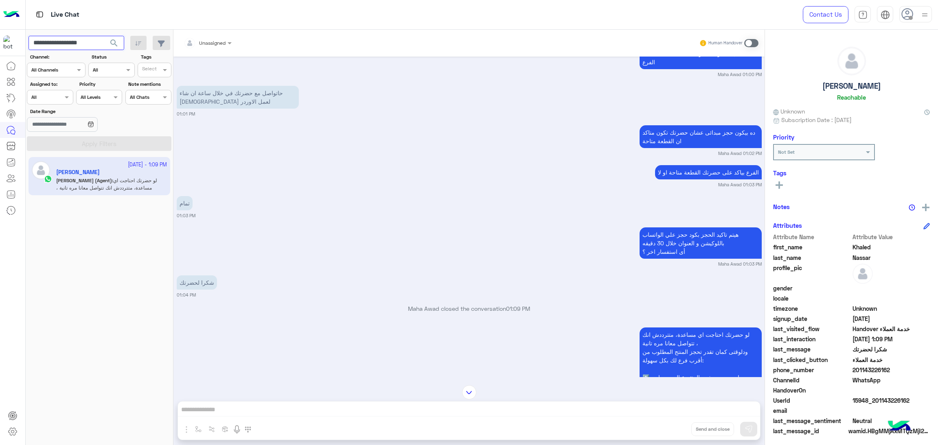
click at [79, 38] on input "**********" at bounding box center [76, 43] width 96 height 15
paste input "text"
click at [111, 45] on span "search" at bounding box center [114, 43] width 10 height 10
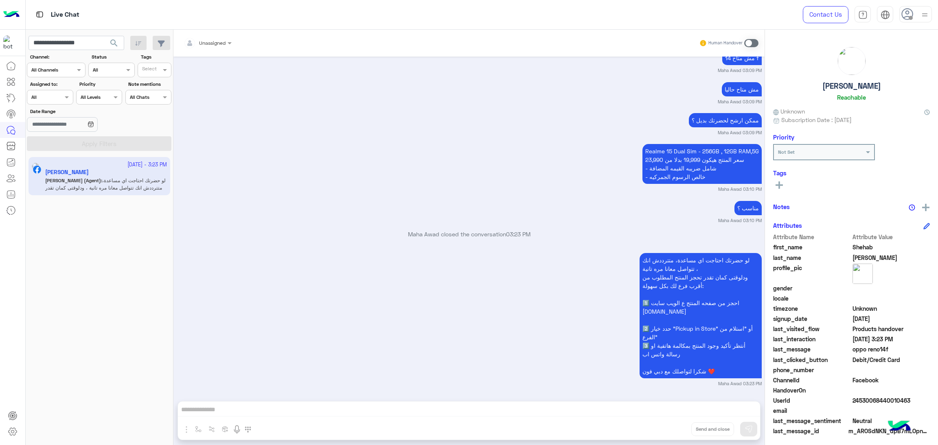
scroll to position [1136, 0]
click at [80, 42] on input "**********" at bounding box center [76, 43] width 96 height 15
click at [84, 41] on input "**********" at bounding box center [76, 43] width 96 height 15
paste input "*"
click at [112, 44] on span "search" at bounding box center [114, 43] width 10 height 10
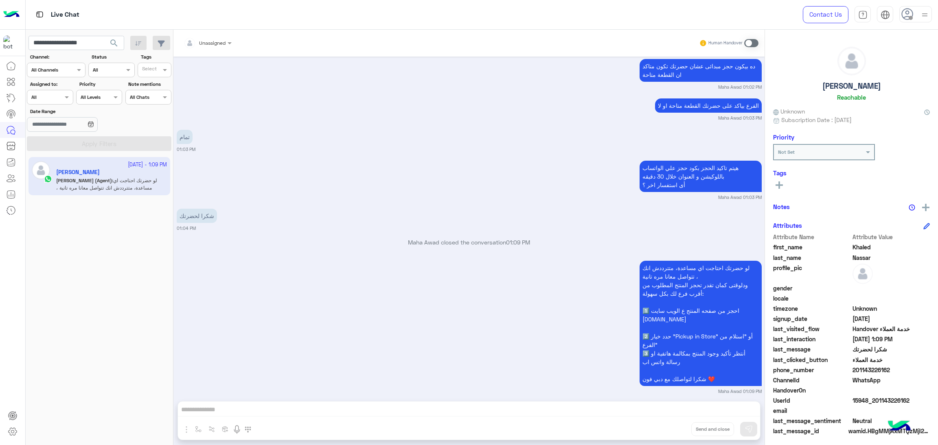
scroll to position [786, 0]
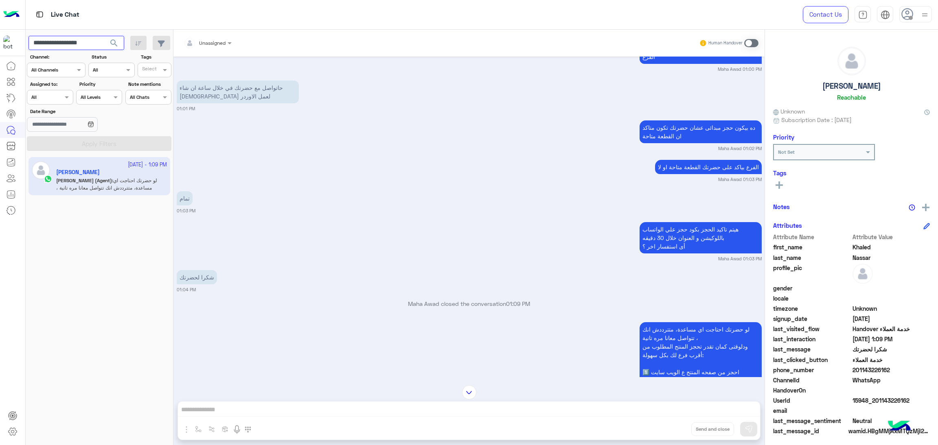
click at [71, 42] on input "**********" at bounding box center [76, 43] width 96 height 15
paste input "text"
click at [113, 46] on span "search" at bounding box center [114, 43] width 10 height 10
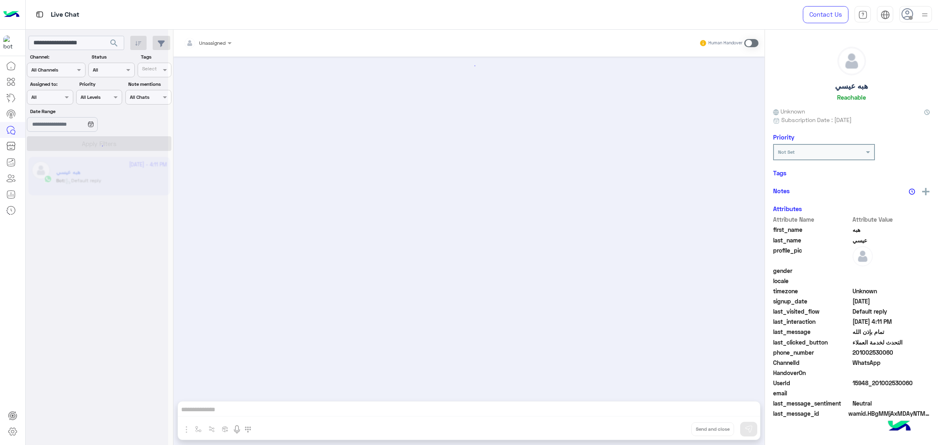
scroll to position [1337, 0]
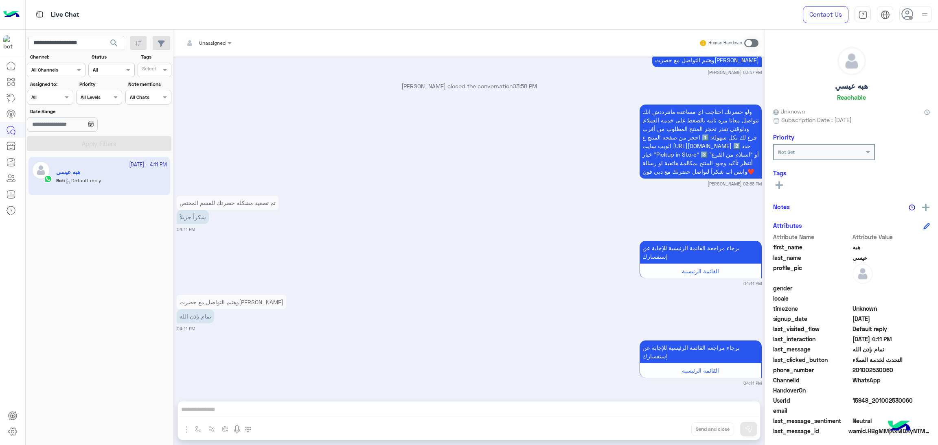
click at [870, 400] on span "15948_201002530060" at bounding box center [891, 400] width 78 height 9
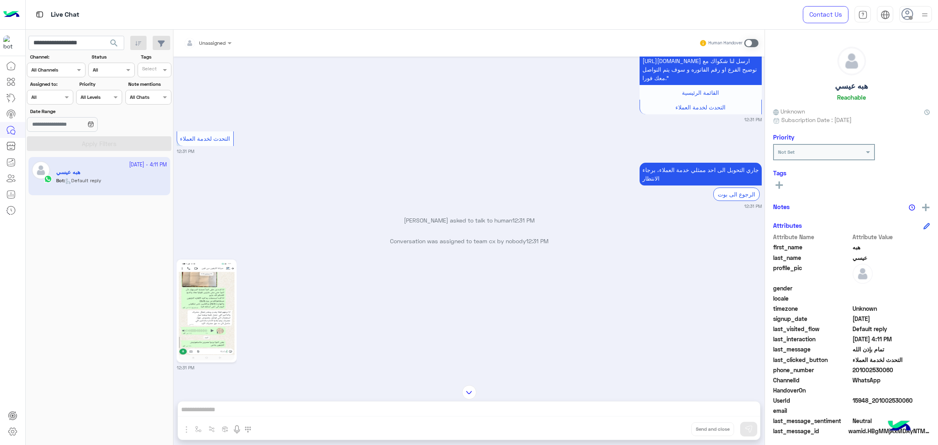
scroll to position [849, 0]
click at [207, 319] on img at bounding box center [207, 312] width 56 height 99
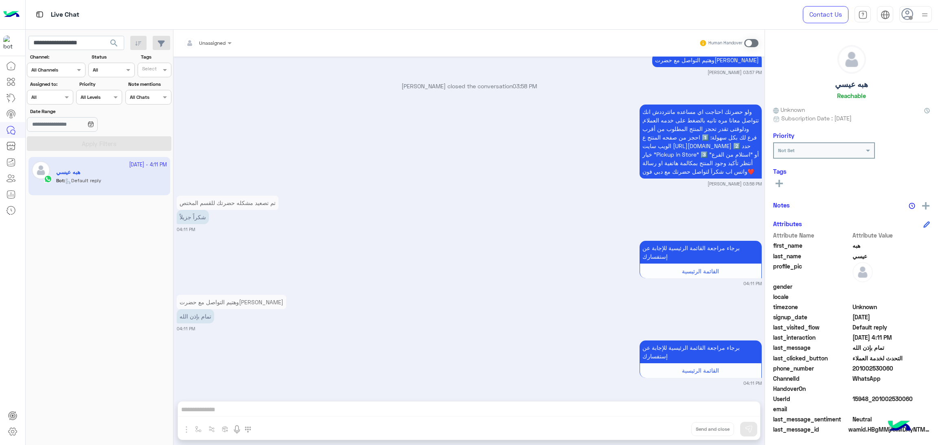
scroll to position [2, 0]
drag, startPoint x: 854, startPoint y: 367, endPoint x: 911, endPoint y: 365, distance: 57.8
click at [911, 365] on span "201002530060" at bounding box center [891, 368] width 78 height 9
click at [867, 396] on span "15948_201002530060" at bounding box center [891, 398] width 78 height 9
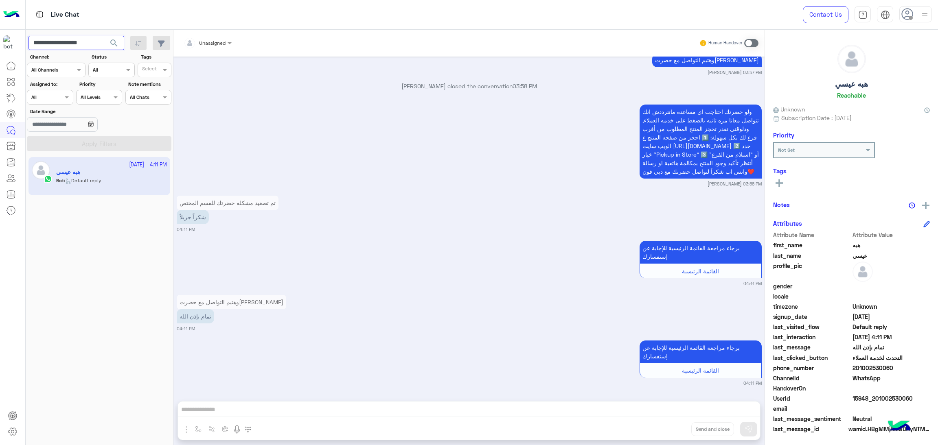
click at [55, 36] on input "**********" at bounding box center [76, 43] width 96 height 15
paste input "text"
click at [114, 40] on span "search" at bounding box center [114, 43] width 10 height 10
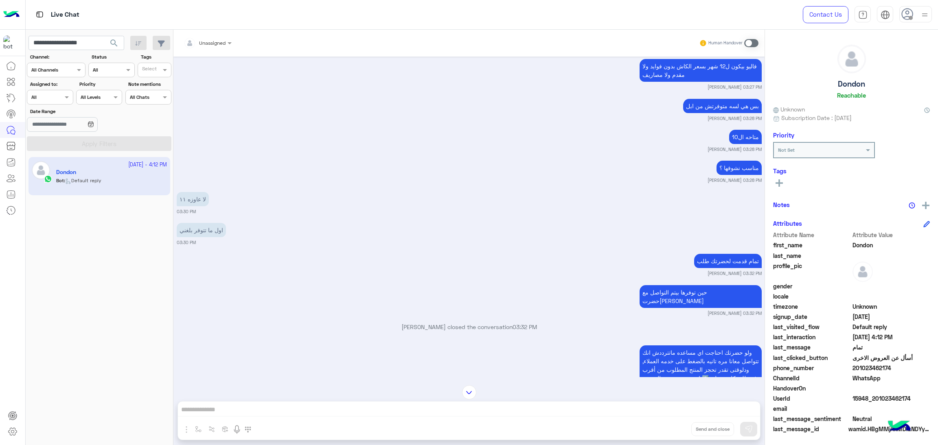
scroll to position [970, 0]
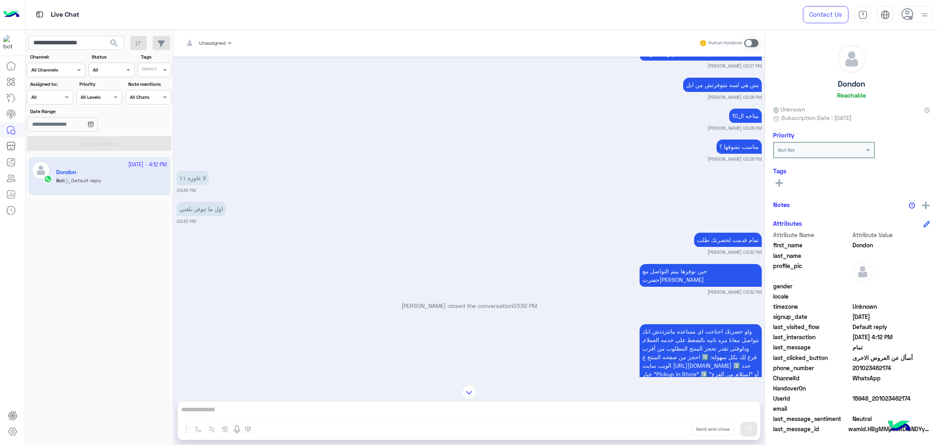
drag, startPoint x: 854, startPoint y: 367, endPoint x: 902, endPoint y: 367, distance: 48.4
click at [902, 367] on span "201023462174" at bounding box center [891, 368] width 78 height 9
click at [861, 398] on span "15948_201023462174" at bounding box center [891, 398] width 78 height 9
click at [69, 44] on input "**********" at bounding box center [76, 43] width 96 height 15
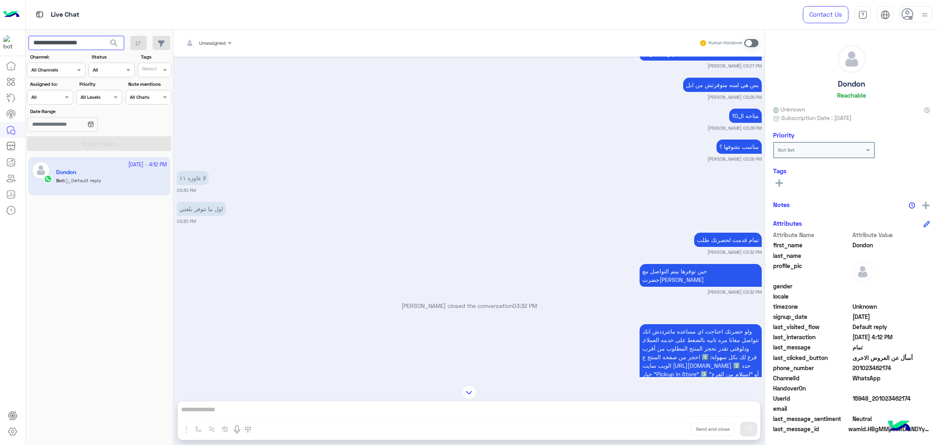
click at [69, 44] on input "**********" at bounding box center [76, 43] width 96 height 15
paste input "text"
click at [116, 44] on span "search" at bounding box center [114, 43] width 10 height 10
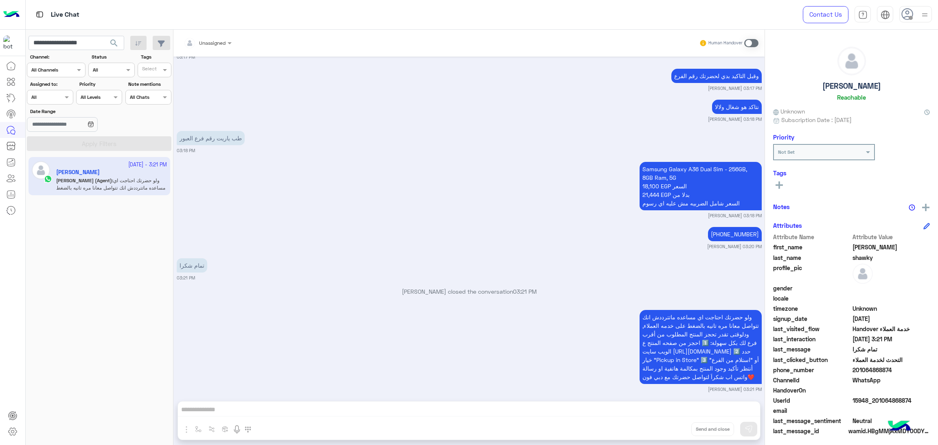
scroll to position [756, 0]
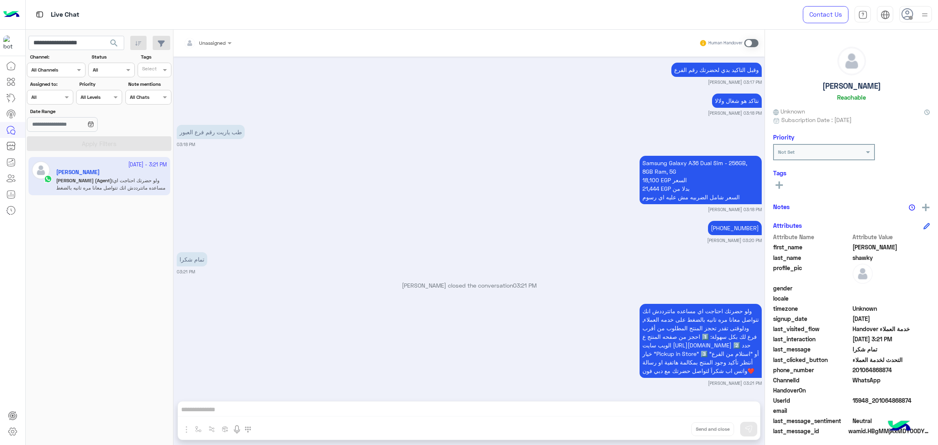
click at [874, 401] on span "15948_201064868874" at bounding box center [891, 400] width 78 height 9
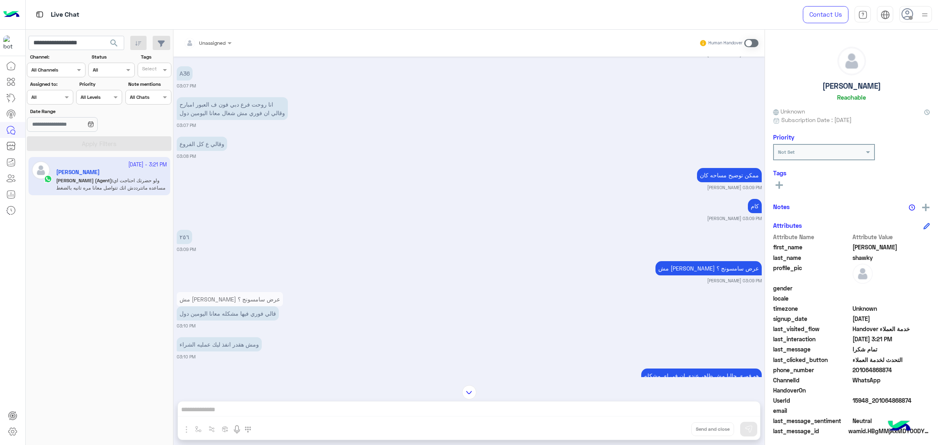
scroll to position [329, 0]
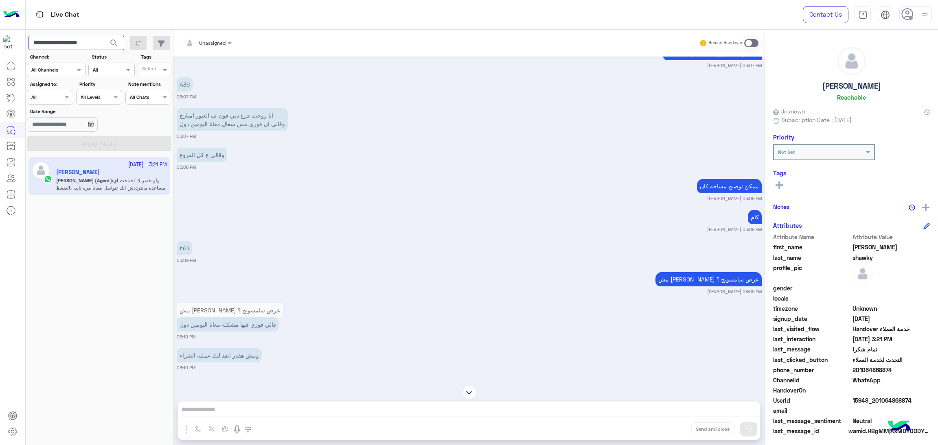
click at [84, 43] on input "**********" at bounding box center [76, 43] width 96 height 15
paste input "text"
click at [109, 44] on span "search" at bounding box center [114, 43] width 10 height 10
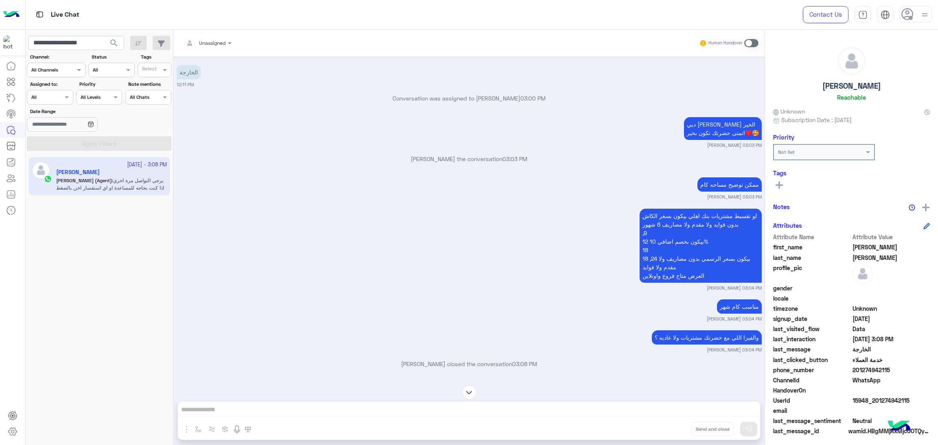
scroll to position [1331, 0]
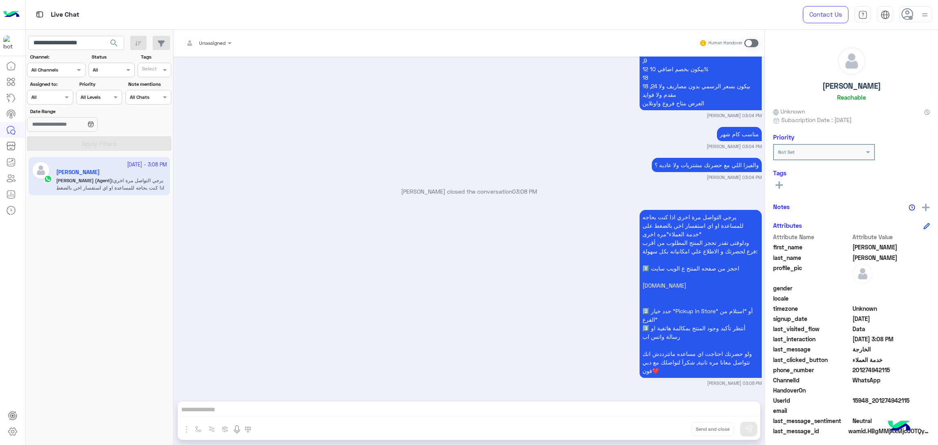
click at [865, 396] on span "15948_201274942115" at bounding box center [891, 400] width 78 height 9
click at [92, 39] on input "**********" at bounding box center [76, 43] width 96 height 15
paste input "text"
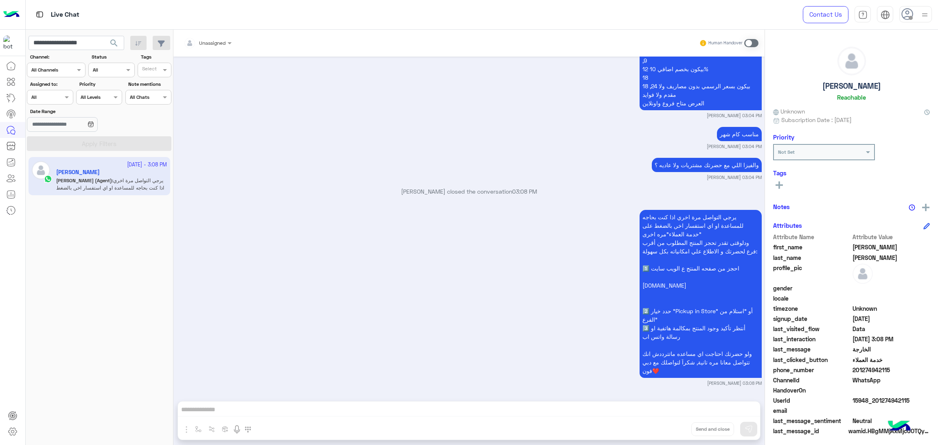
click at [111, 43] on span "search" at bounding box center [114, 43] width 10 height 10
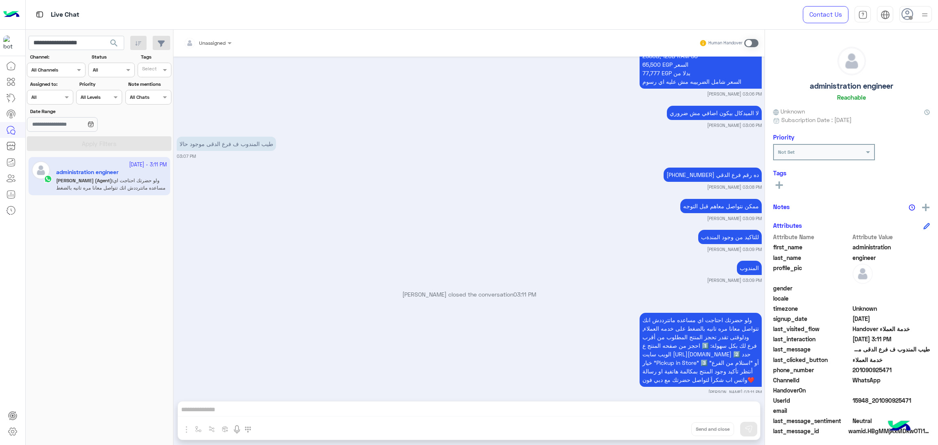
scroll to position [2515, 0]
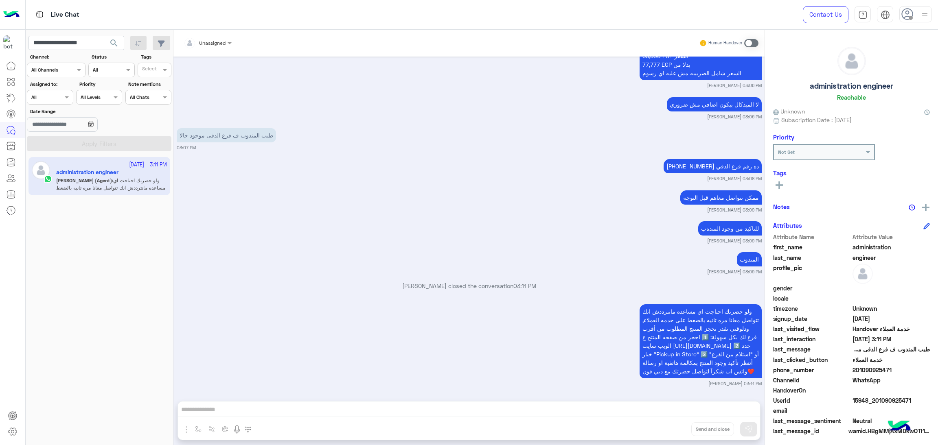
drag, startPoint x: 854, startPoint y: 370, endPoint x: 909, endPoint y: 368, distance: 55.0
click at [909, 368] on span "201090925471" at bounding box center [891, 370] width 78 height 9
click at [74, 49] on input "**********" at bounding box center [76, 43] width 96 height 15
paste input "text"
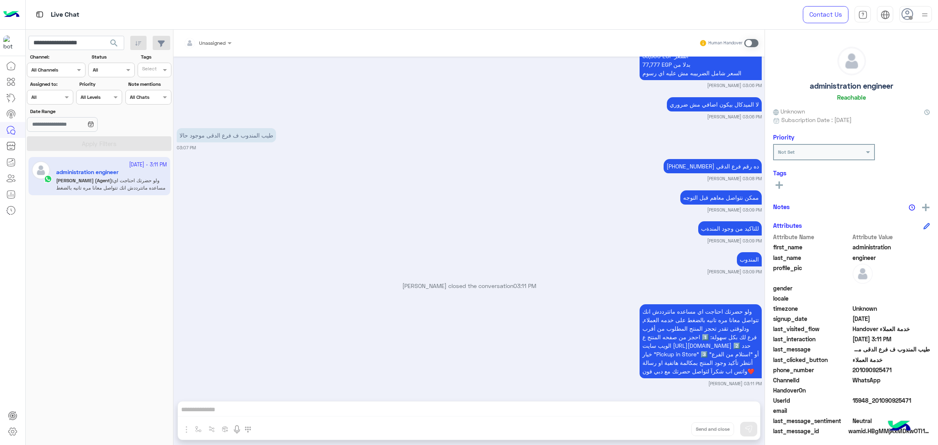
click at [111, 44] on span "search" at bounding box center [114, 43] width 10 height 10
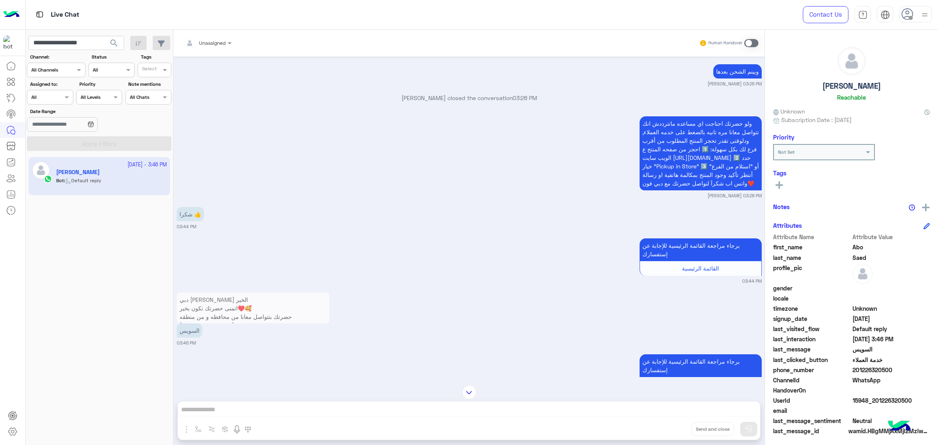
scroll to position [1222, 0]
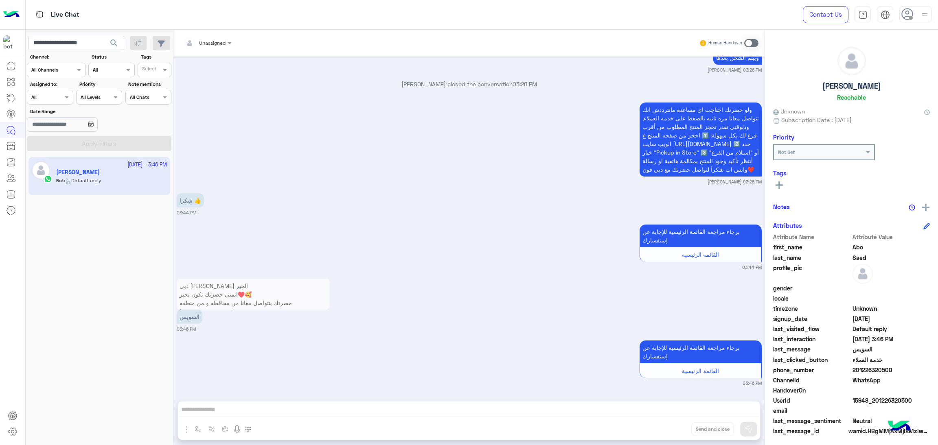
click at [871, 399] on span "15948_201226320500" at bounding box center [891, 400] width 78 height 9
click at [89, 43] on input "**********" at bounding box center [76, 43] width 96 height 15
paste input "text"
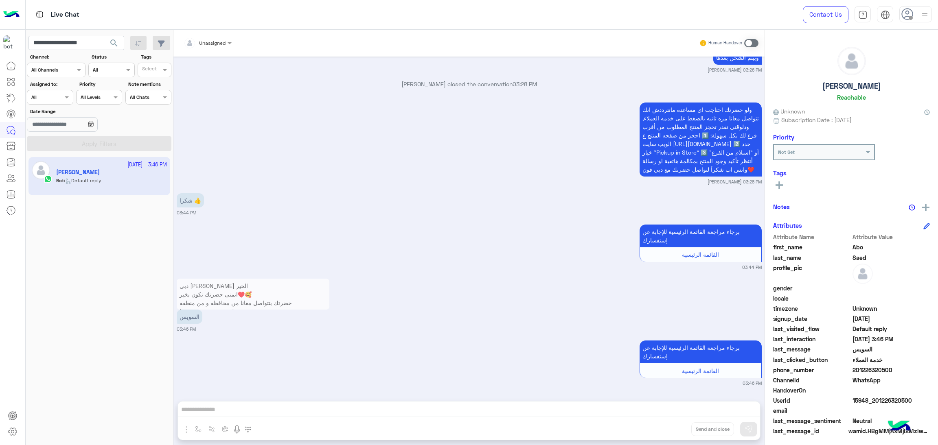
click at [113, 46] on span "search" at bounding box center [114, 43] width 10 height 10
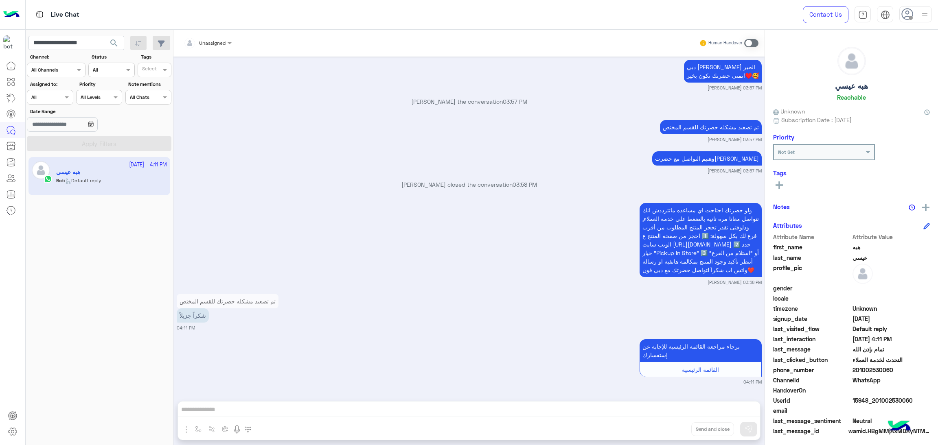
scroll to position [1337, 0]
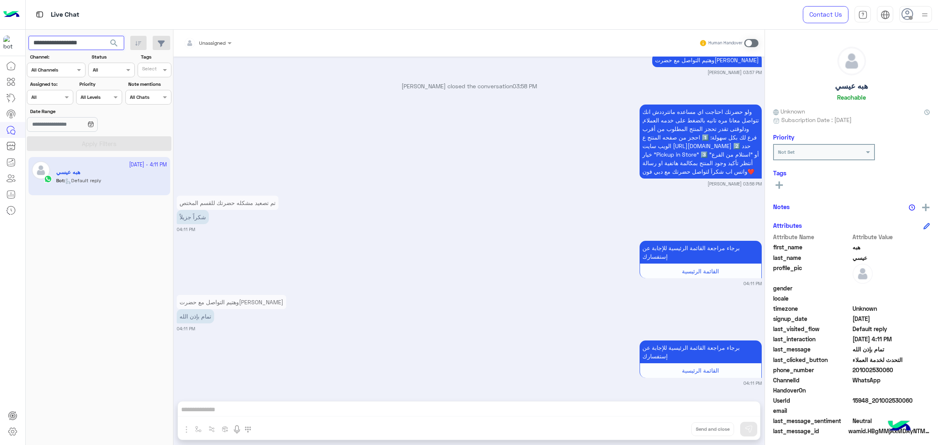
click at [83, 37] on input "**********" at bounding box center [76, 43] width 96 height 15
paste input "text"
click at [111, 39] on span "search" at bounding box center [114, 43] width 10 height 10
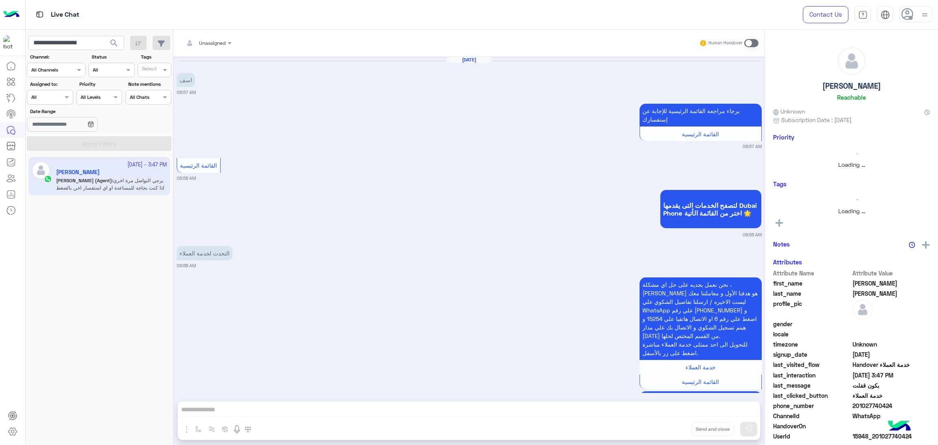
scroll to position [1220, 0]
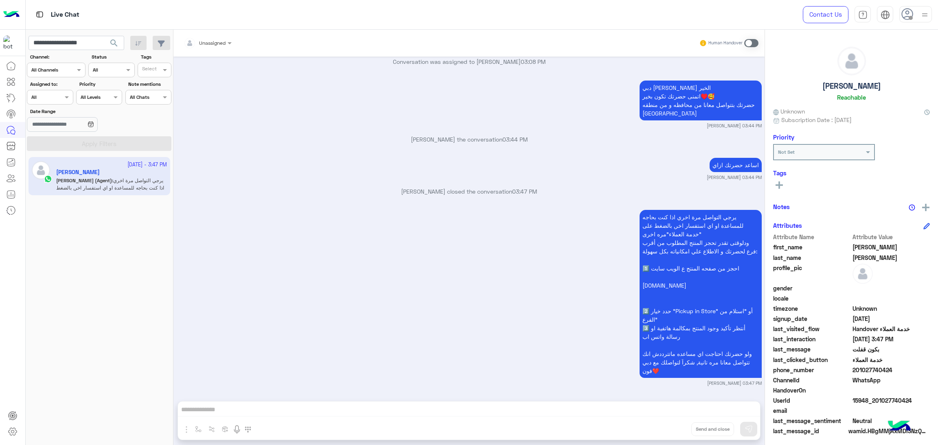
click at [863, 399] on span "15948_201027740424" at bounding box center [891, 400] width 78 height 9
click at [82, 45] on input "**********" at bounding box center [76, 43] width 96 height 15
paste input "text"
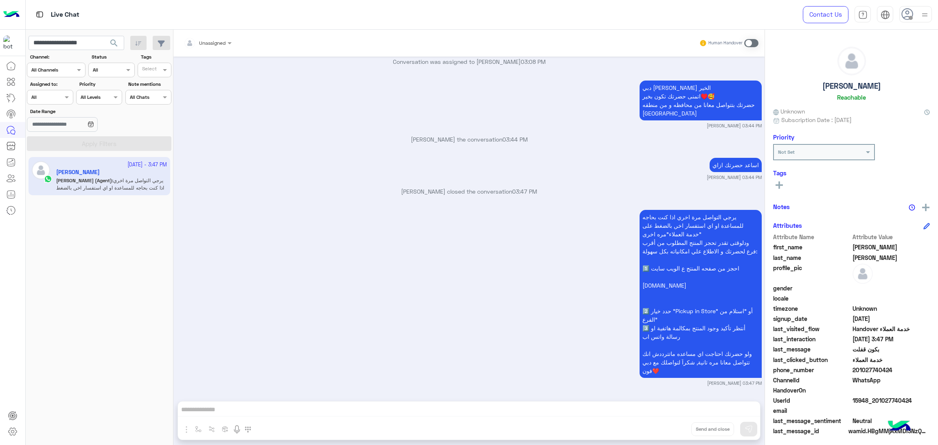
click at [115, 43] on span "search" at bounding box center [114, 43] width 10 height 10
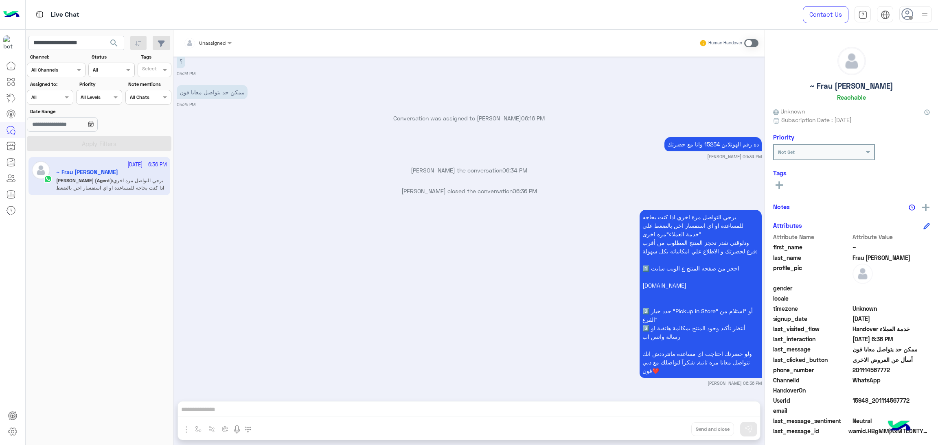
scroll to position [1161, 0]
click at [92, 48] on input "**********" at bounding box center [76, 43] width 96 height 15
paste input "text"
click at [116, 44] on span "search" at bounding box center [114, 43] width 10 height 10
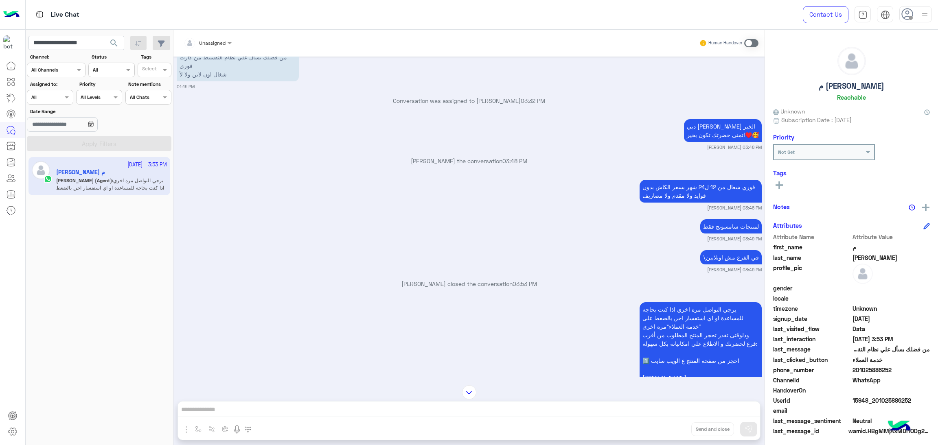
scroll to position [1522, 0]
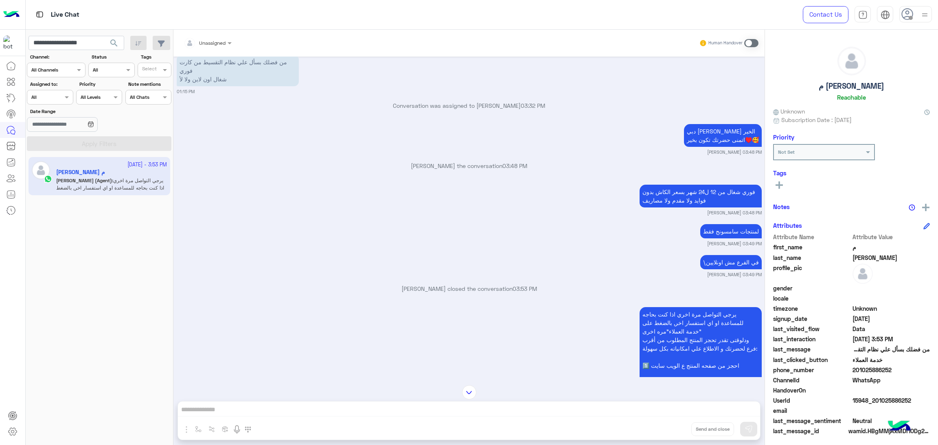
click at [856, 398] on span "15948_201025886252" at bounding box center [891, 400] width 78 height 9
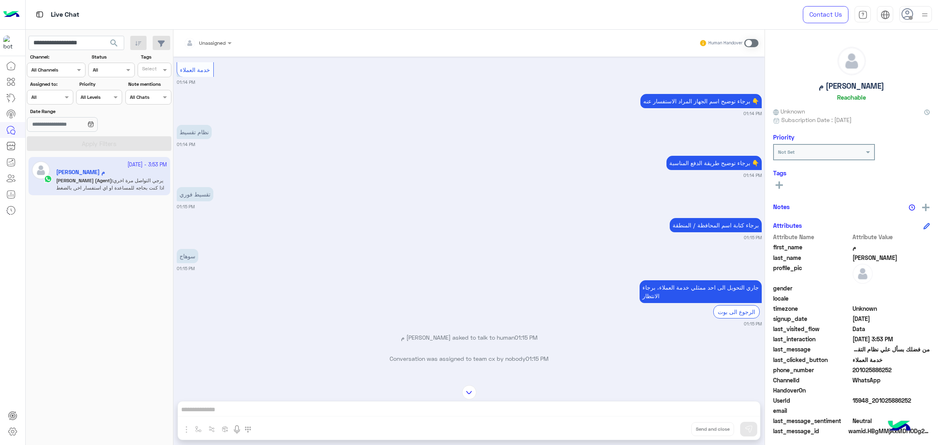
scroll to position [1095, 0]
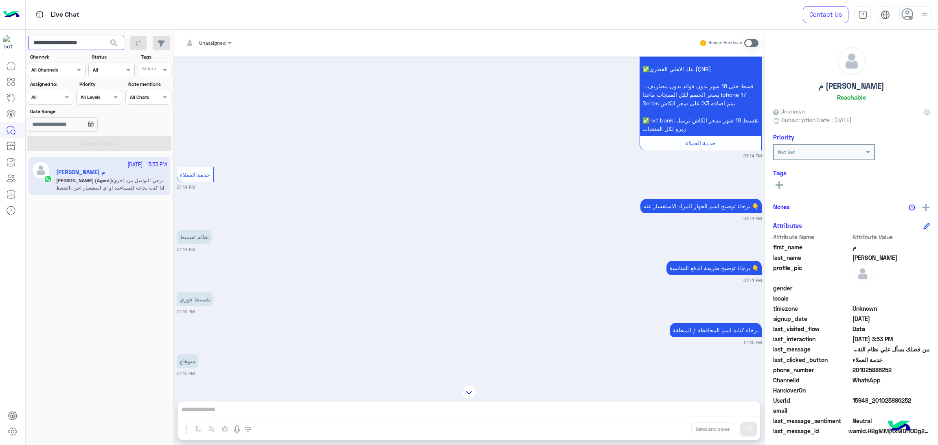
click at [92, 42] on input "**********" at bounding box center [76, 43] width 96 height 15
paste input "text"
click at [113, 42] on span "search" at bounding box center [114, 43] width 10 height 10
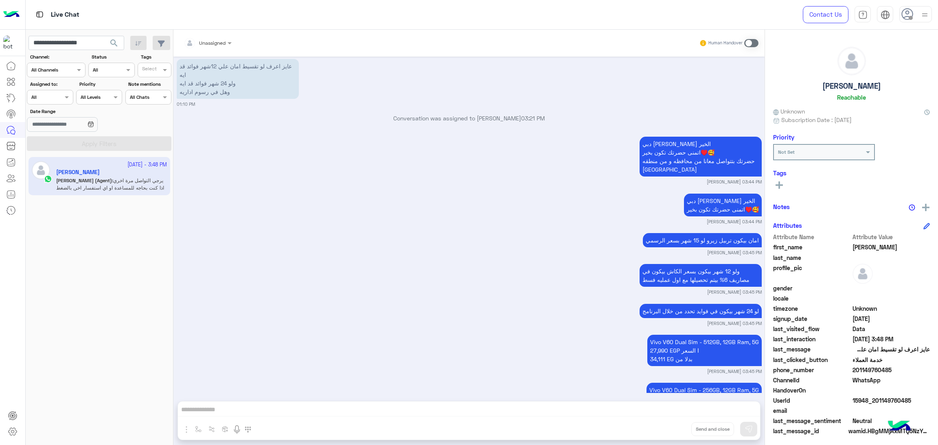
scroll to position [1416, 0]
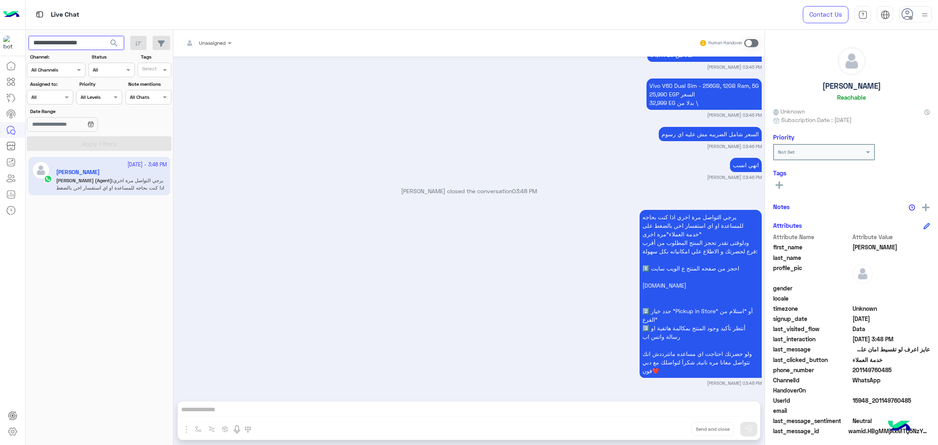
click at [85, 41] on input "**********" at bounding box center [76, 43] width 96 height 15
paste input "text"
click at [112, 44] on span "search" at bounding box center [114, 43] width 10 height 10
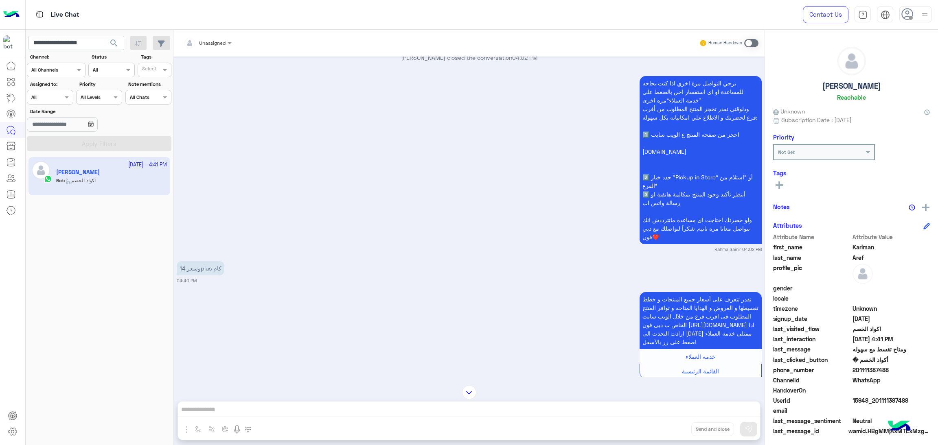
scroll to position [585, 0]
click at [859, 401] on span "15948_201111387488" at bounding box center [891, 400] width 78 height 9
click at [74, 37] on input "**********" at bounding box center [76, 43] width 96 height 15
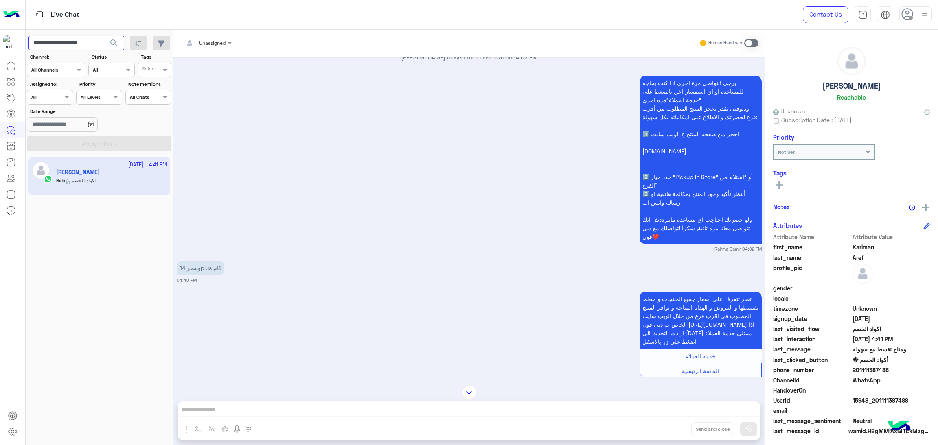
paste input "text"
click at [112, 40] on span "search" at bounding box center [114, 43] width 10 height 10
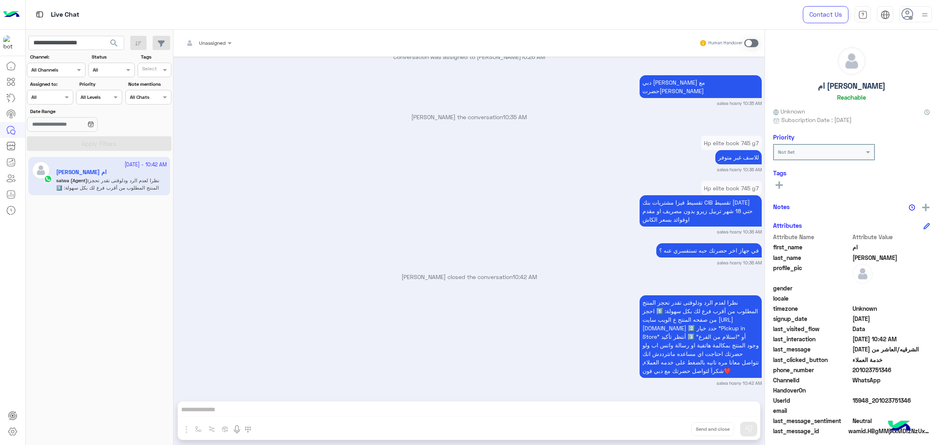
scroll to position [2, 0]
click at [863, 401] on span "15948_201023751346" at bounding box center [891, 398] width 78 height 9
click at [84, 43] on input "**********" at bounding box center [76, 43] width 96 height 15
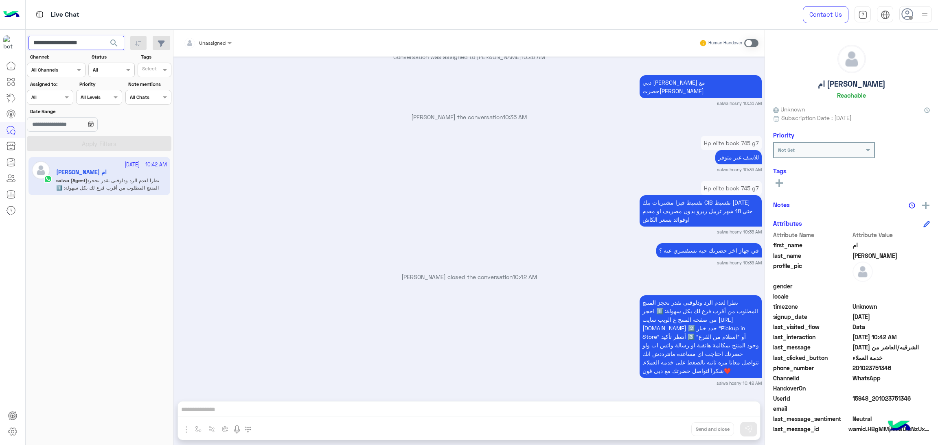
paste input "text"
click at [115, 44] on span "search" at bounding box center [114, 43] width 10 height 10
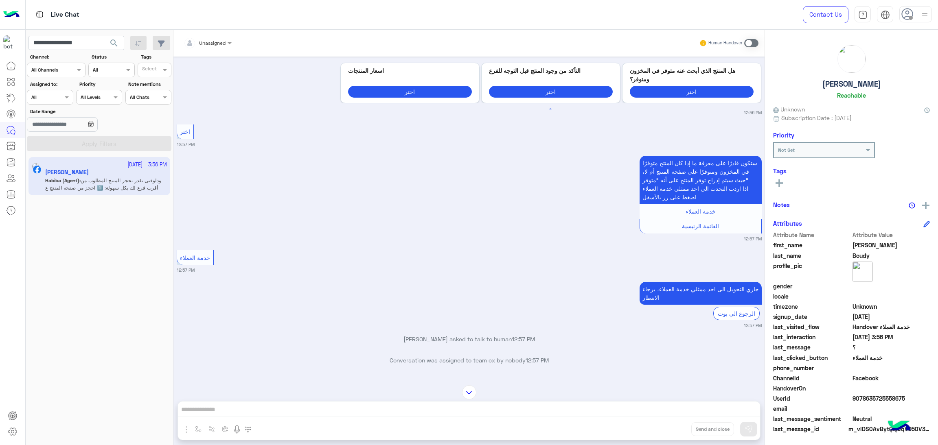
scroll to position [1863, 0]
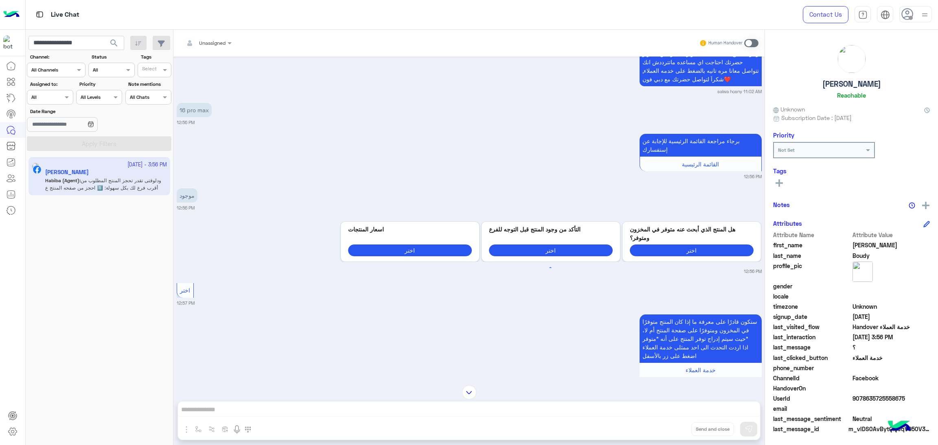
click at [883, 398] on span "9078635725558675" at bounding box center [891, 398] width 78 height 9
click at [885, 398] on span "9078635725558675" at bounding box center [891, 398] width 78 height 9
click at [80, 42] on input "**********" at bounding box center [76, 43] width 96 height 15
drag, startPoint x: 80, startPoint y: 42, endPoint x: 138, endPoint y: 41, distance: 58.2
click at [81, 42] on input "**********" at bounding box center [76, 43] width 96 height 15
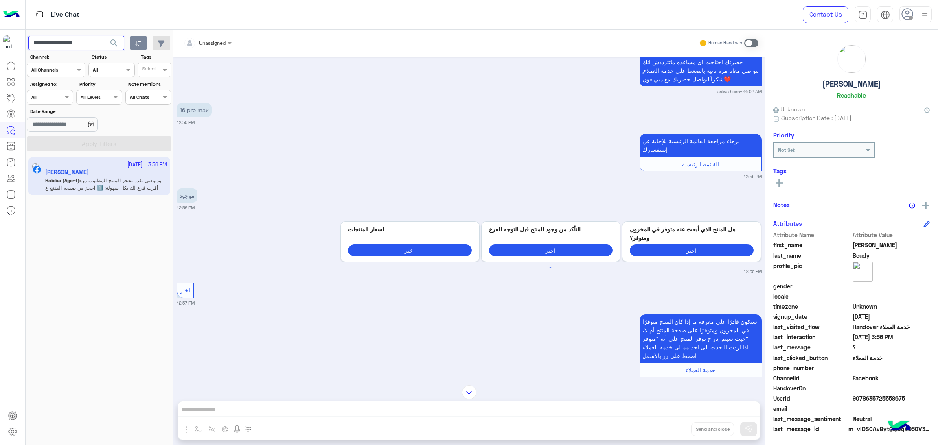
paste input "text"
click at [114, 42] on span "search" at bounding box center [114, 43] width 10 height 10
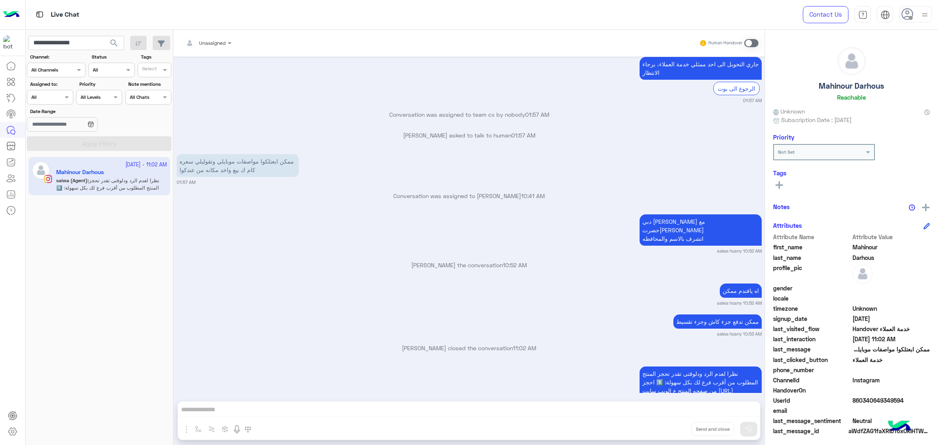
scroll to position [956, 0]
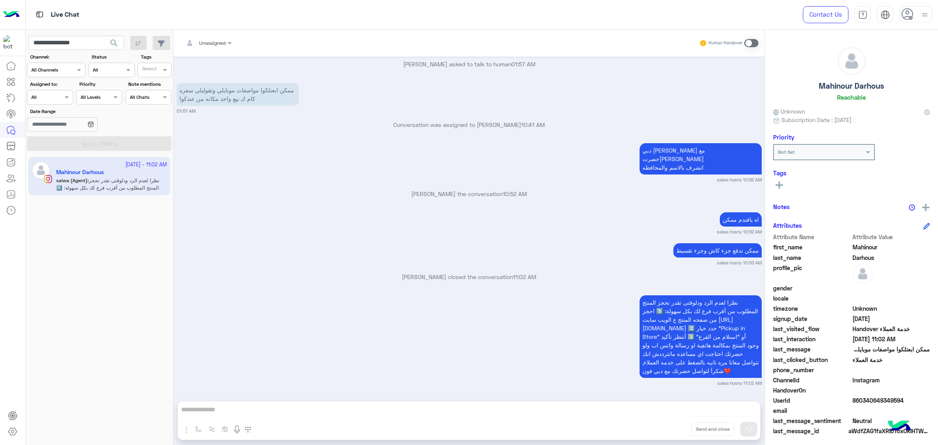
click at [874, 396] on span "860340649349594" at bounding box center [891, 400] width 78 height 9
click at [85, 38] on input "**********" at bounding box center [76, 43] width 96 height 15
paste input "***"
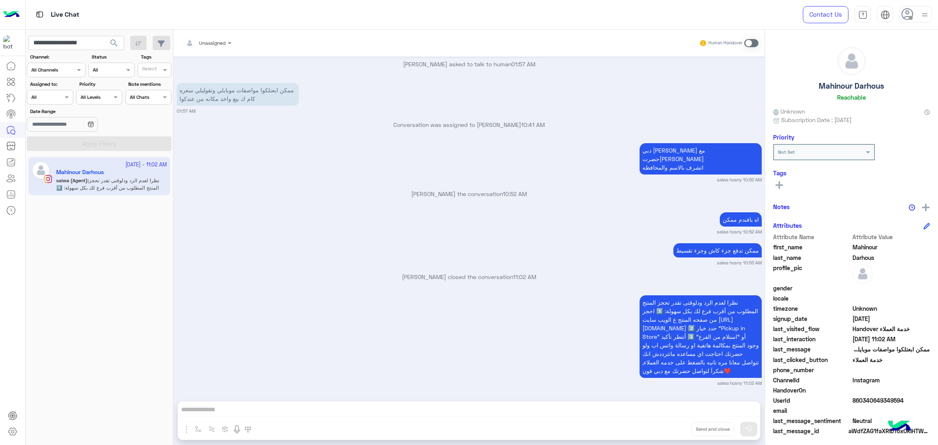
click at [107, 45] on button "search" at bounding box center [114, 45] width 20 height 18
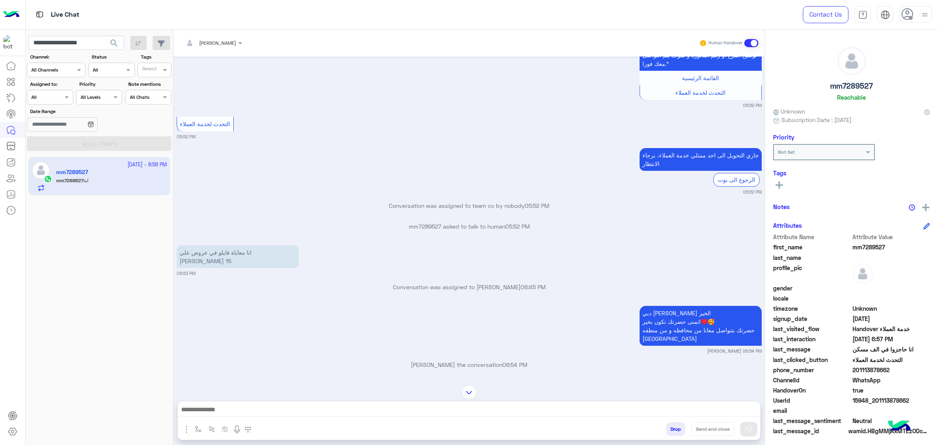
scroll to position [1303, 0]
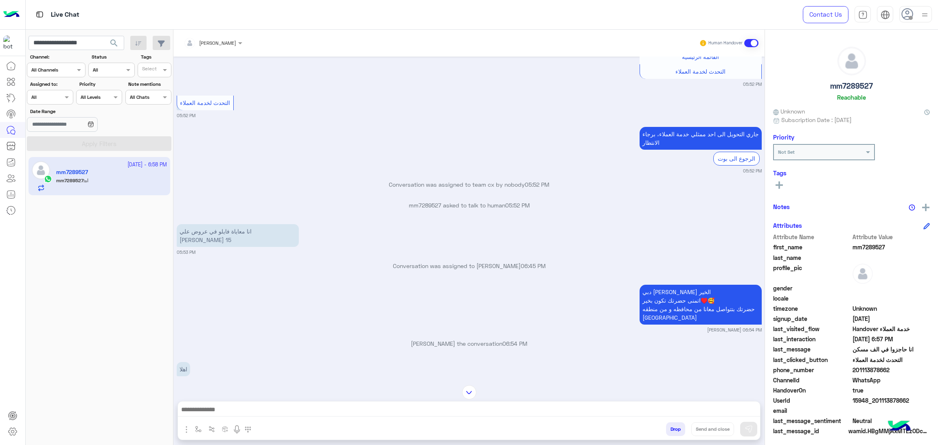
click at [869, 405] on div "UserId 15948_201113878662" at bounding box center [851, 401] width 157 height 10
click at [870, 400] on span "15948_201113878662" at bounding box center [891, 400] width 78 height 9
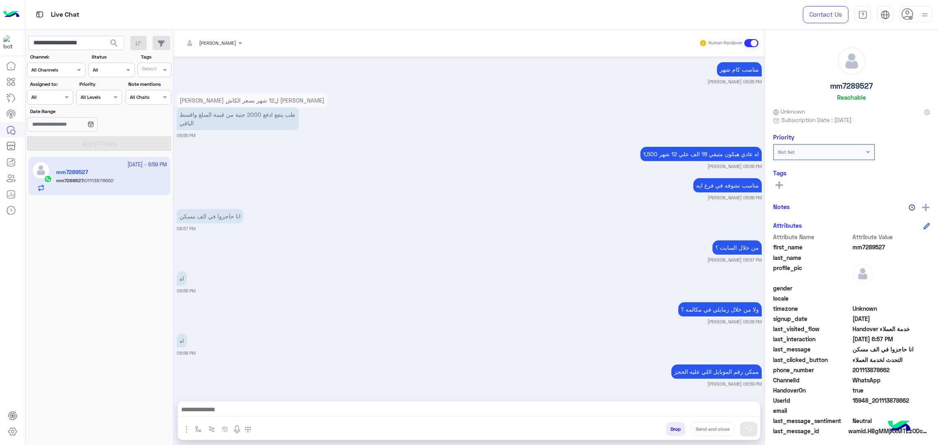
scroll to position [1792, 0]
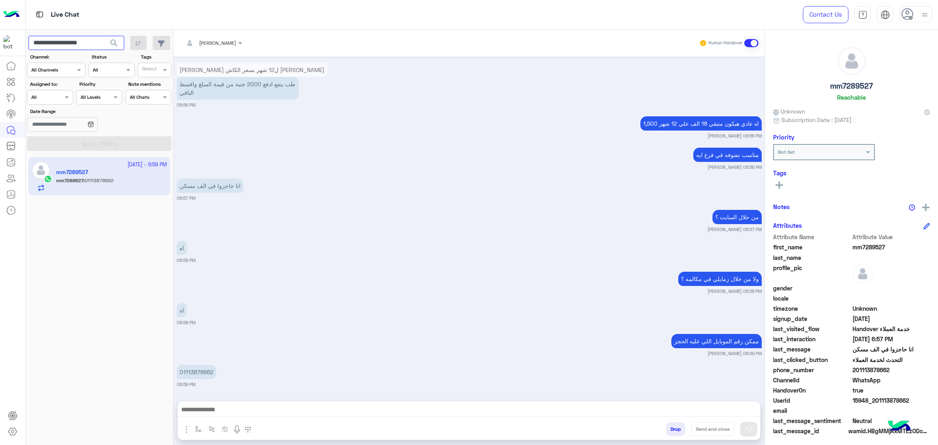
click at [82, 48] on input "**********" at bounding box center [76, 43] width 96 height 15
paste input "text"
click at [109, 44] on span "search" at bounding box center [114, 43] width 10 height 10
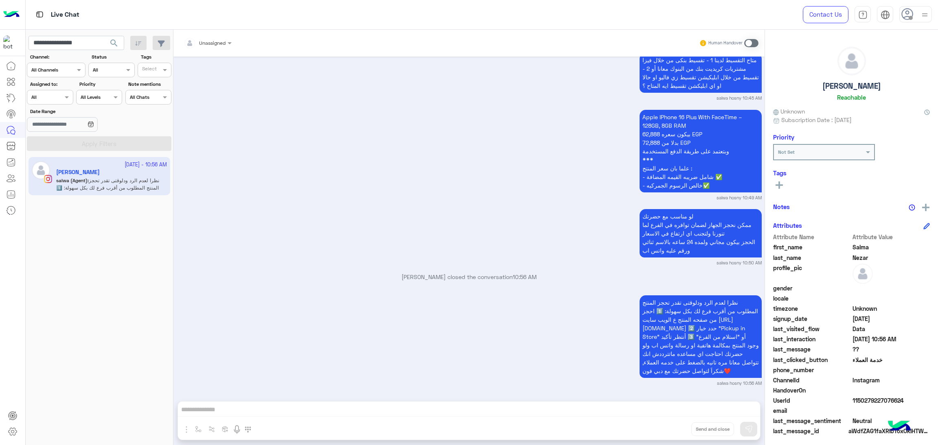
scroll to position [939, 0]
click at [864, 399] on span "1150279227076624" at bounding box center [891, 400] width 78 height 9
click at [86, 42] on input "**********" at bounding box center [76, 43] width 96 height 15
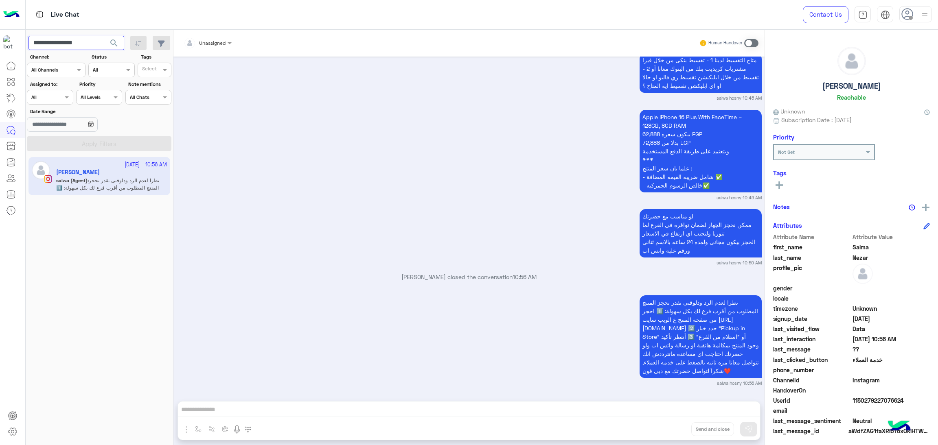
paste input "**"
click at [114, 44] on span "search" at bounding box center [114, 43] width 10 height 10
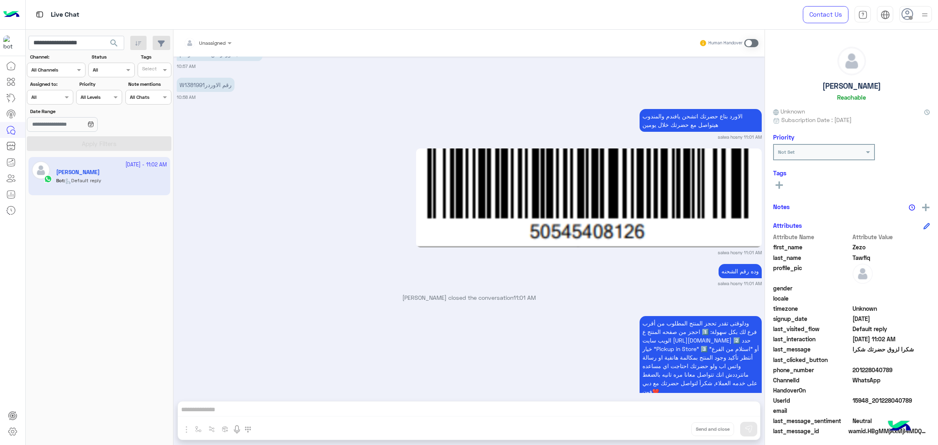
scroll to position [850, 0]
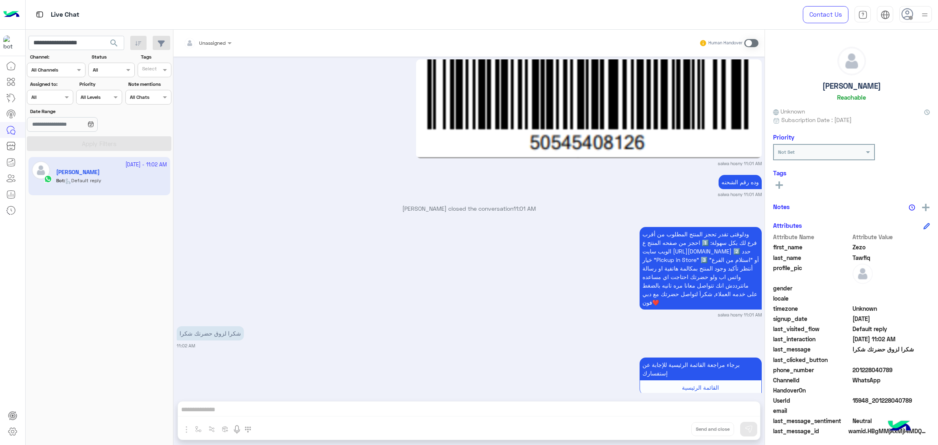
click at [862, 395] on div "HandoverOn" at bounding box center [851, 391] width 157 height 10
click at [863, 398] on span "15948_201228040789" at bounding box center [891, 400] width 78 height 9
click at [80, 45] on input "**********" at bounding box center [76, 43] width 96 height 15
click at [79, 45] on input "**********" at bounding box center [76, 43] width 96 height 15
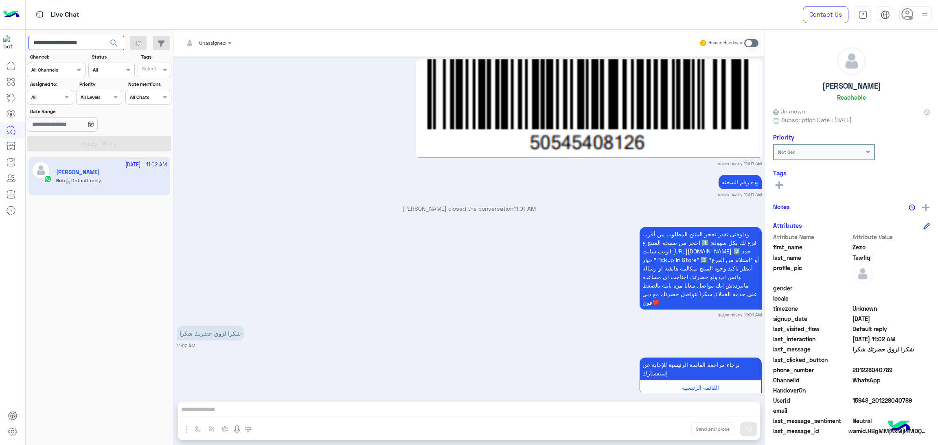
paste input "text"
click at [109, 45] on span "search" at bounding box center [114, 43] width 10 height 10
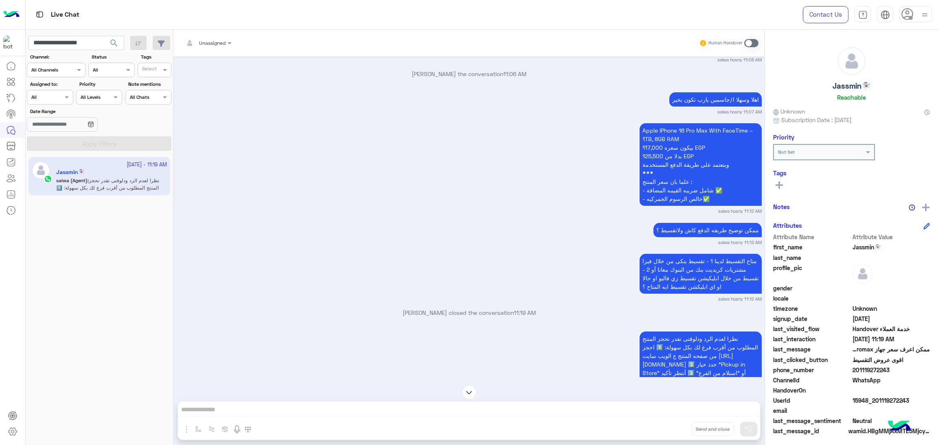
scroll to position [897, 0]
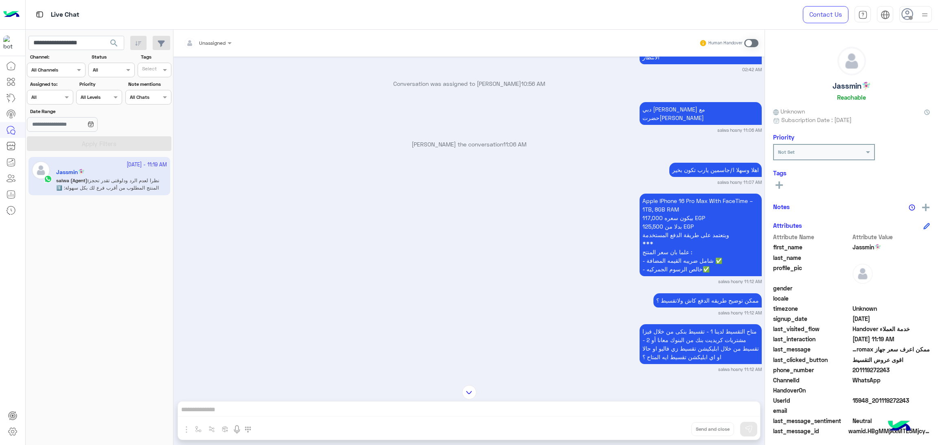
click at [861, 396] on span "15948_201119272243" at bounding box center [891, 400] width 78 height 9
click at [87, 48] on input "**********" at bounding box center [76, 43] width 96 height 15
paste input "text"
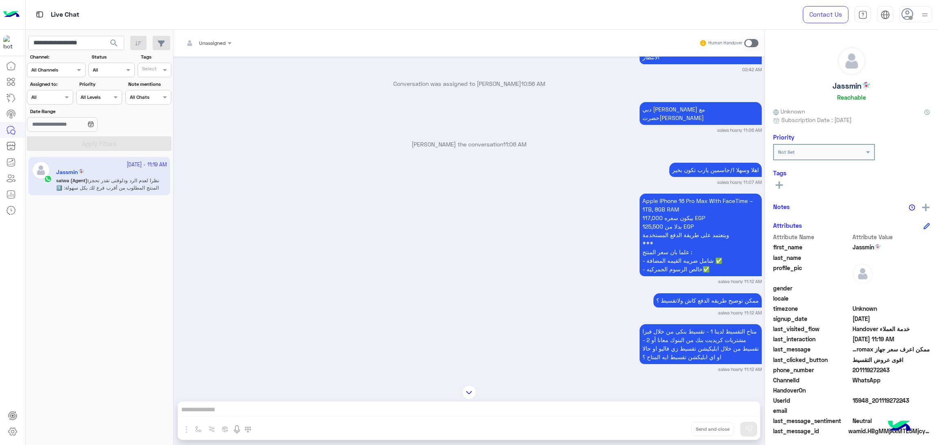
click at [111, 44] on span "search" at bounding box center [114, 43] width 10 height 10
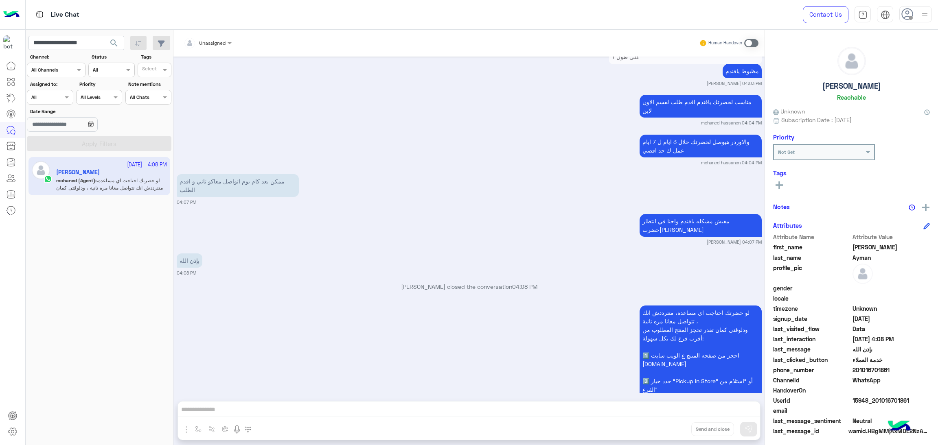
scroll to position [2516, 0]
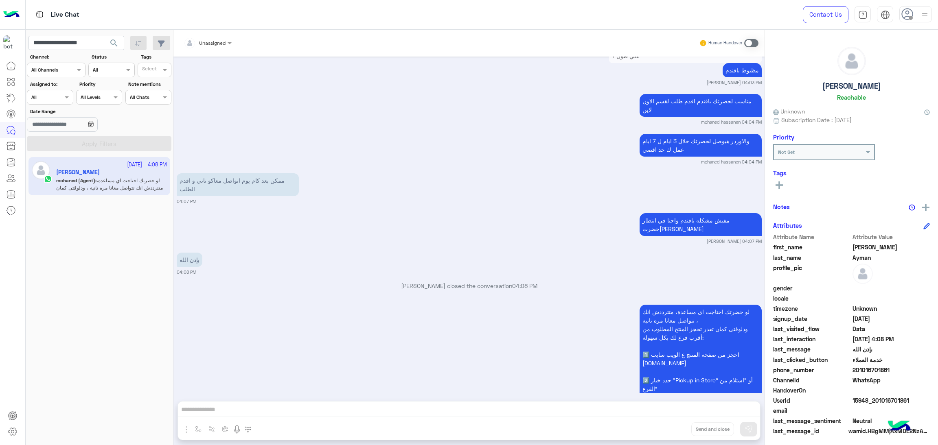
click at [885, 401] on span "15948_201016701861" at bounding box center [891, 400] width 78 height 9
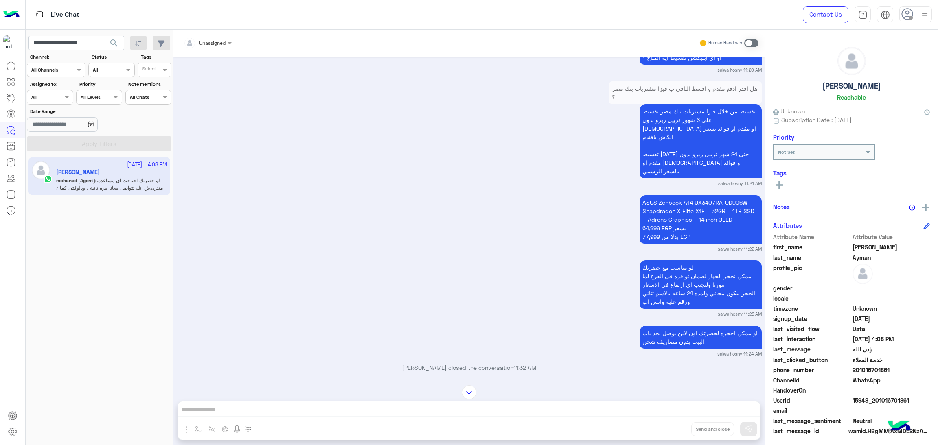
scroll to position [1745, 0]
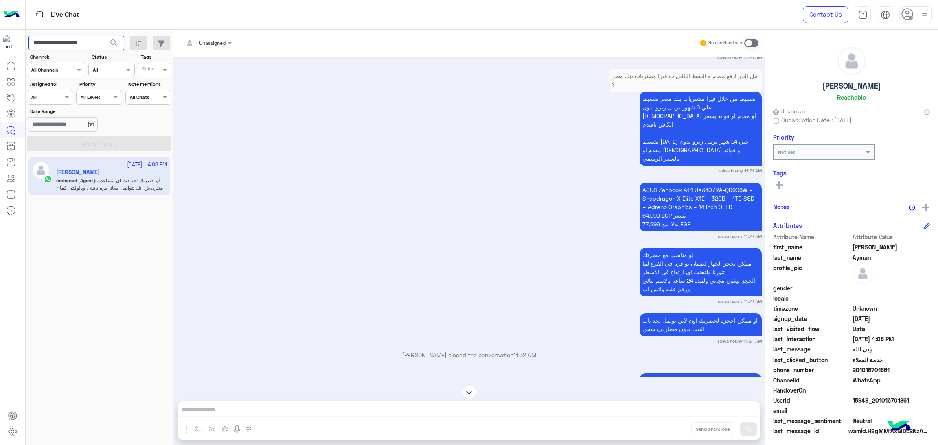
click at [72, 40] on input "**********" at bounding box center [76, 43] width 96 height 15
paste input "text"
click at [115, 39] on span "search" at bounding box center [114, 43] width 10 height 10
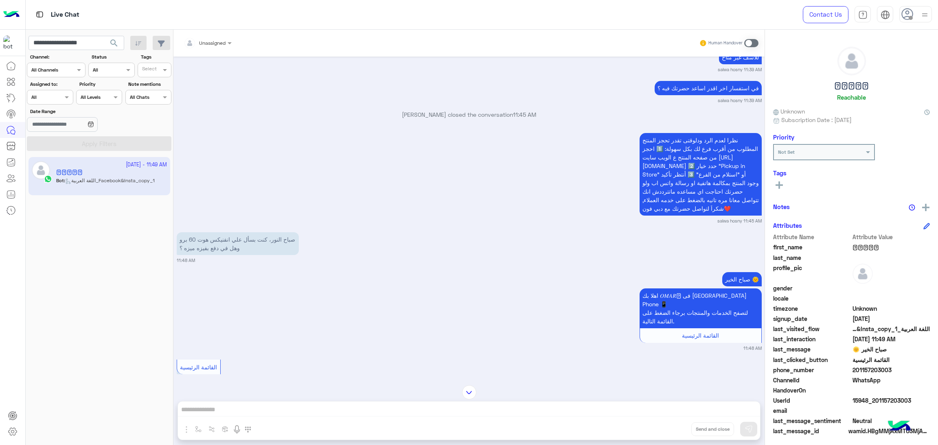
scroll to position [1088, 0]
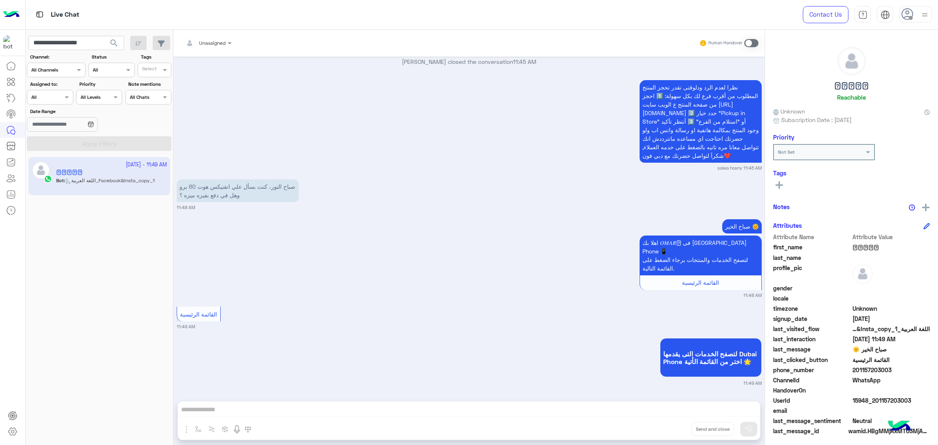
click at [871, 401] on span "15948_201157203003" at bounding box center [891, 400] width 78 height 9
click at [79, 44] on input "**********" at bounding box center [76, 43] width 96 height 15
paste input "text"
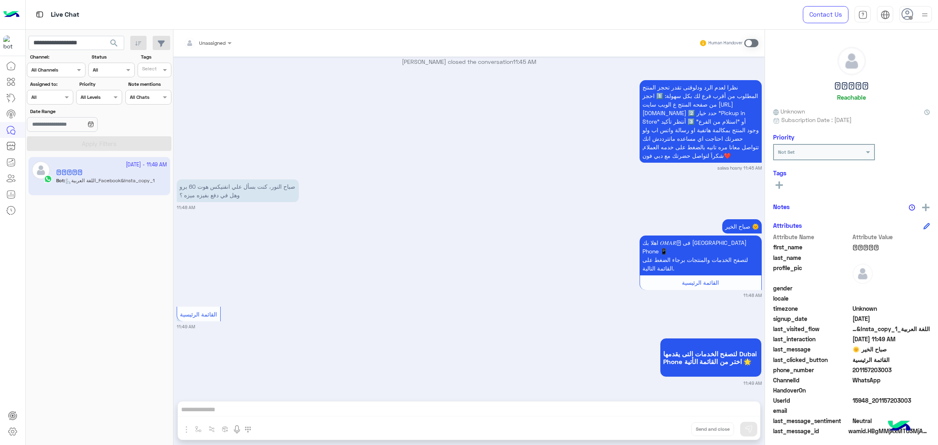
click at [119, 44] on button "search" at bounding box center [114, 45] width 20 height 18
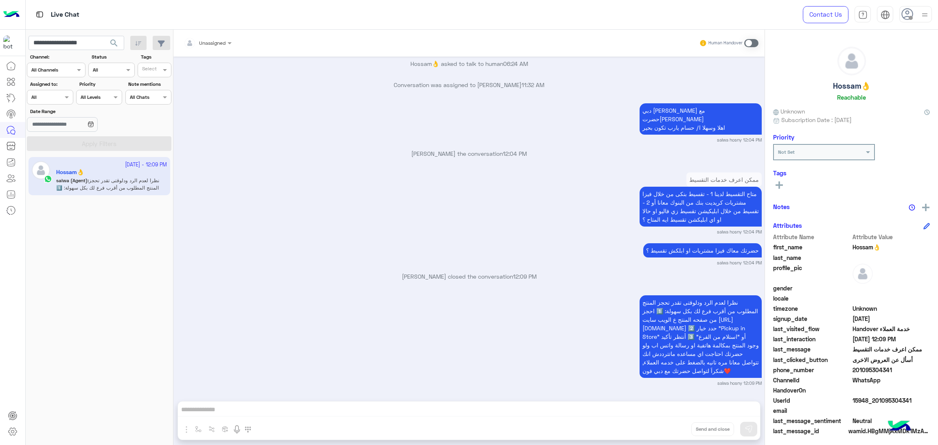
scroll to position [693, 0]
click at [74, 49] on input "**********" at bounding box center [76, 43] width 96 height 15
click at [74, 43] on input "**********" at bounding box center [76, 43] width 96 height 15
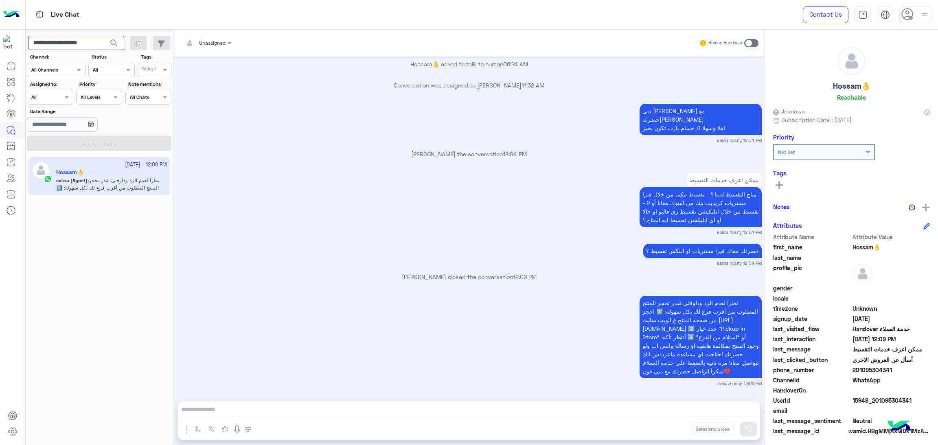
click at [74, 43] on input "**********" at bounding box center [76, 43] width 96 height 15
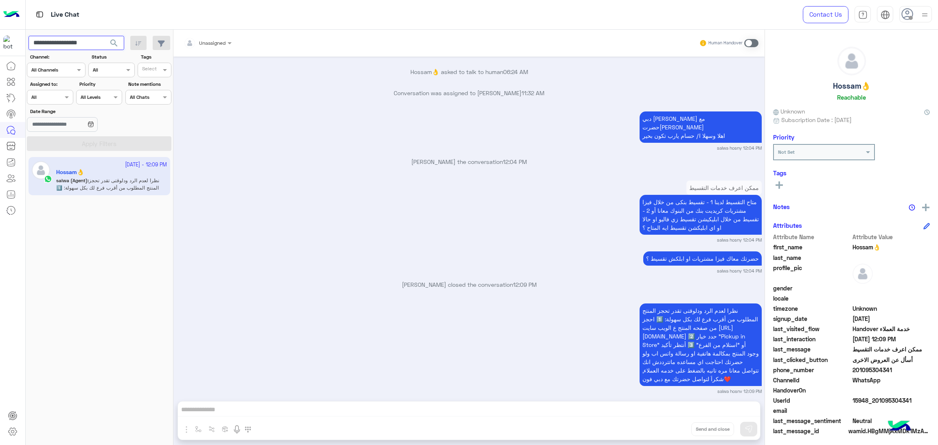
scroll to position [693, 0]
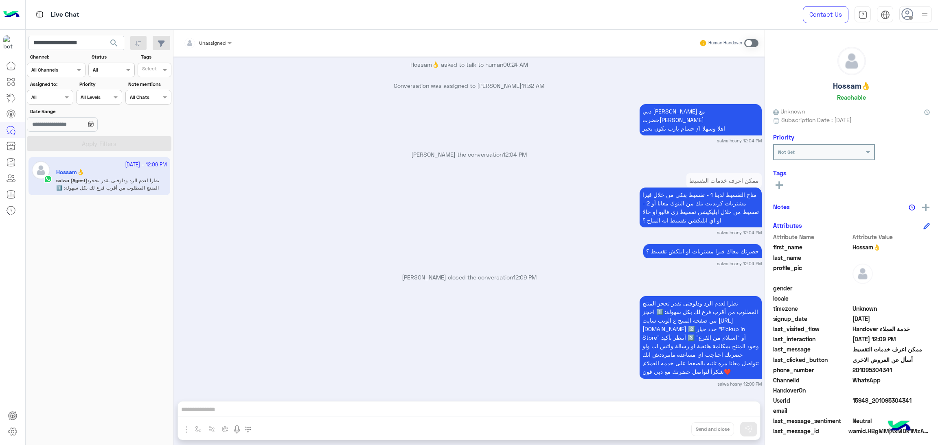
click at [864, 394] on span at bounding box center [891, 390] width 78 height 9
click at [865, 399] on span "15948_201095304341" at bounding box center [891, 400] width 78 height 9
click at [92, 36] on input "**********" at bounding box center [76, 43] width 96 height 15
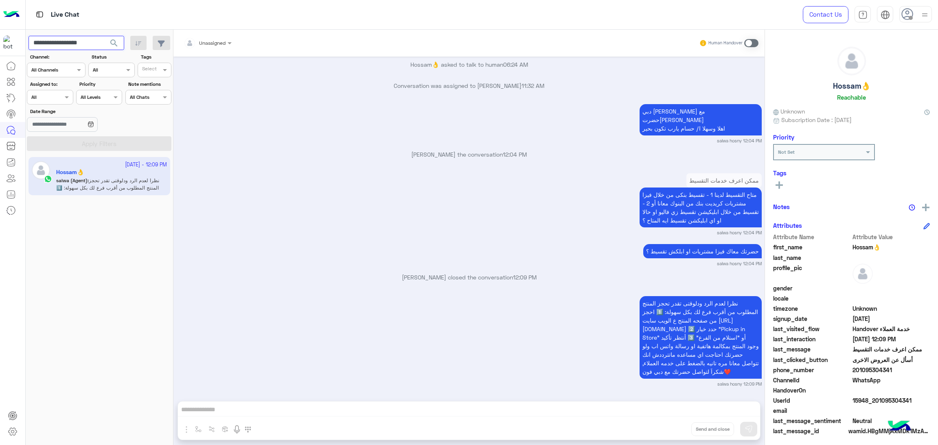
click at [92, 36] on input "**********" at bounding box center [76, 43] width 96 height 15
paste input "text"
type input "**********"
click at [114, 42] on span "search" at bounding box center [114, 43] width 10 height 10
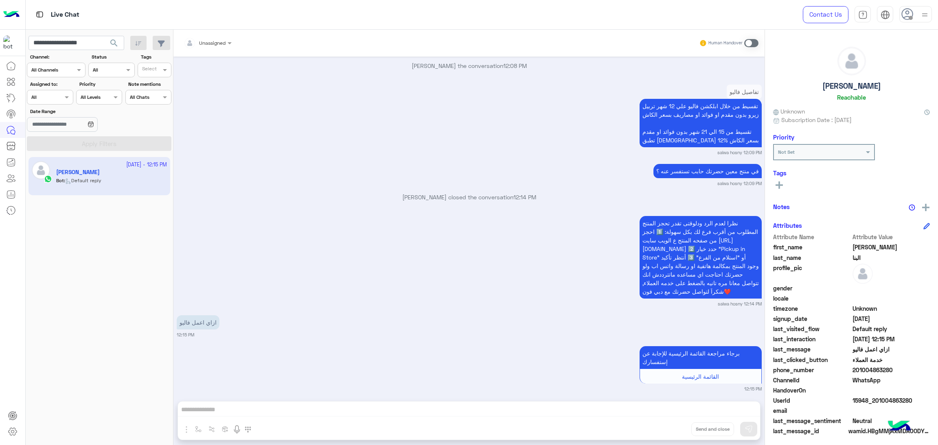
scroll to position [373, 0]
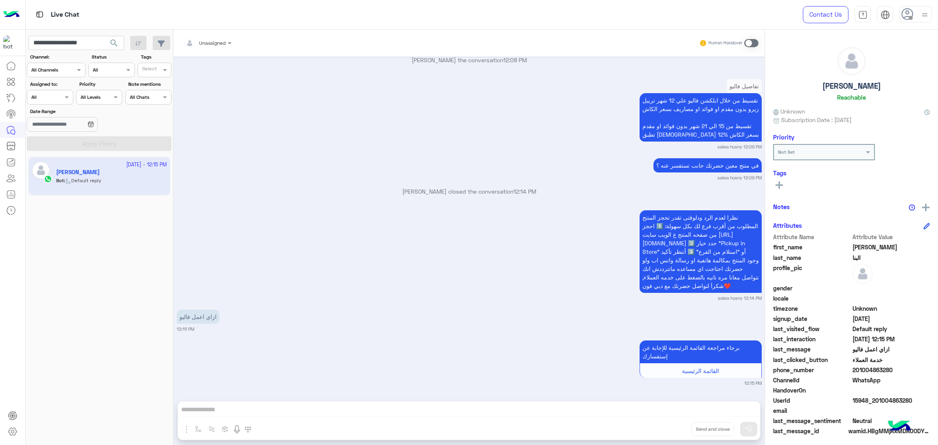
click at [863, 397] on span "15948_201004863280" at bounding box center [891, 400] width 78 height 9
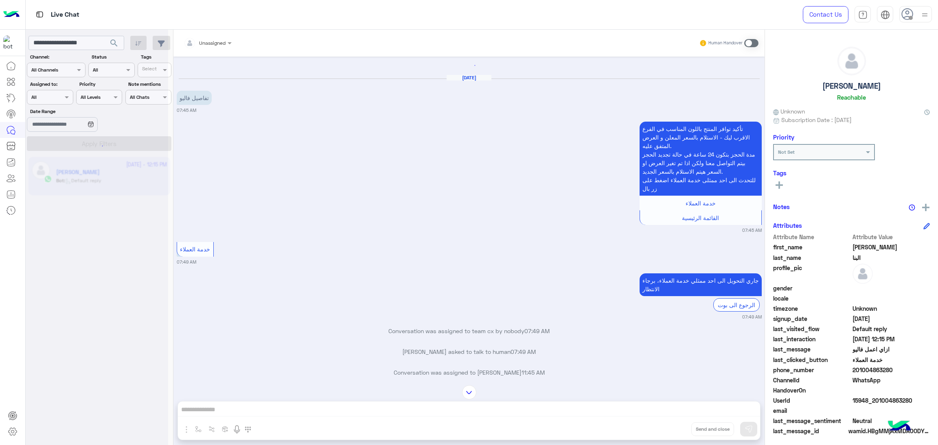
scroll to position [0, 0]
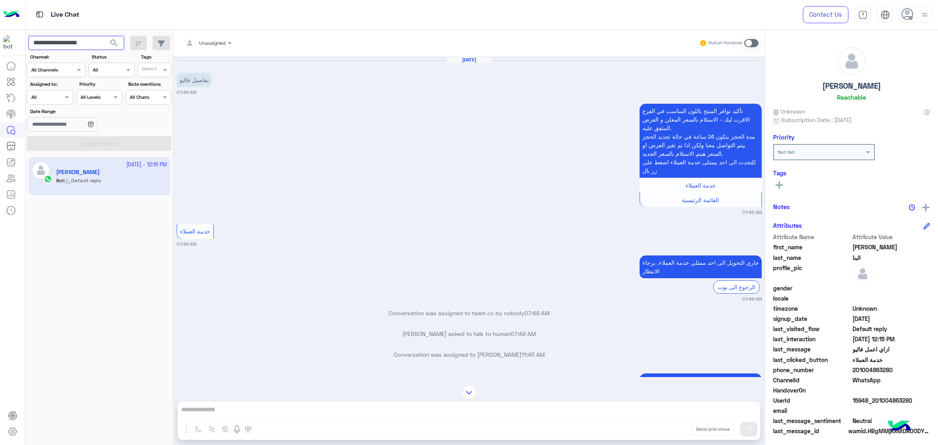
click at [48, 41] on input "**********" at bounding box center [76, 43] width 96 height 15
drag, startPoint x: 77, startPoint y: 45, endPoint x: 104, endPoint y: 45, distance: 27.3
click at [77, 45] on input "text" at bounding box center [76, 43] width 96 height 15
paste input "**********"
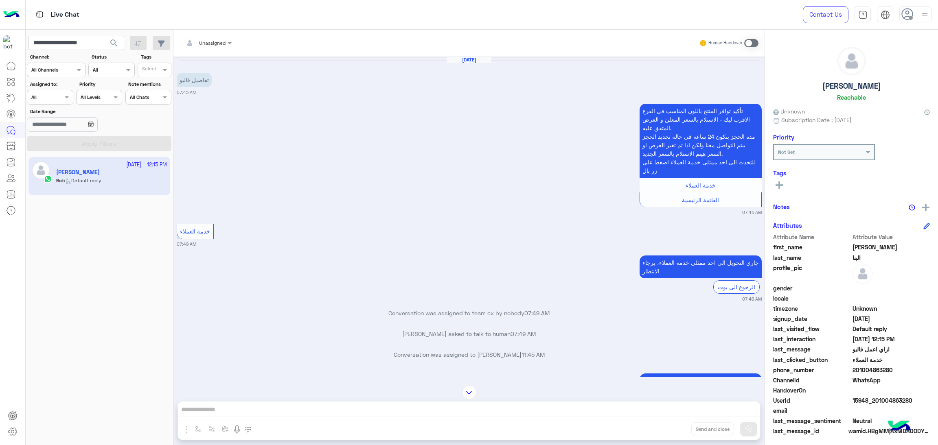
click at [113, 45] on span "search" at bounding box center [114, 43] width 10 height 10
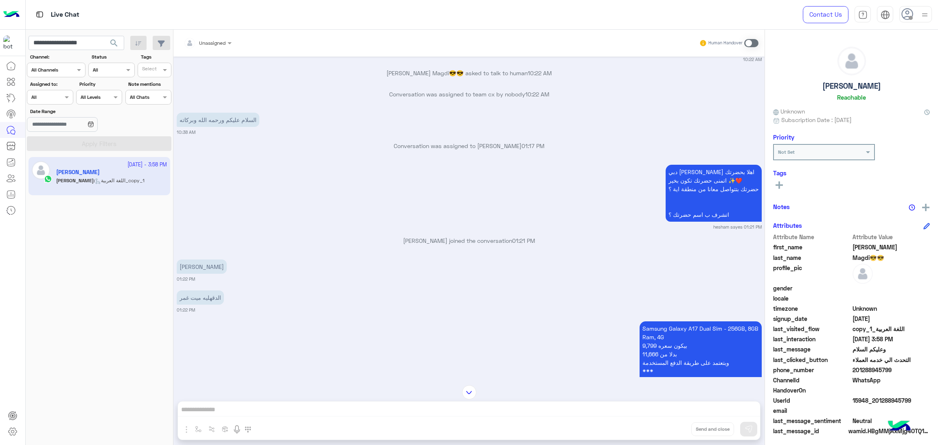
scroll to position [1098, 0]
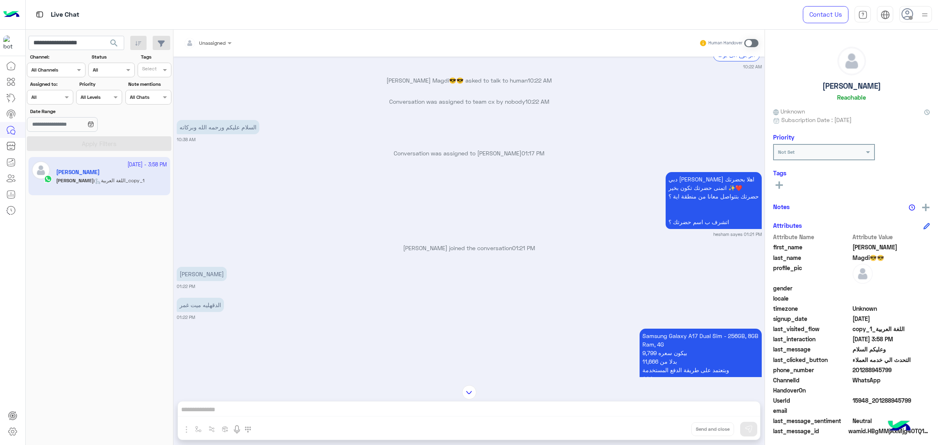
click at [869, 398] on span "15948_201288945799" at bounding box center [891, 400] width 78 height 9
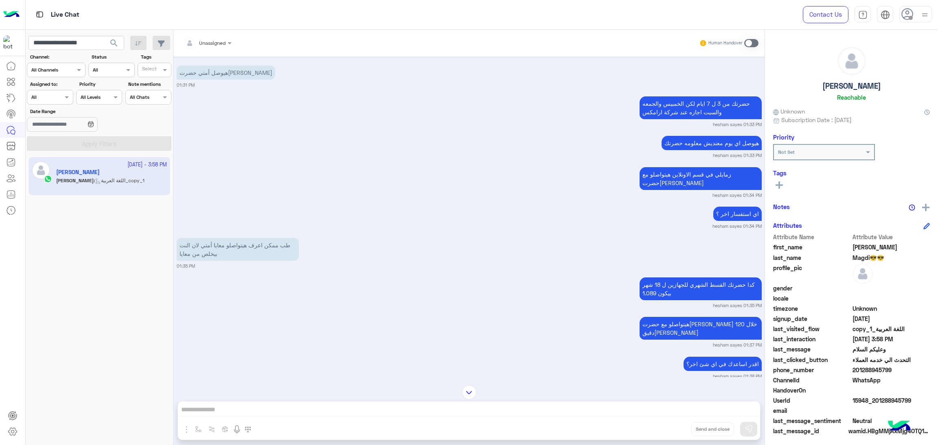
scroll to position [2136, 0]
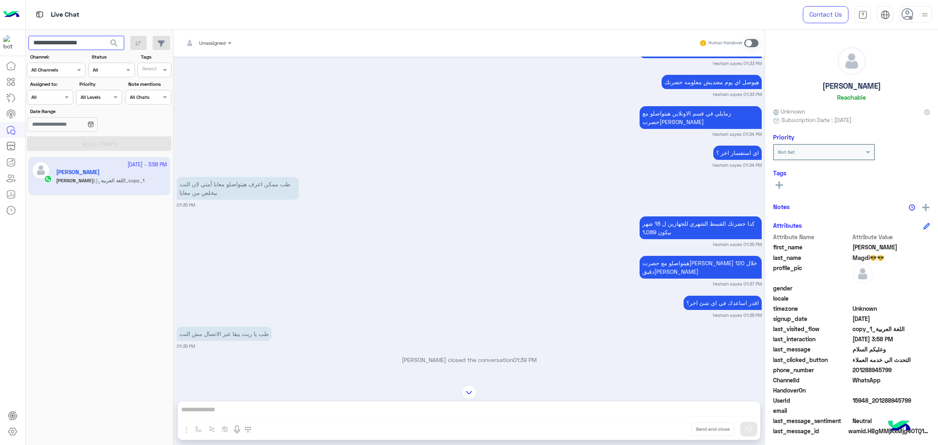
click at [75, 41] on input "**********" at bounding box center [76, 43] width 96 height 15
paste input "text"
click at [110, 44] on span "search" at bounding box center [114, 43] width 10 height 10
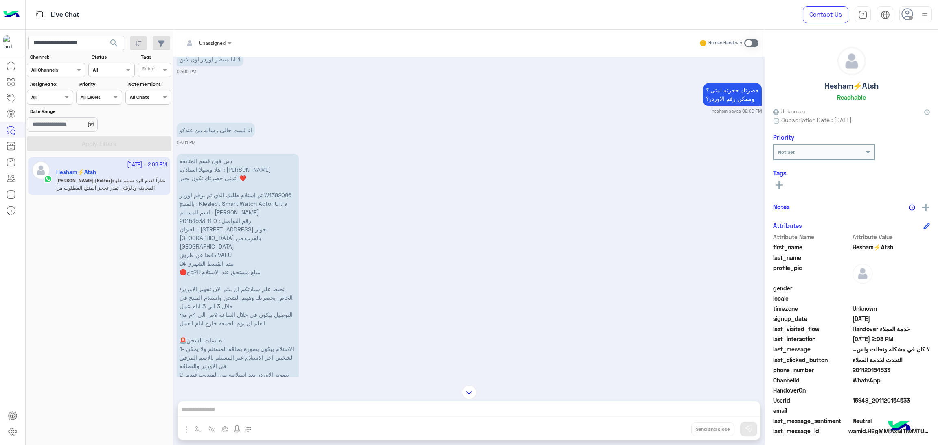
scroll to position [917, 0]
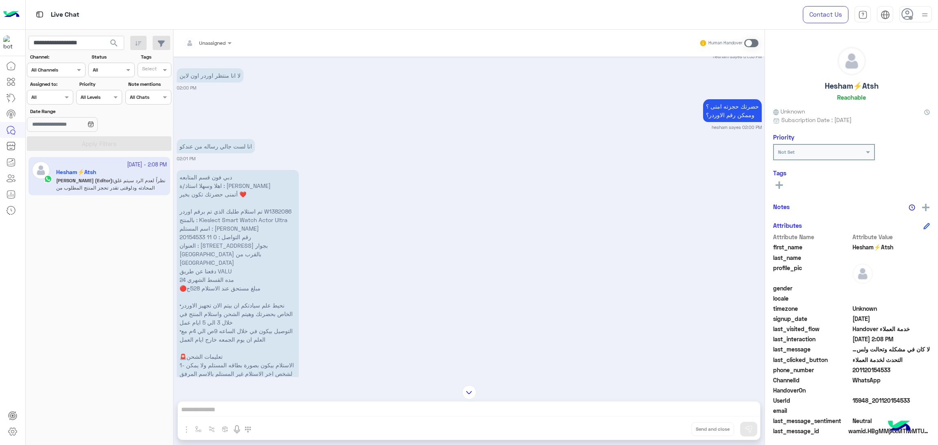
click at [878, 399] on span "15948_201120154533" at bounding box center [891, 400] width 78 height 9
click at [84, 39] on input "**********" at bounding box center [76, 43] width 96 height 15
paste input "text"
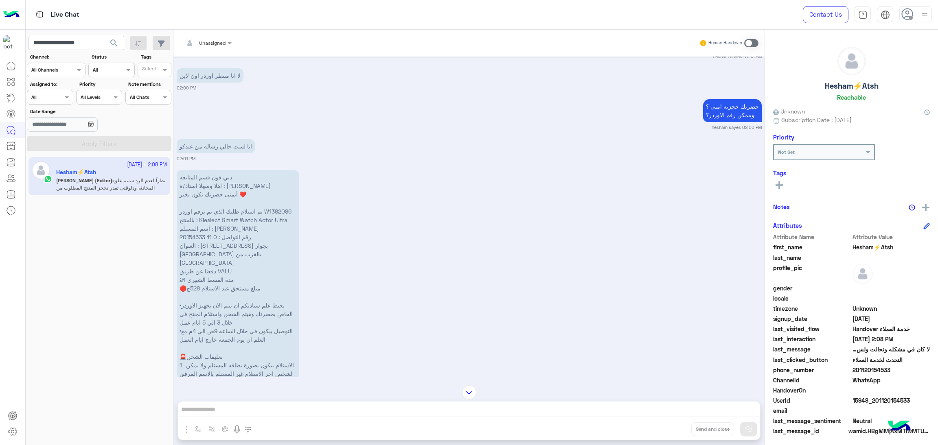
click at [113, 39] on span "search" at bounding box center [114, 43] width 10 height 10
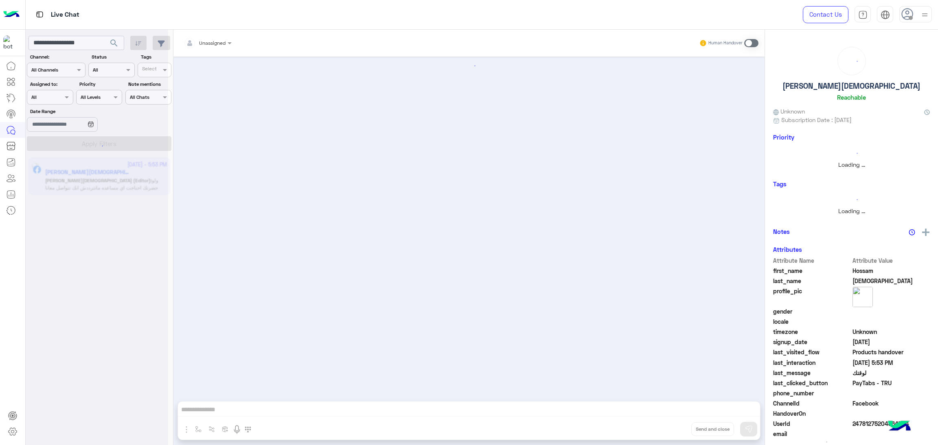
scroll to position [815, 0]
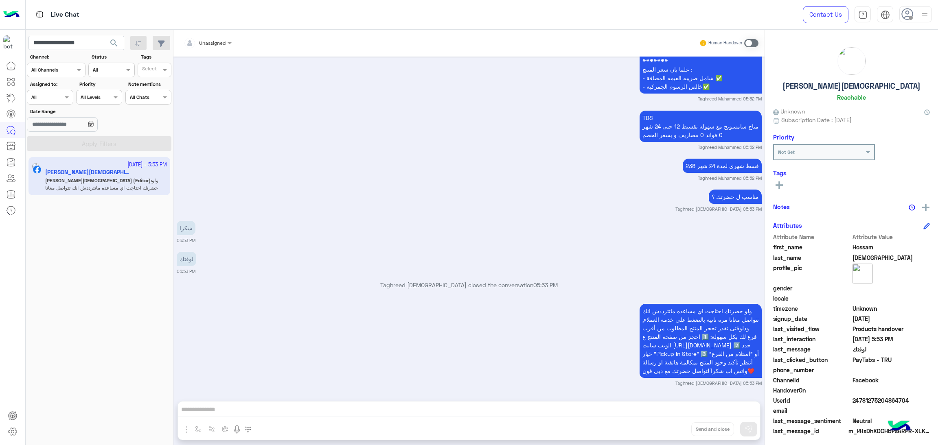
click at [877, 401] on span "24781275204864704" at bounding box center [891, 400] width 78 height 9
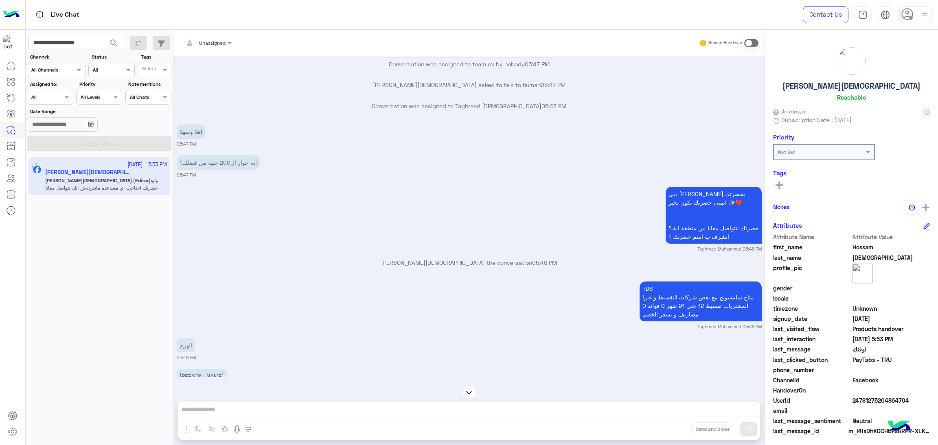
scroll to position [82, 0]
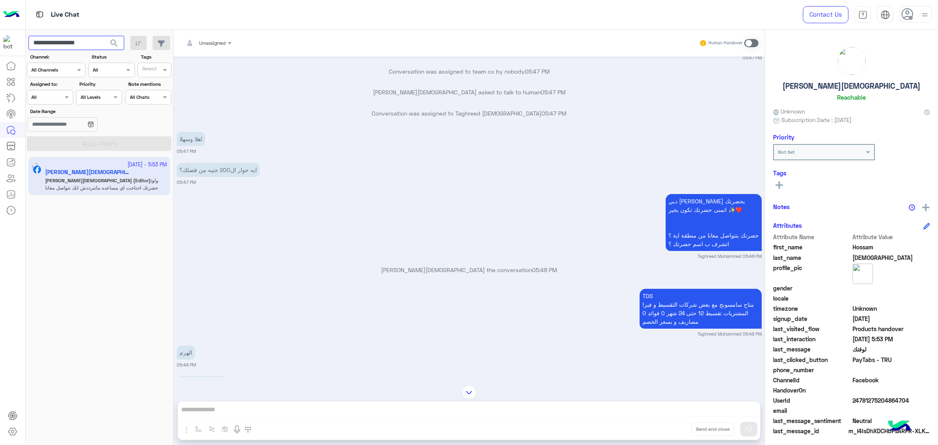
click at [72, 43] on input "**********" at bounding box center [76, 43] width 96 height 15
paste input "*"
click at [116, 44] on span "search" at bounding box center [114, 43] width 10 height 10
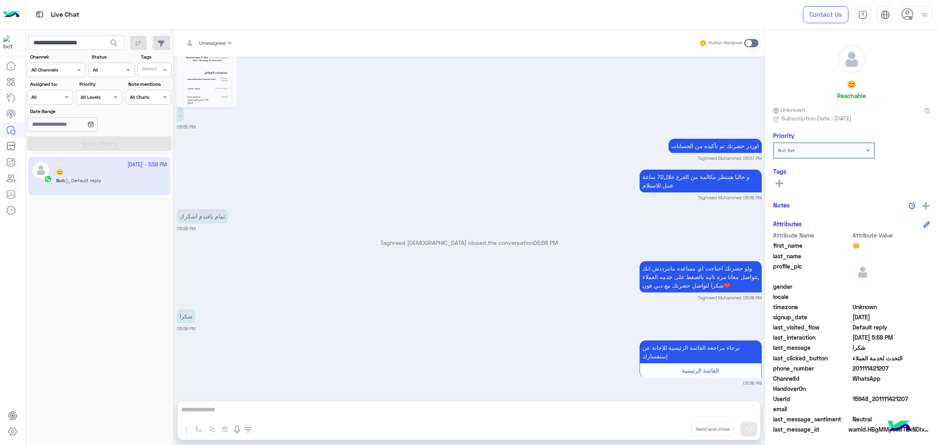
scroll to position [2, 0]
click at [860, 398] on span "15948_201111421207" at bounding box center [891, 398] width 78 height 9
click at [74, 38] on input "**********" at bounding box center [76, 43] width 96 height 15
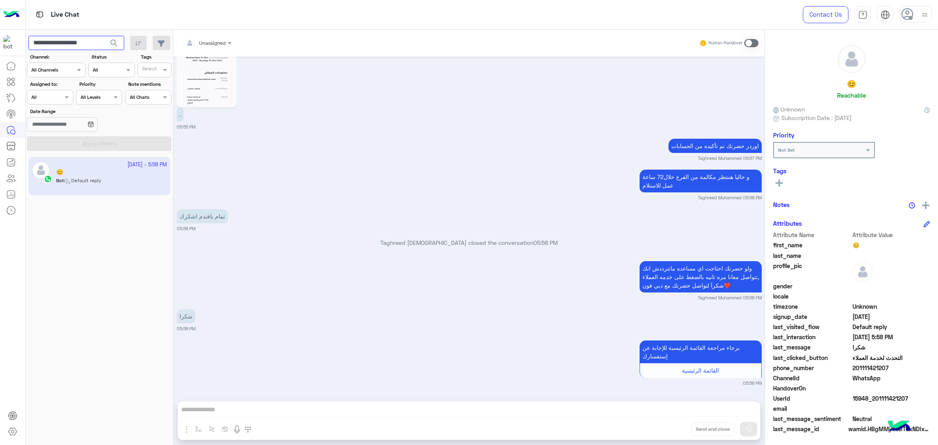
paste input "text"
click at [115, 40] on span "search" at bounding box center [114, 43] width 10 height 10
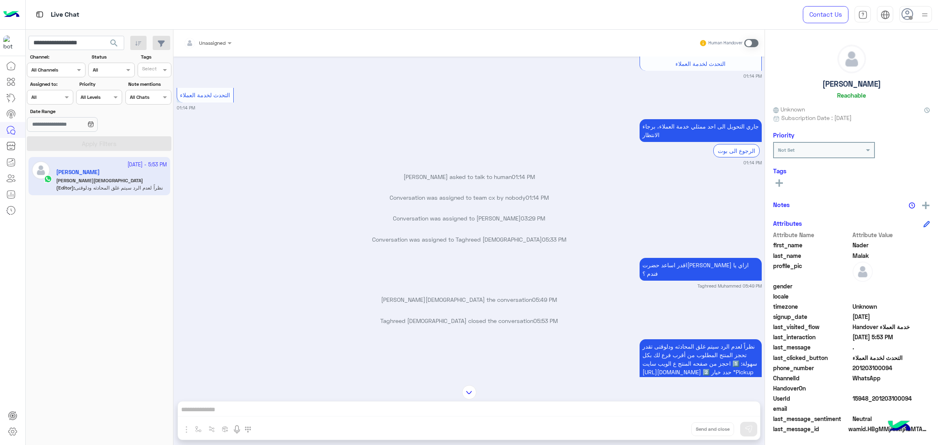
scroll to position [1040, 0]
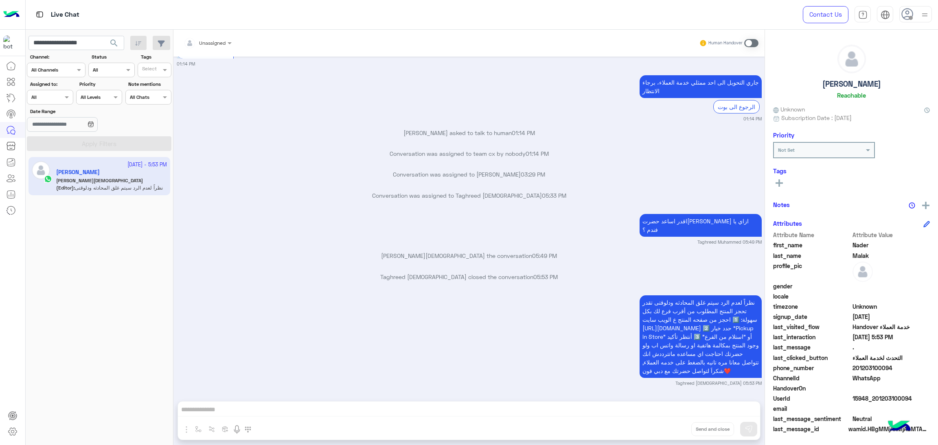
click at [876, 397] on span "15948_201203100094" at bounding box center [891, 398] width 78 height 9
click at [85, 37] on input "**********" at bounding box center [76, 43] width 96 height 15
paste input "text"
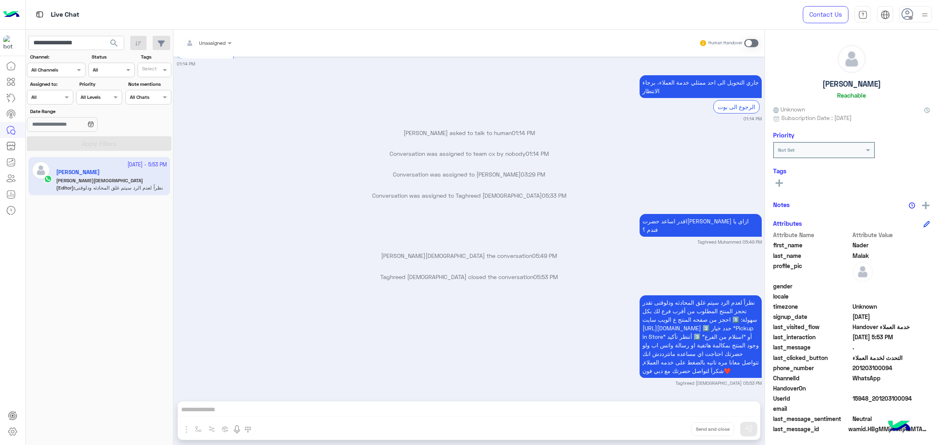
click at [108, 44] on button "search" at bounding box center [114, 45] width 20 height 18
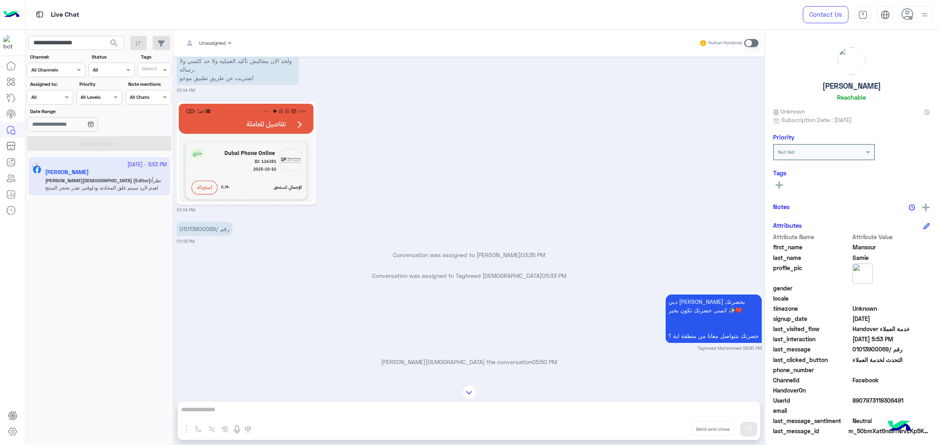
scroll to position [977, 0]
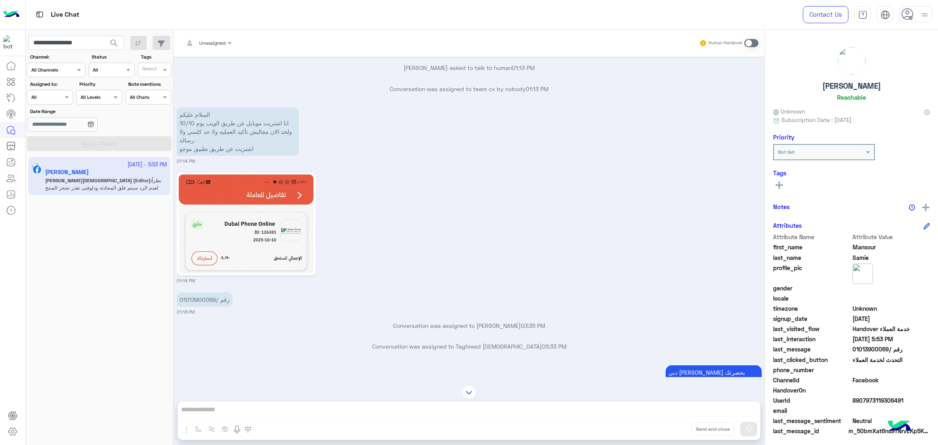
click at [261, 213] on img at bounding box center [246, 224] width 135 height 99
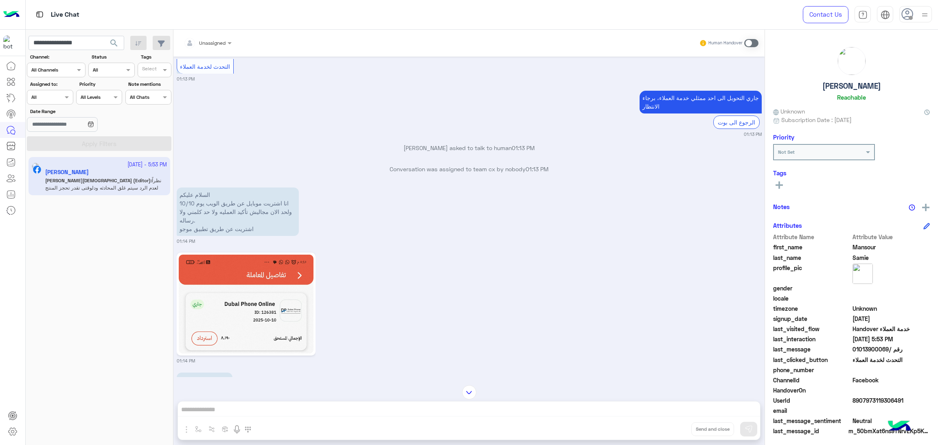
scroll to position [1160, 0]
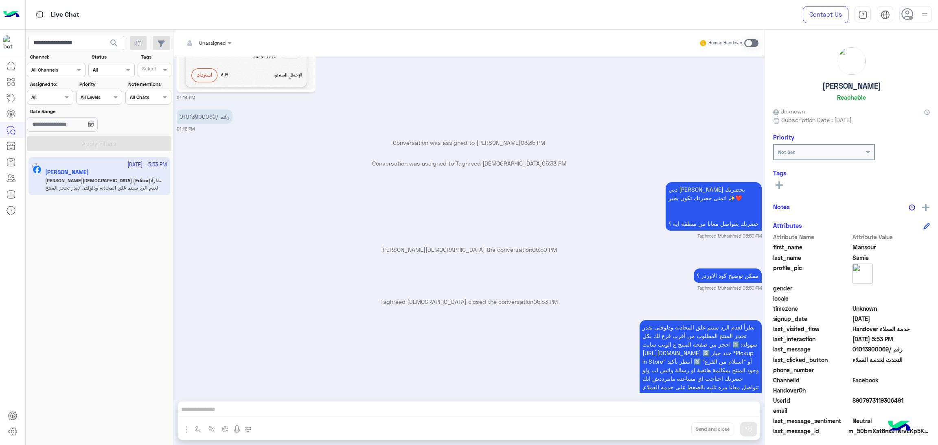
click at [875, 398] on span "8907973119306491" at bounding box center [891, 400] width 78 height 9
click at [64, 32] on app-inbox-users-filters "**********" at bounding box center [100, 92] width 148 height 125
click at [72, 42] on input "**********" at bounding box center [76, 43] width 96 height 15
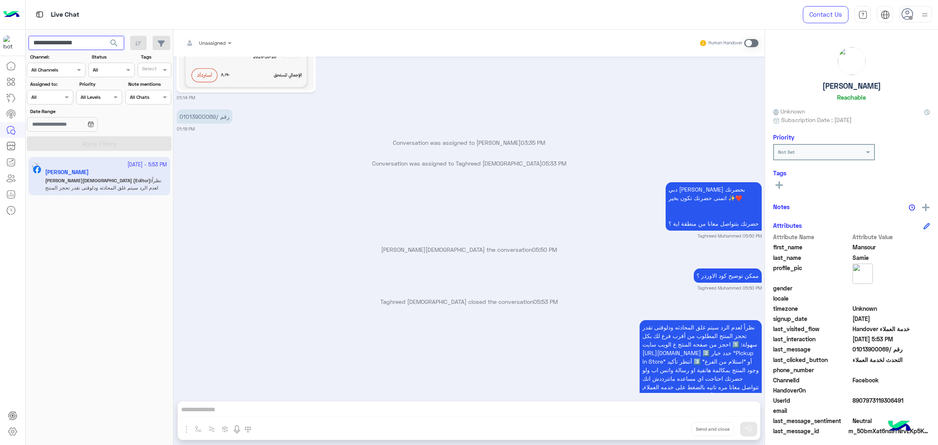
paste input "**"
click at [114, 45] on span "search" at bounding box center [114, 43] width 10 height 10
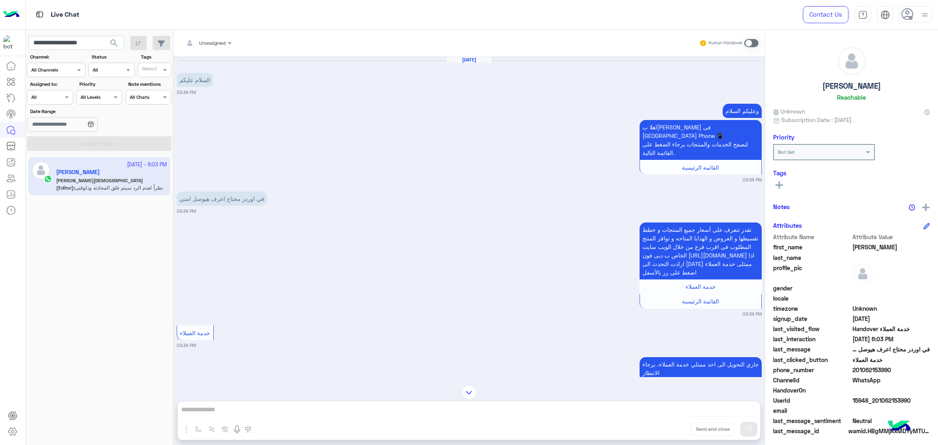
click at [875, 397] on span "15948_201062153990" at bounding box center [891, 400] width 78 height 9
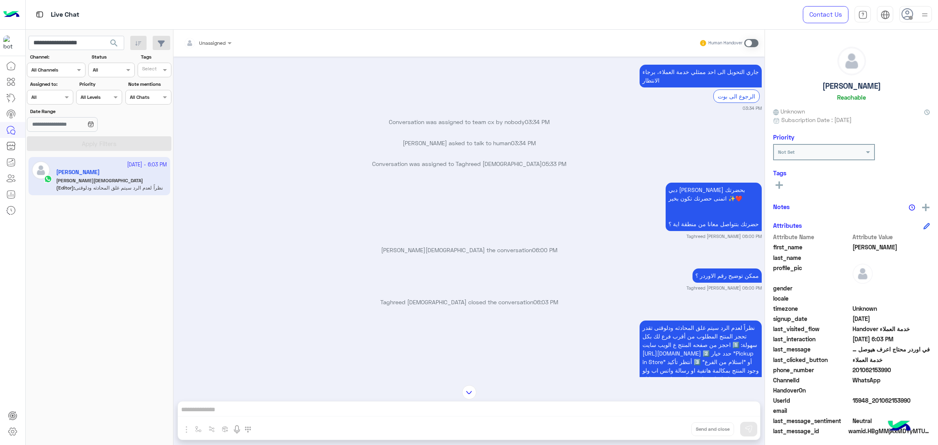
scroll to position [326, 0]
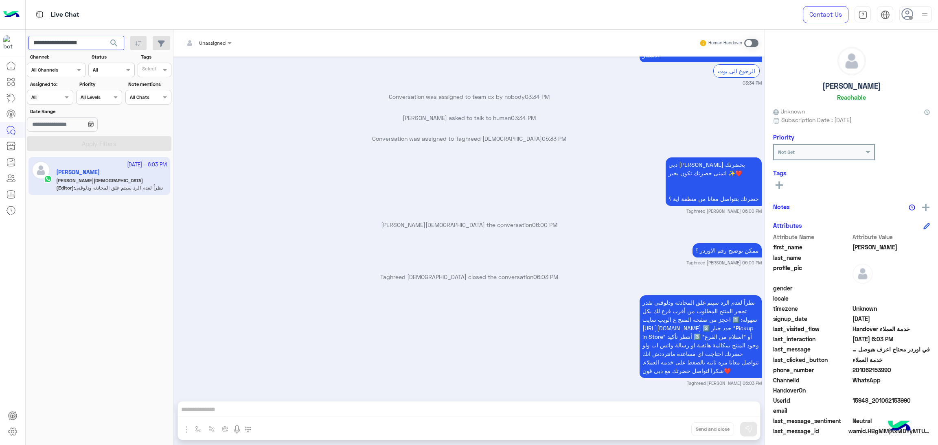
click at [79, 42] on input "**********" at bounding box center [76, 43] width 96 height 15
paste input "text"
type input "**********"
click at [114, 44] on span "search" at bounding box center [114, 43] width 10 height 10
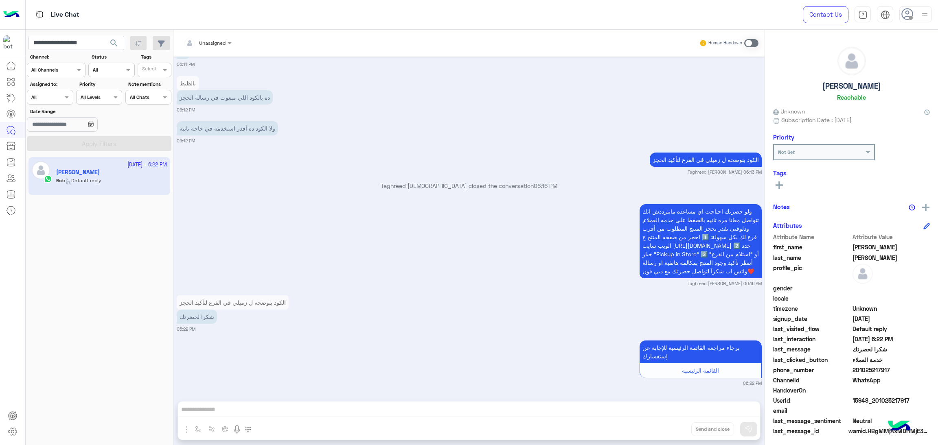
scroll to position [961, 0]
click at [889, 398] on span "15948_201025217917" at bounding box center [891, 400] width 78 height 9
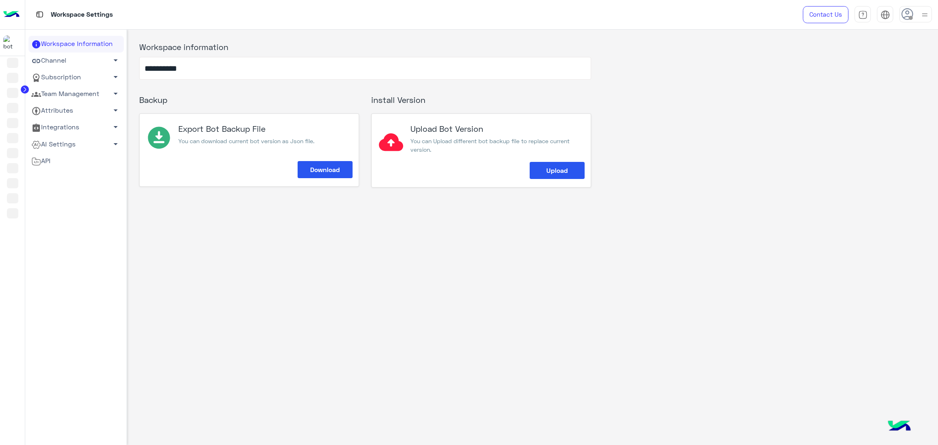
click at [89, 90] on link "Team Management arrow_drop_down" at bounding box center [75, 94] width 95 height 17
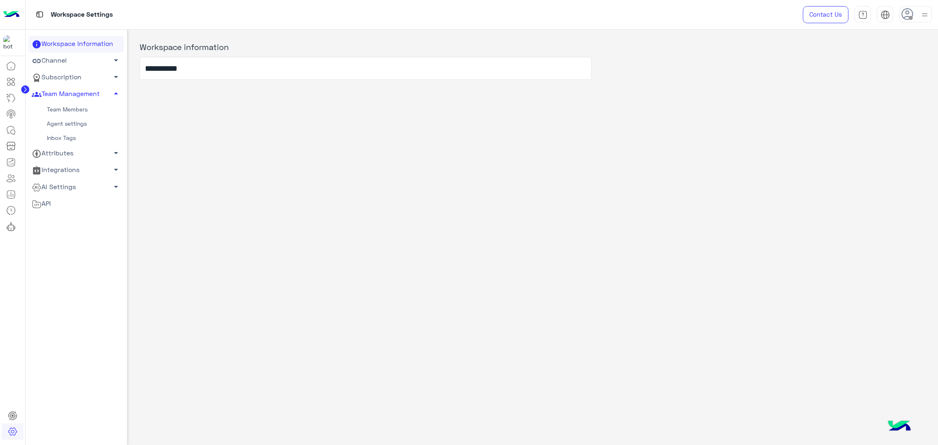
click at [82, 107] on link "Team Members" at bounding box center [75, 110] width 95 height 14
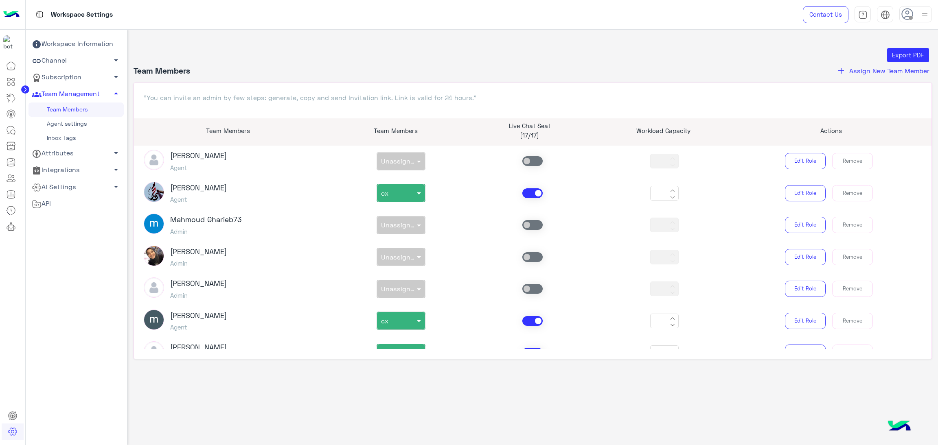
scroll to position [793, 0]
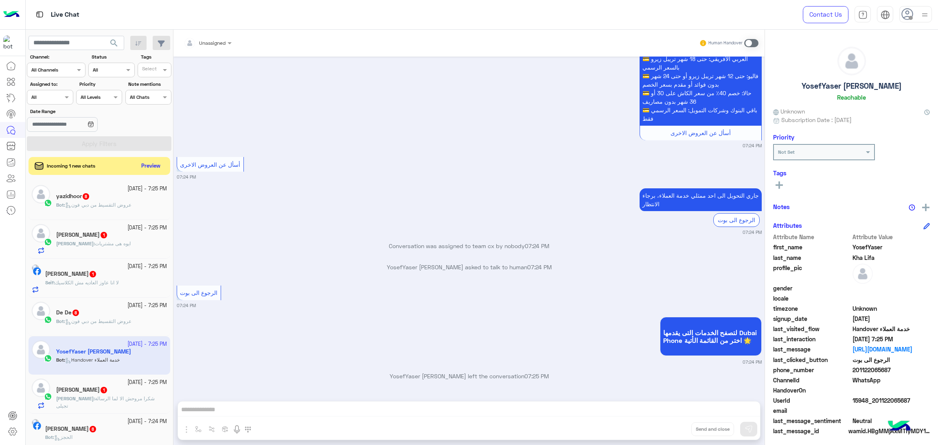
click at [59, 100] on div at bounding box center [49, 96] width 45 height 8
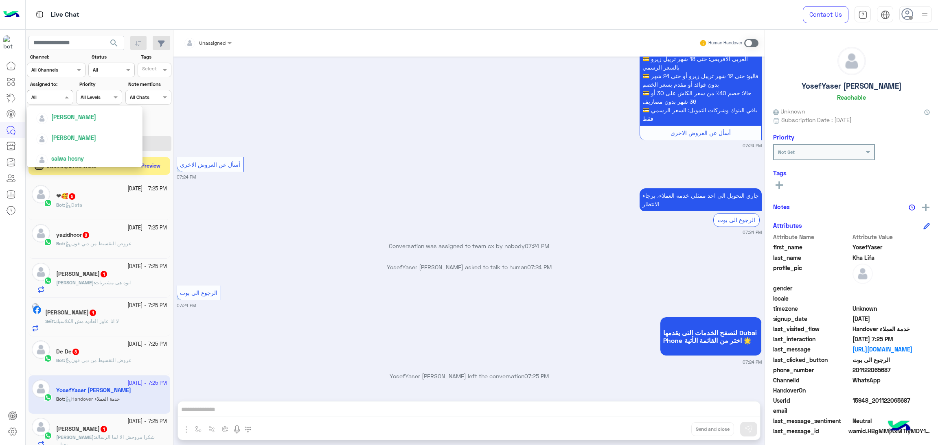
scroll to position [357, 0]
click at [74, 120] on span "salwa hosny" at bounding box center [67, 121] width 33 height 7
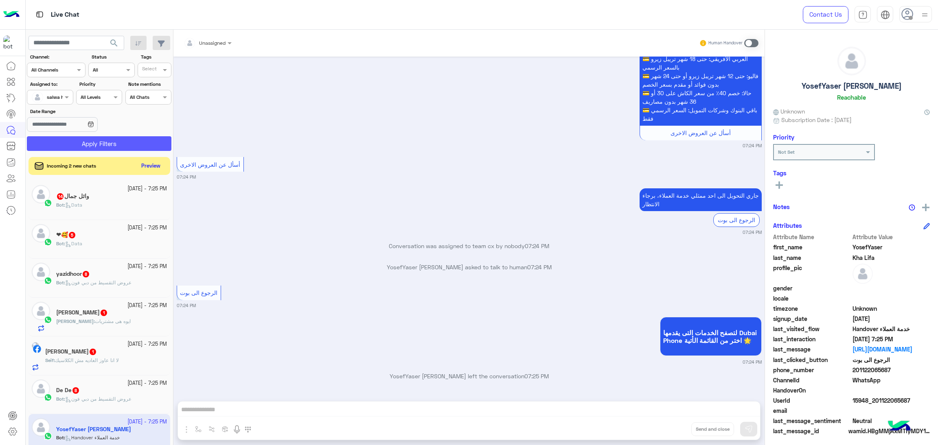
click at [134, 144] on button "Apply Filters" at bounding box center [99, 143] width 145 height 15
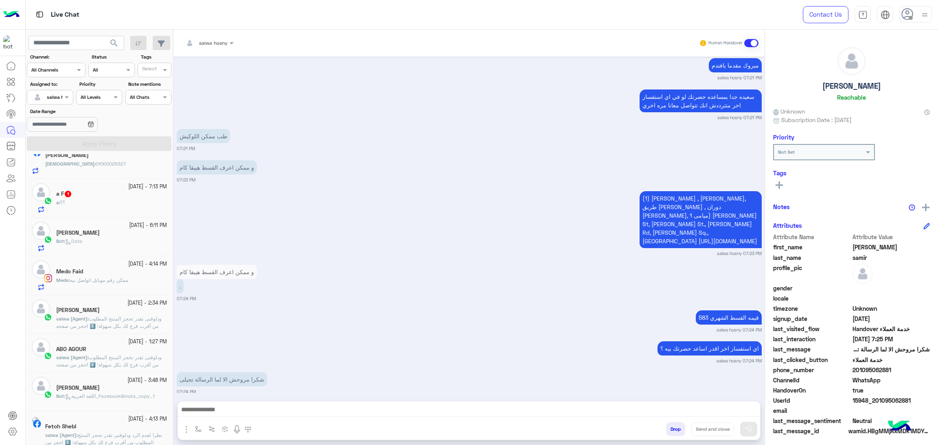
scroll to position [61, 0]
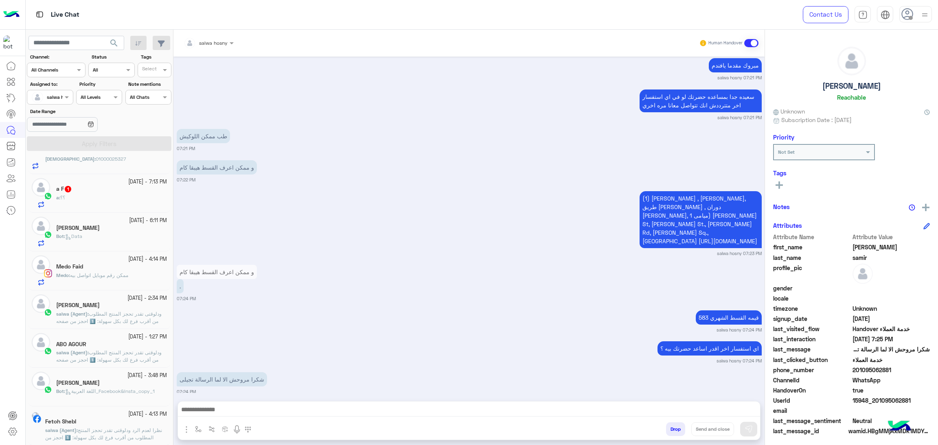
click at [123, 380] on div "[PERSON_NAME]" at bounding box center [111, 384] width 111 height 9
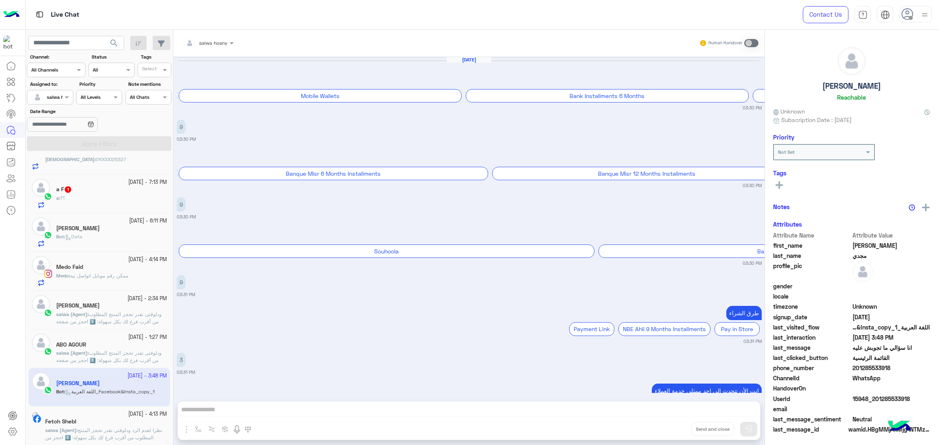
scroll to position [787, 0]
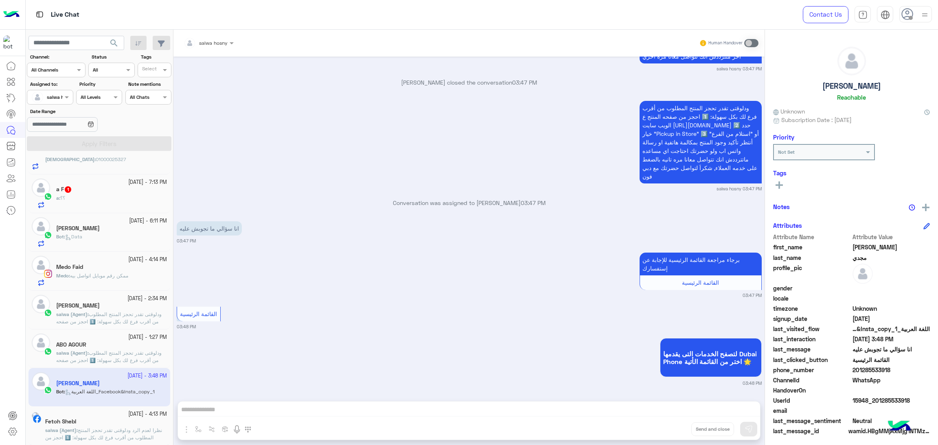
click at [216, 45] on span "salwa hosny" at bounding box center [213, 43] width 28 height 6
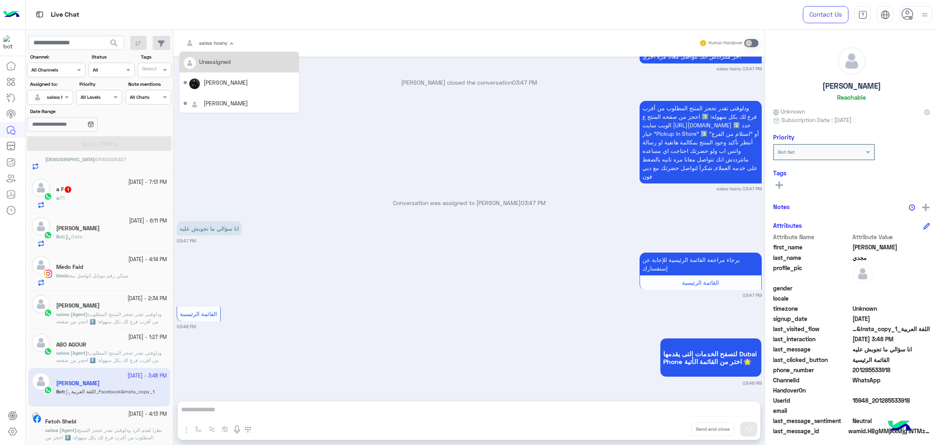
click at [217, 61] on div "Unassigned" at bounding box center [215, 61] width 32 height 9
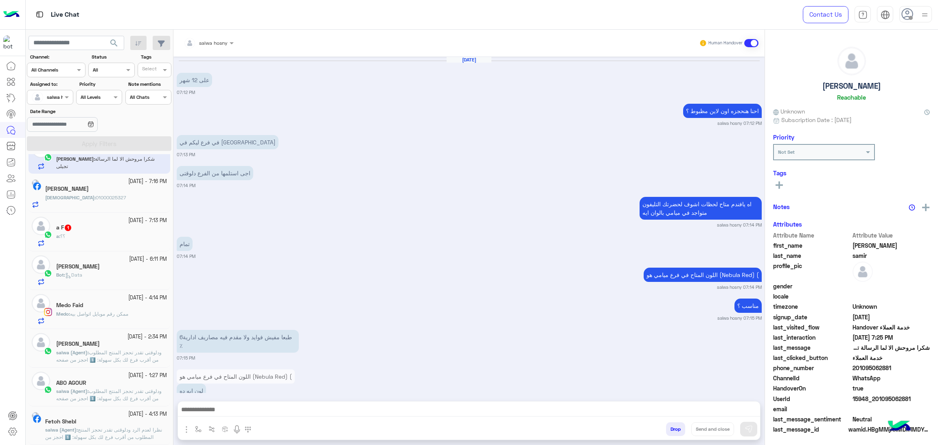
scroll to position [829, 0]
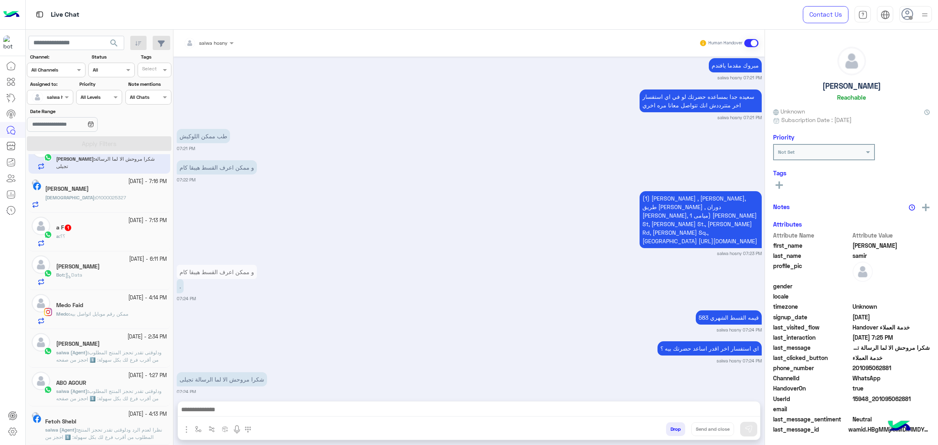
click at [118, 420] on div "Fetoh Shebl" at bounding box center [106, 422] width 122 height 9
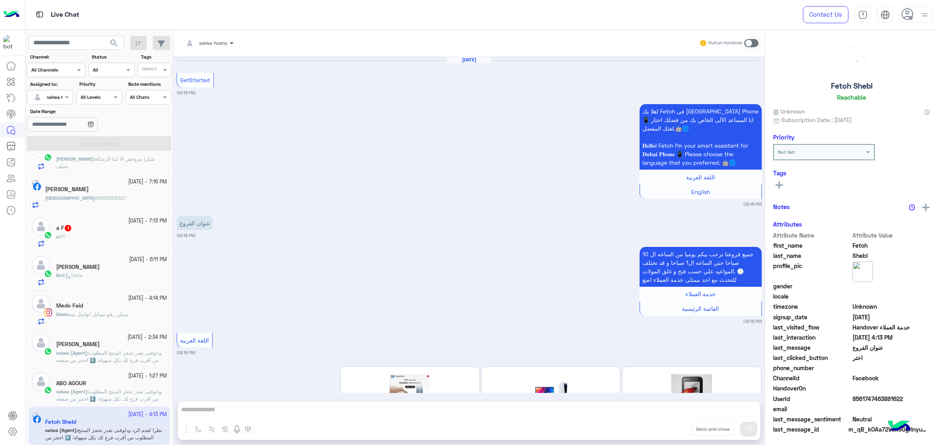
scroll to position [630, 0]
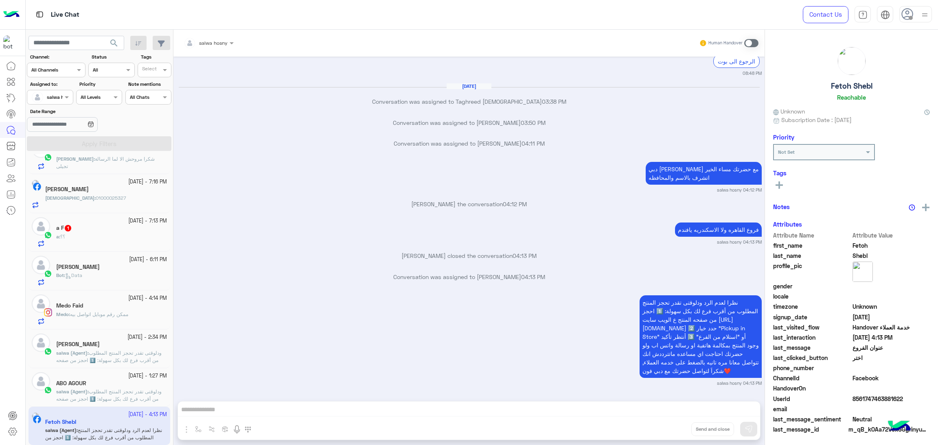
click at [224, 40] on div at bounding box center [209, 42] width 58 height 8
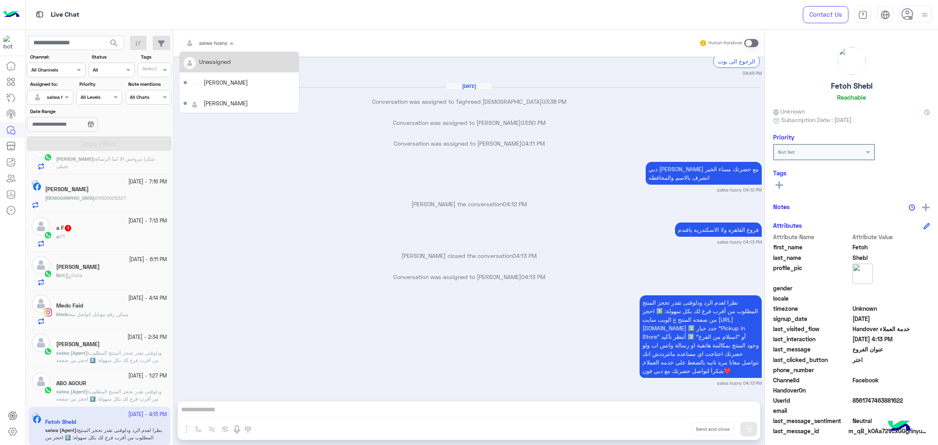
click at [213, 65] on div "Unassigned" at bounding box center [215, 61] width 32 height 9
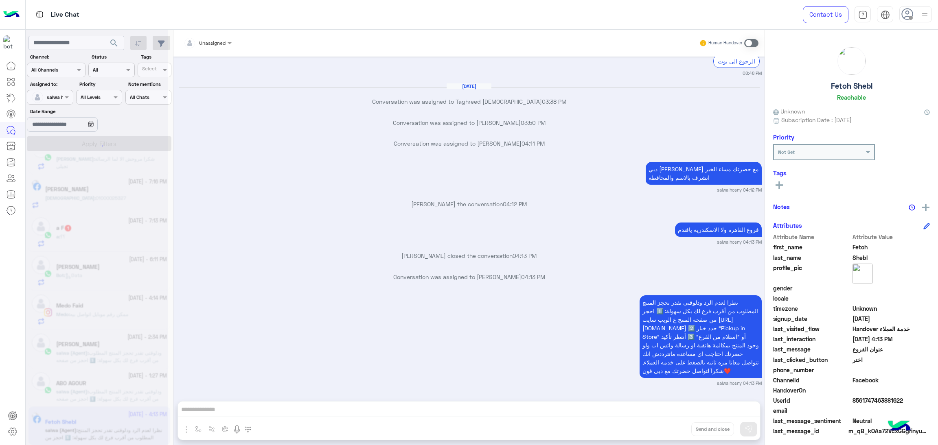
scroll to position [665, 0]
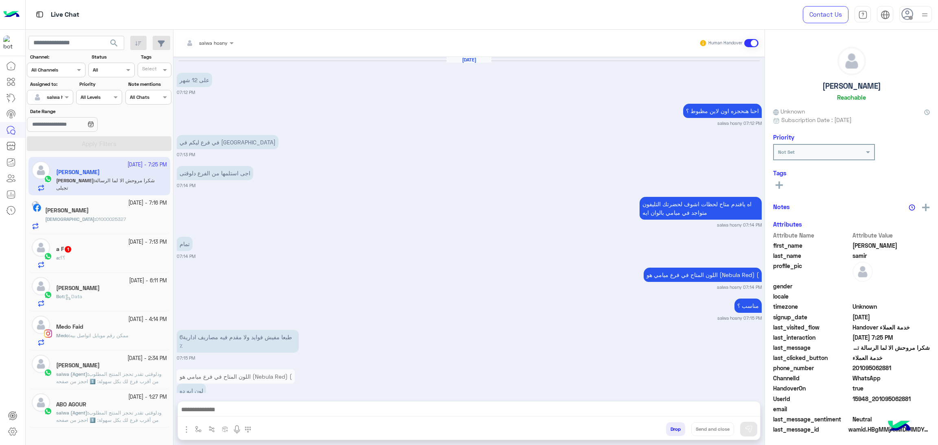
scroll to position [829, 0]
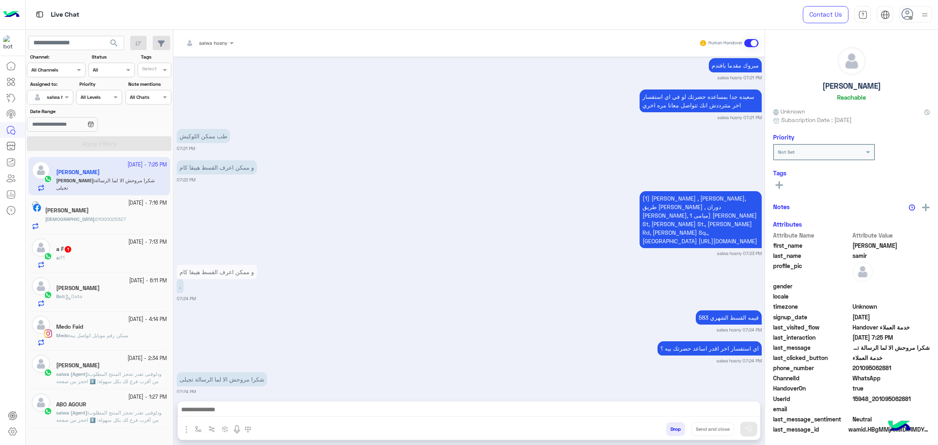
click at [128, 400] on small "[DATE] - 1:27 PM" at bounding box center [147, 398] width 39 height 8
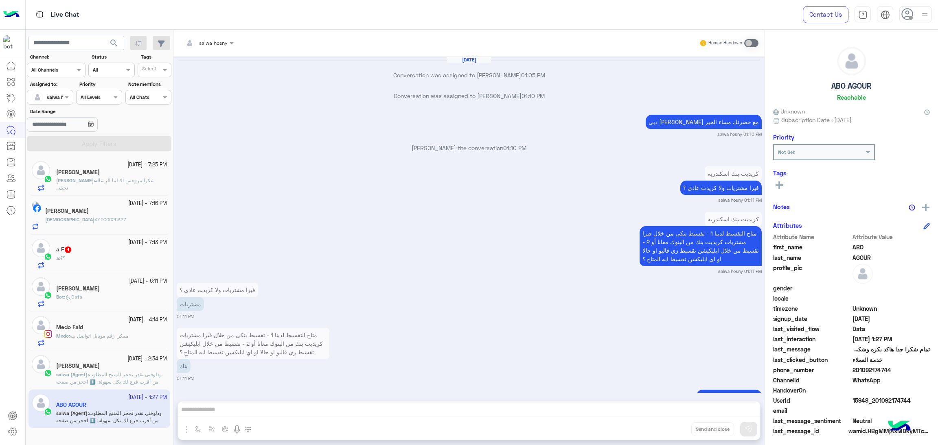
scroll to position [995, 0]
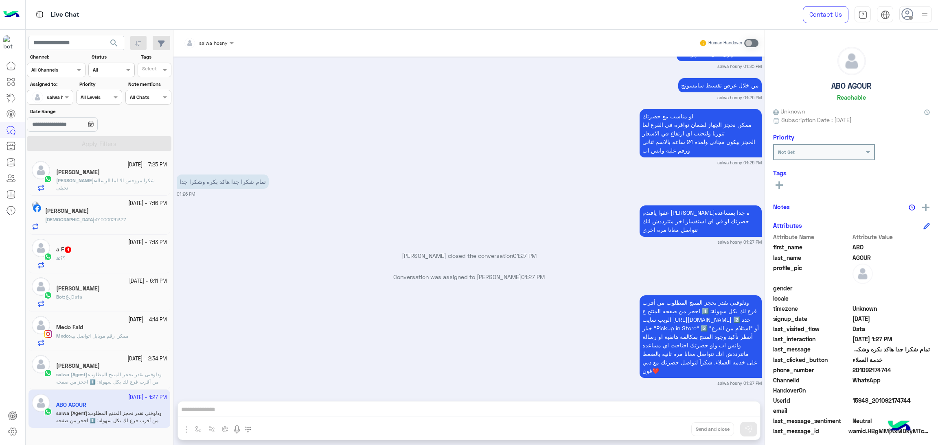
click at [218, 42] on div at bounding box center [209, 42] width 58 height 8
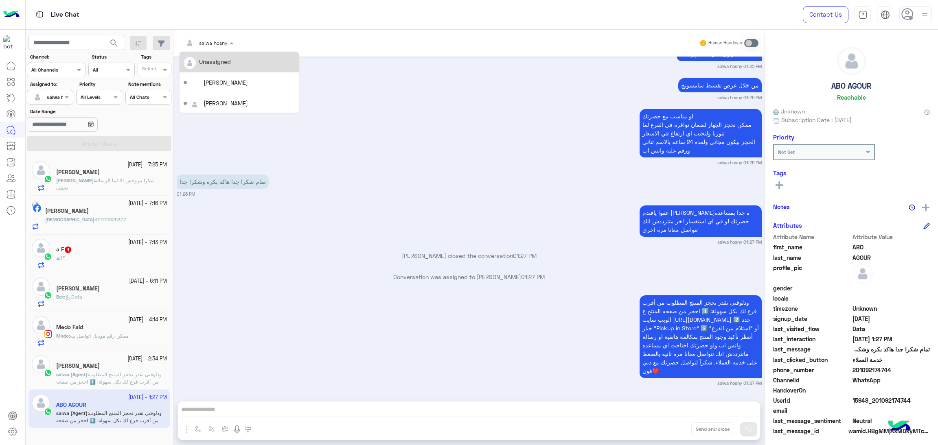
click at [226, 59] on div "Unassigned" at bounding box center [215, 61] width 32 height 9
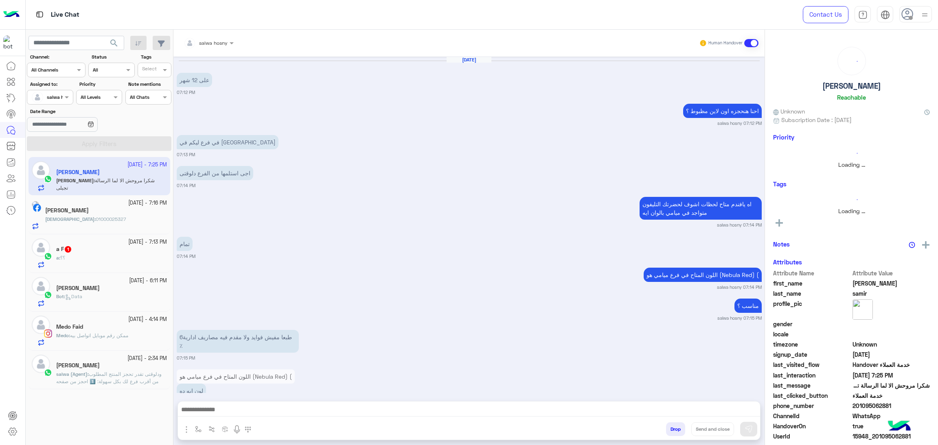
scroll to position [829, 0]
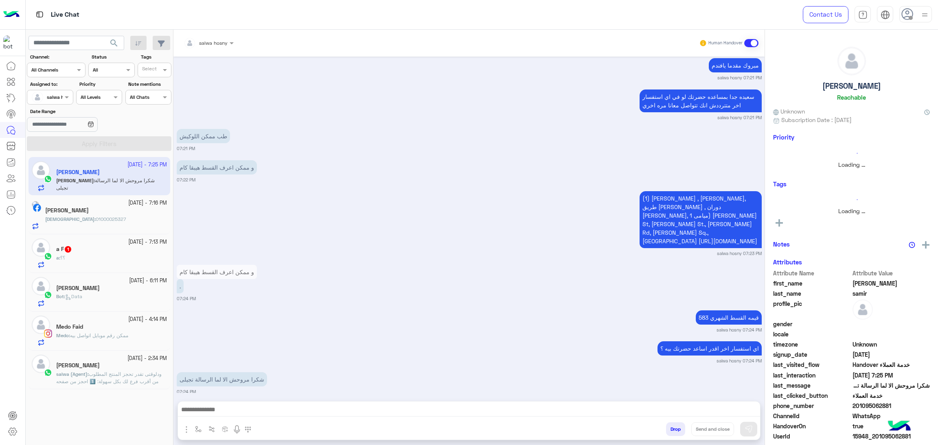
click at [123, 372] on span "ودلوقتى تقدر تحجز المنتج المطلوب من أقرب فرع لك بكل سهولة: 1️⃣ احجز من صفحه الم…" at bounding box center [111, 399] width 110 height 57
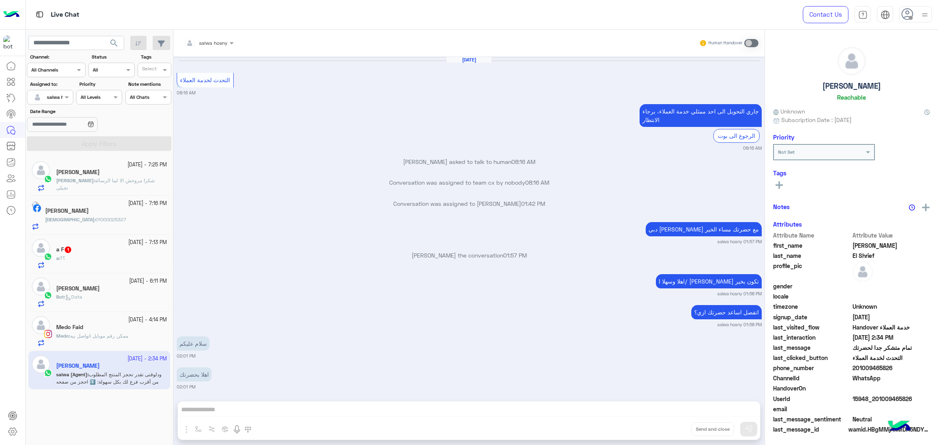
scroll to position [674, 0]
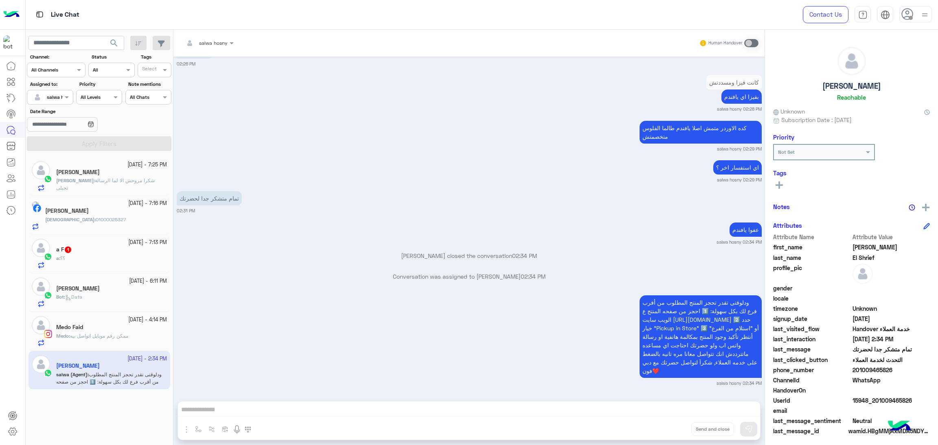
click at [223, 39] on div at bounding box center [209, 42] width 58 height 8
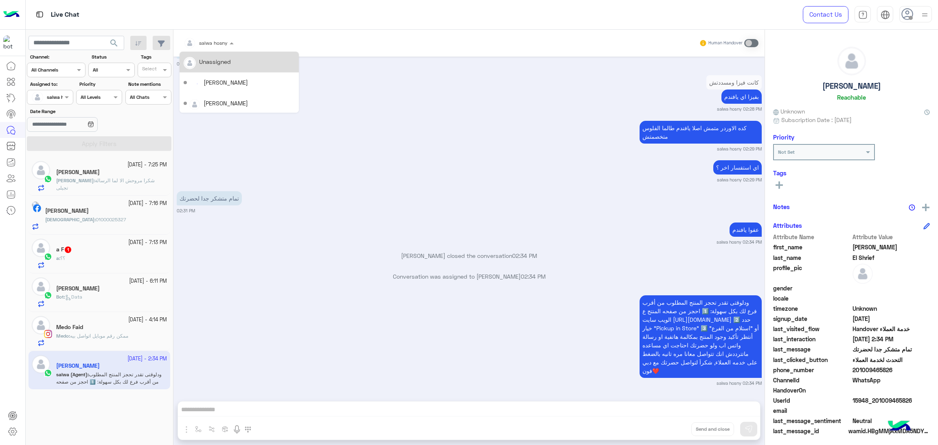
click at [235, 58] on div "Unassigned" at bounding box center [239, 62] width 111 height 14
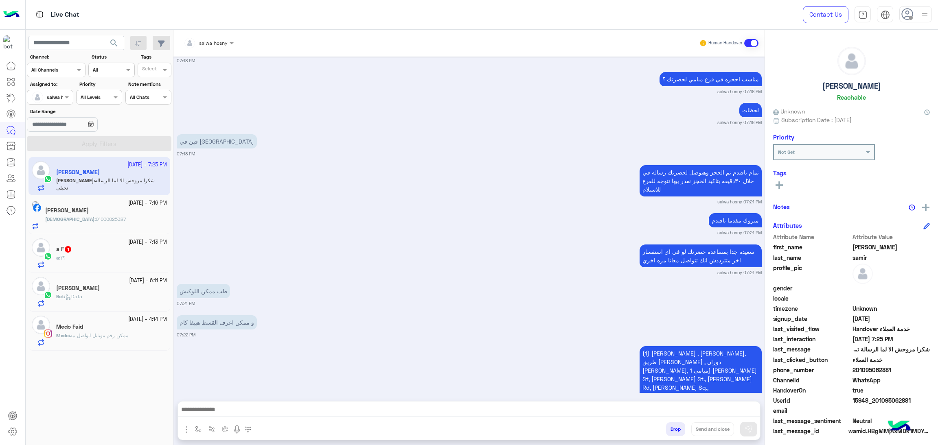
scroll to position [829, 0]
